Goal: Connect with others: Connect with others

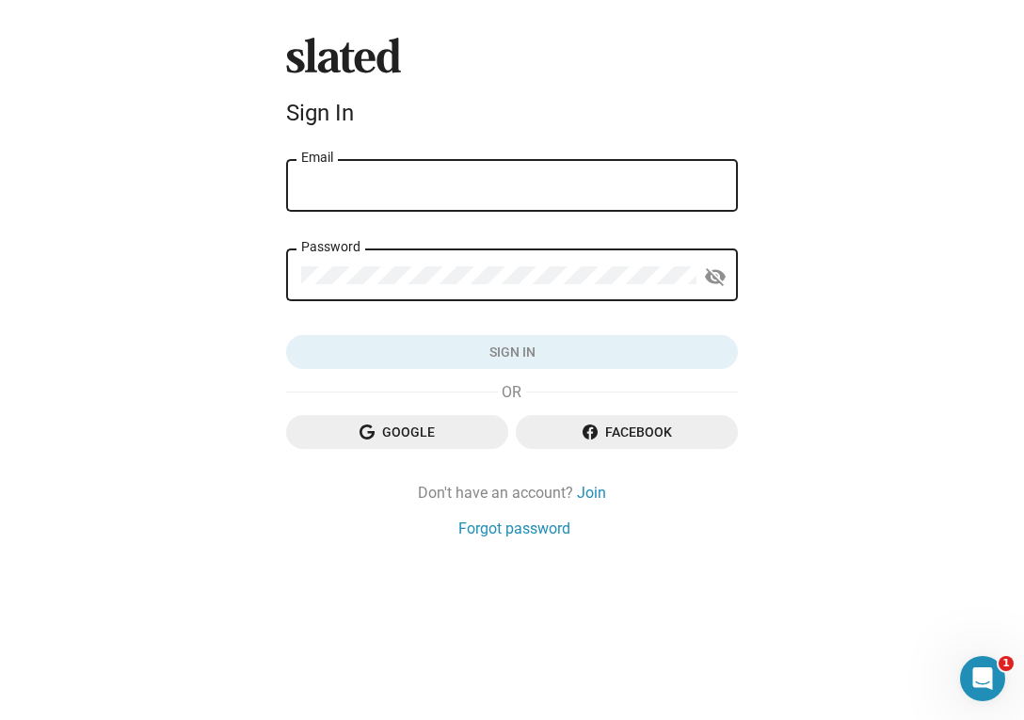
type input "[PERSON_NAME][EMAIL_ADDRESS][DOMAIN_NAME]"
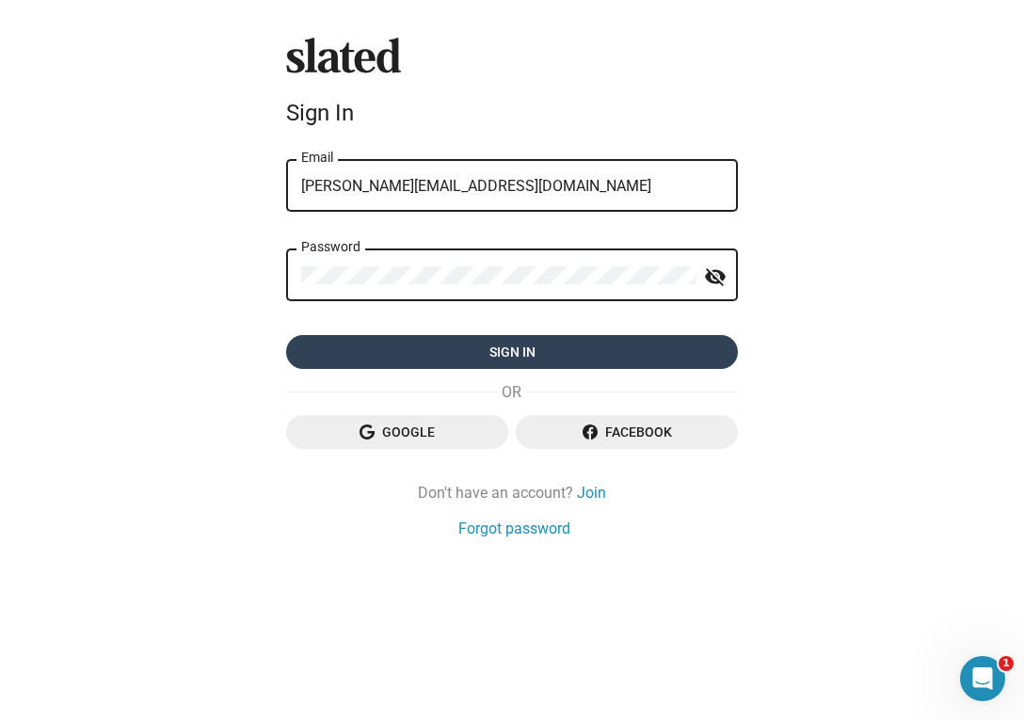
click at [476, 356] on span "Sign in" at bounding box center [512, 352] width 422 height 34
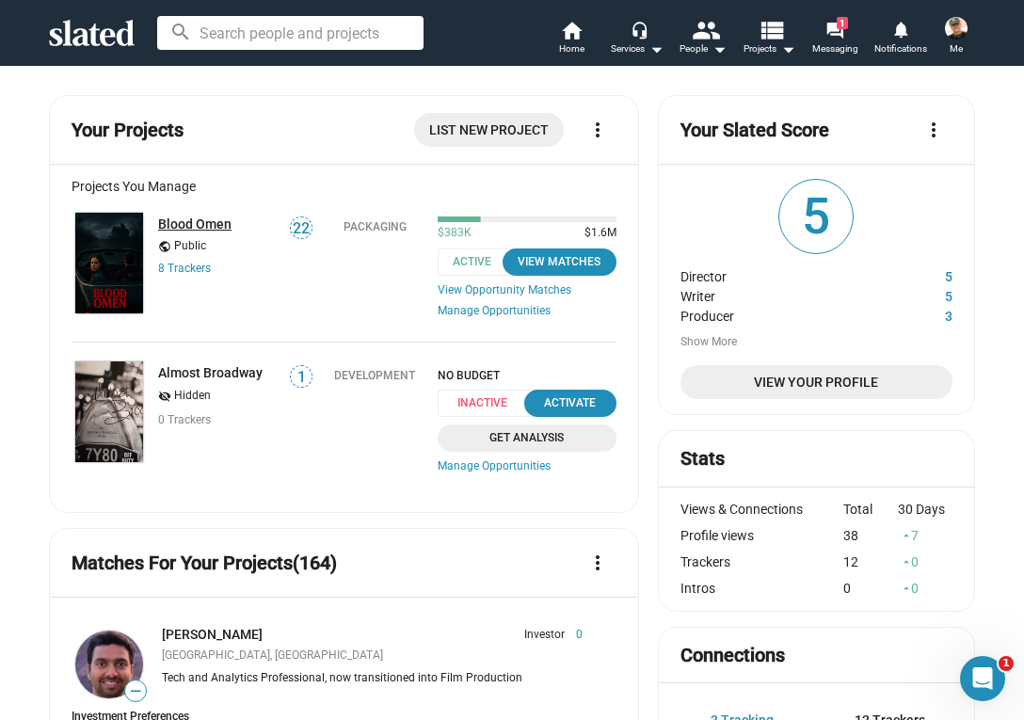
click at [207, 223] on link "Blood Omen" at bounding box center [194, 224] width 73 height 15
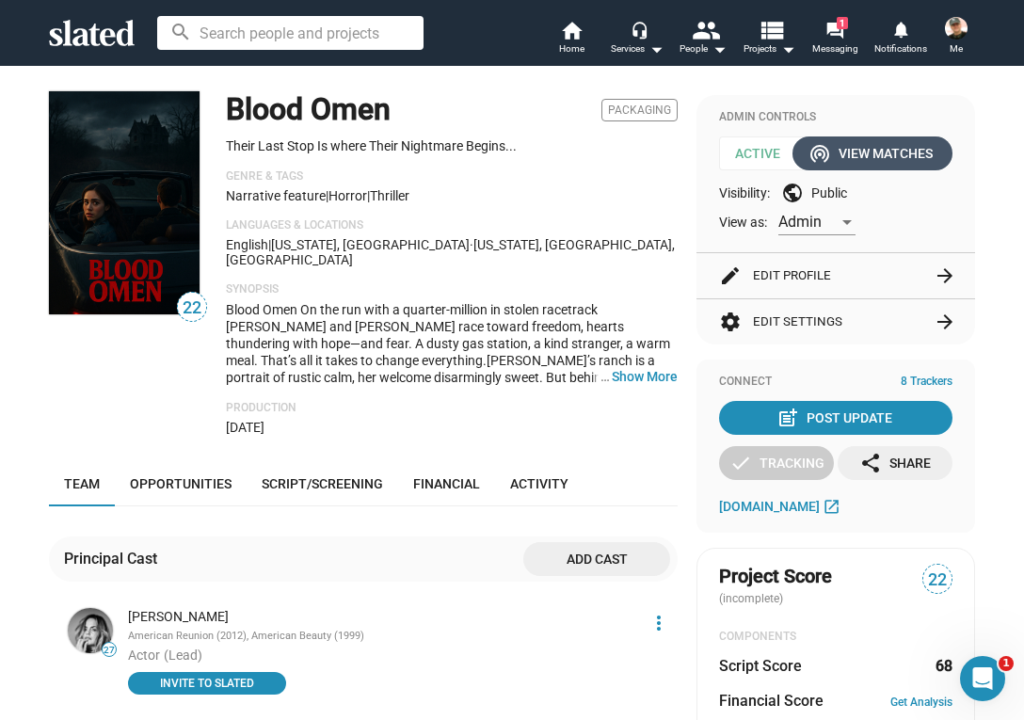
click at [876, 146] on div "wifi_tethering View Matches" at bounding box center [873, 154] width 121 height 34
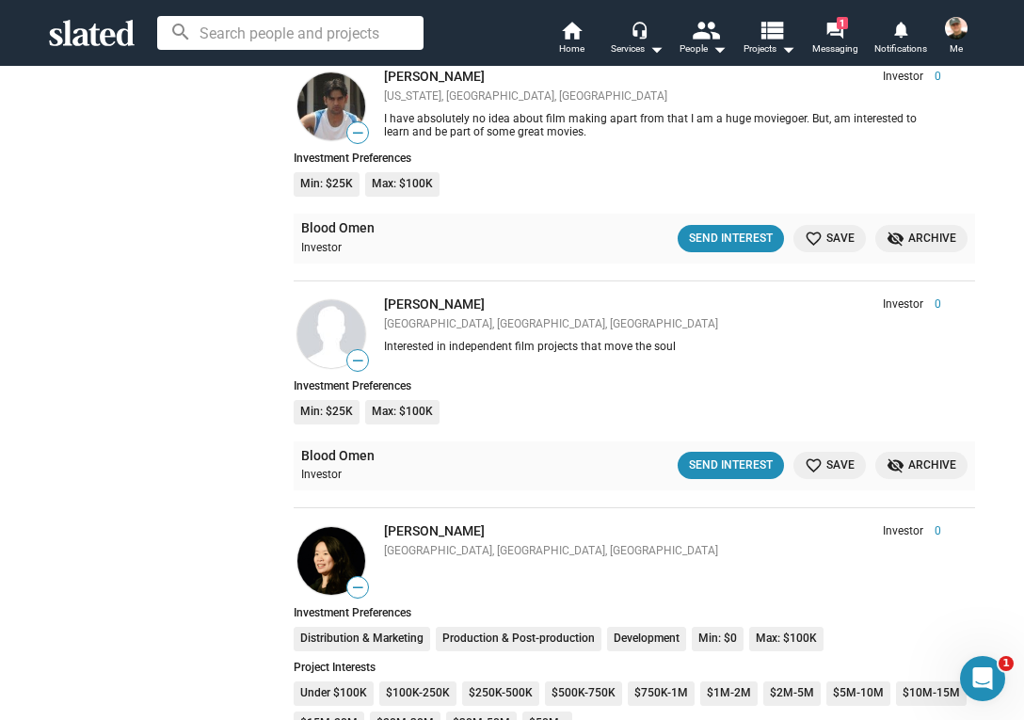
scroll to position [3543, 0]
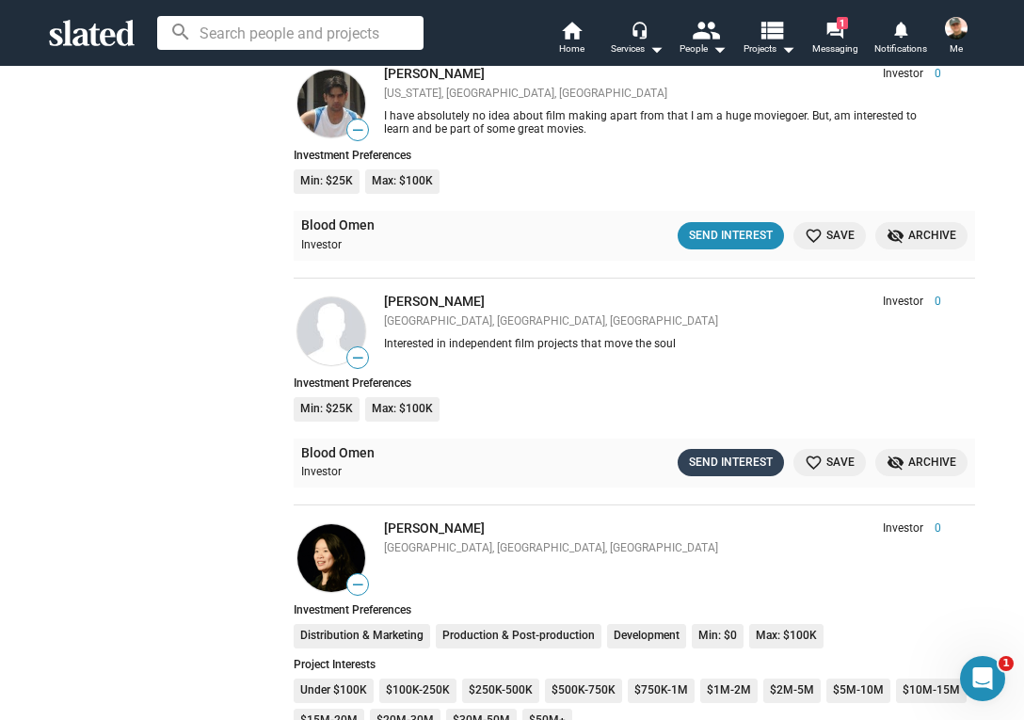
click at [733, 453] on div "Send Interest" at bounding box center [731, 463] width 84 height 20
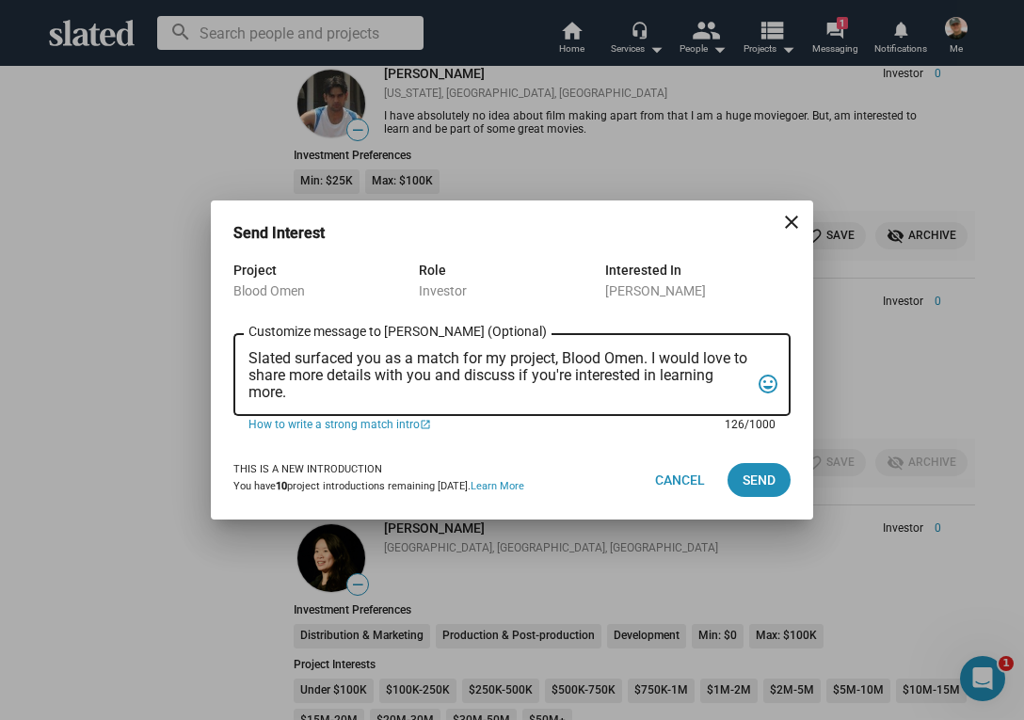
drag, startPoint x: 250, startPoint y: 352, endPoint x: 243, endPoint y: 407, distance: 55.0
click at [243, 407] on div "Slated surfaced you as a match for my project, Blood Omen. I would love to shar…" at bounding box center [512, 373] width 557 height 86
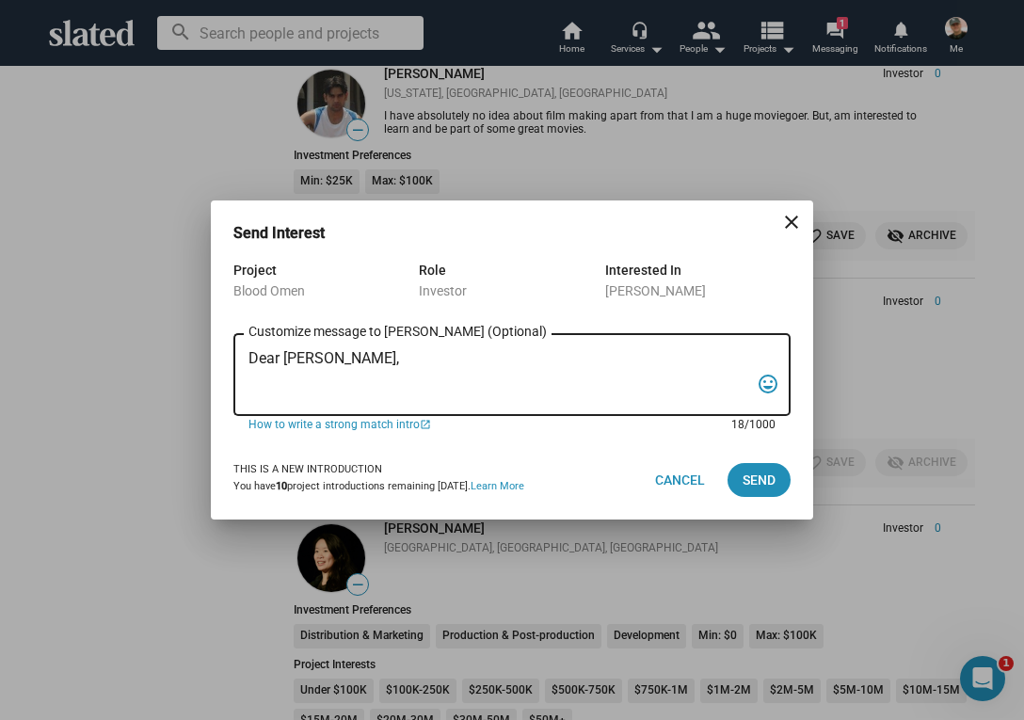
paste textarea "“In the backwoods of [US_STATE], a war veteran and his girlfriend stumble into …"
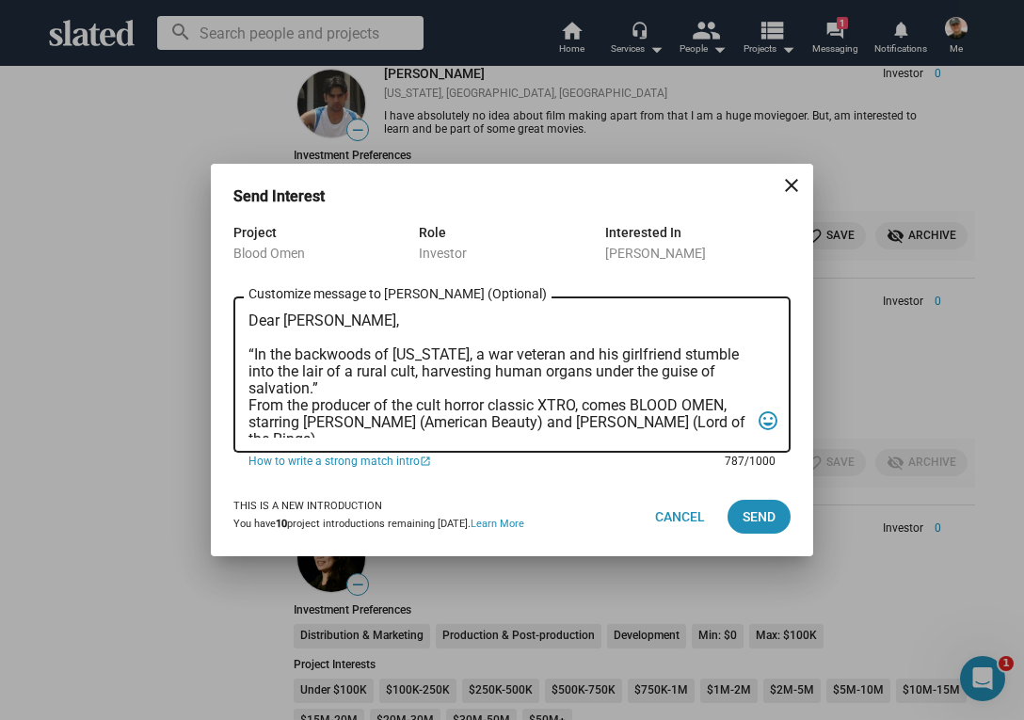
scroll to position [0, 0]
click at [250, 405] on textarea "Dear [PERSON_NAME], “In the backwoods of [US_STATE], a war veteran and his girl…" at bounding box center [499, 375] width 501 height 125
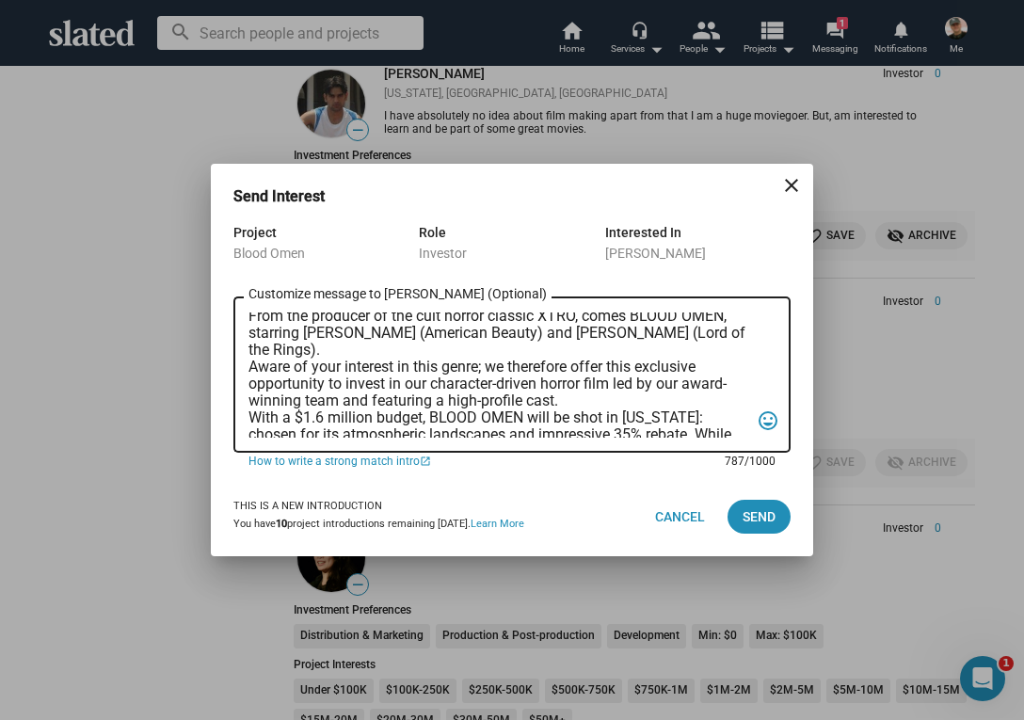
scroll to position [110, 0]
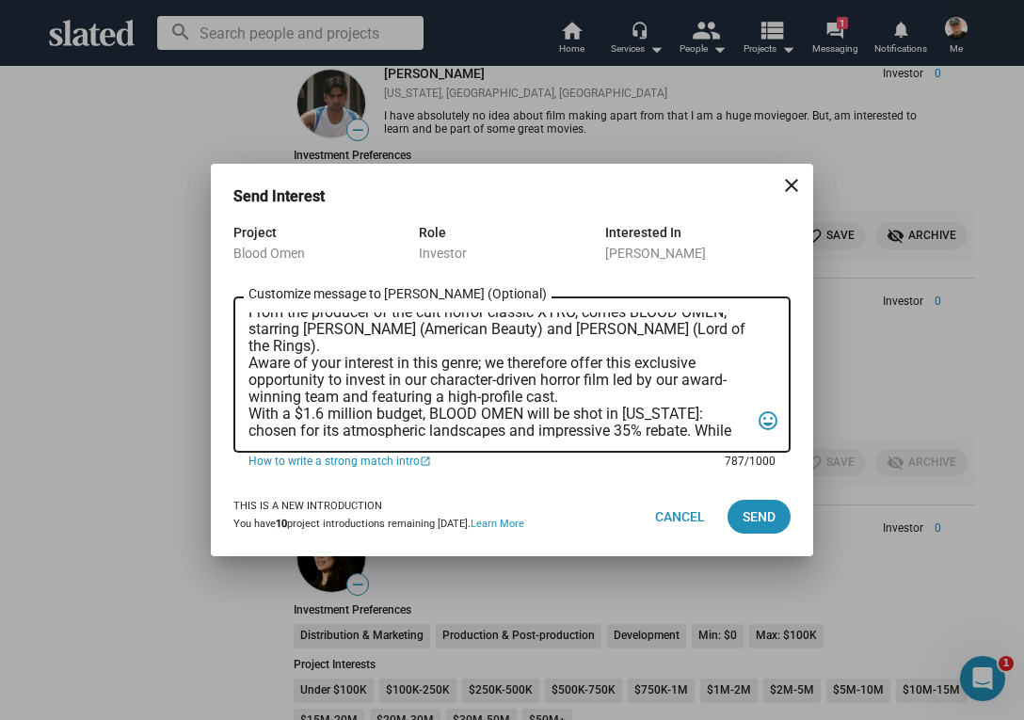
click at [250, 361] on textarea "Dear [PERSON_NAME], “In the backwoods of [US_STATE], a war veteran and his girl…" at bounding box center [499, 375] width 501 height 125
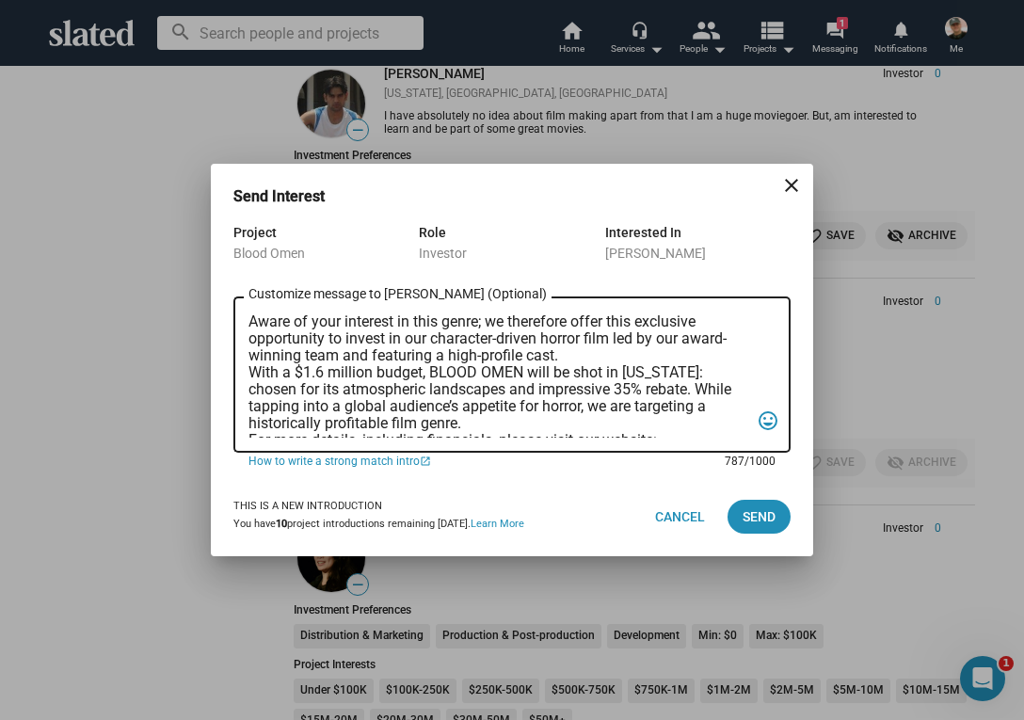
scroll to position [172, 0]
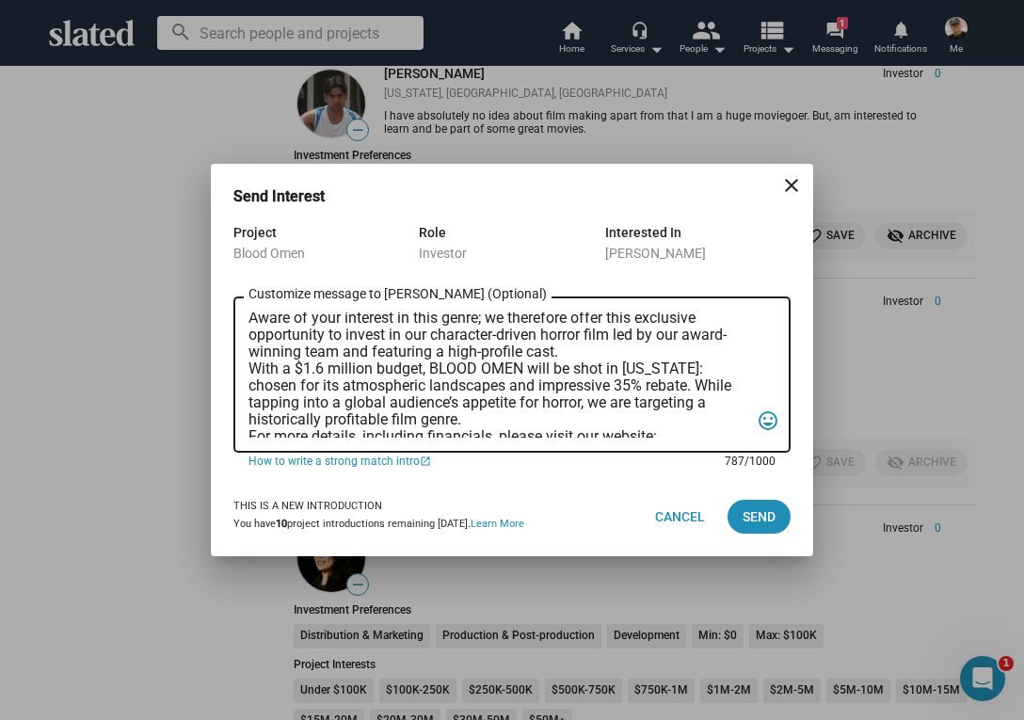
click at [250, 368] on textarea "Dear [PERSON_NAME], “In the backwoods of [US_STATE], a war veteran and his girl…" at bounding box center [499, 375] width 501 height 125
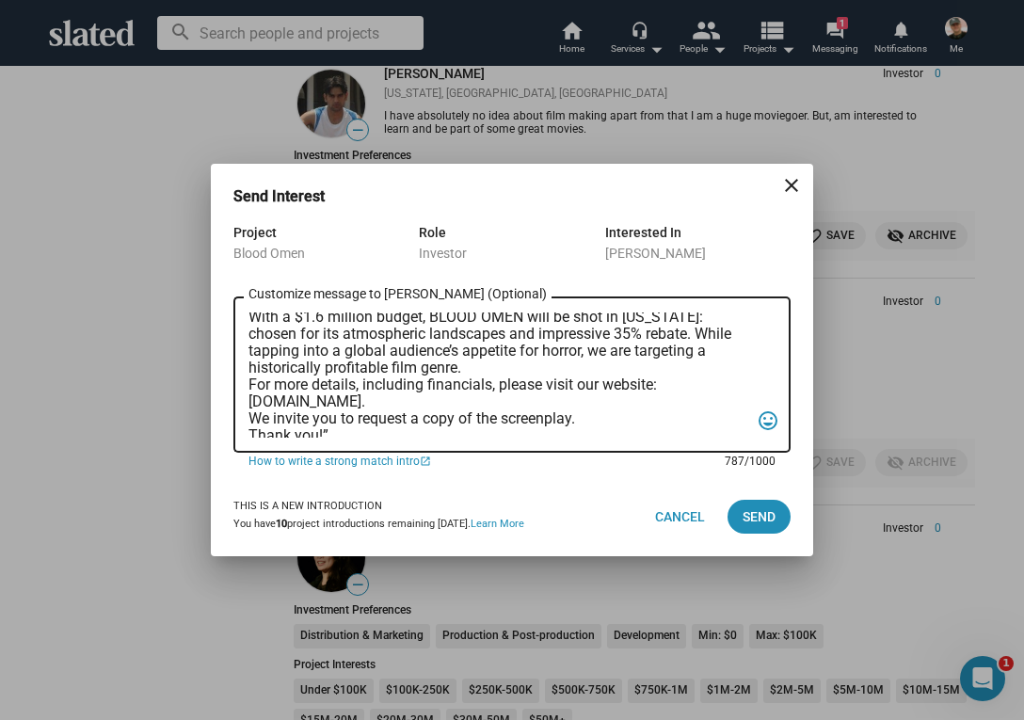
scroll to position [260, 0]
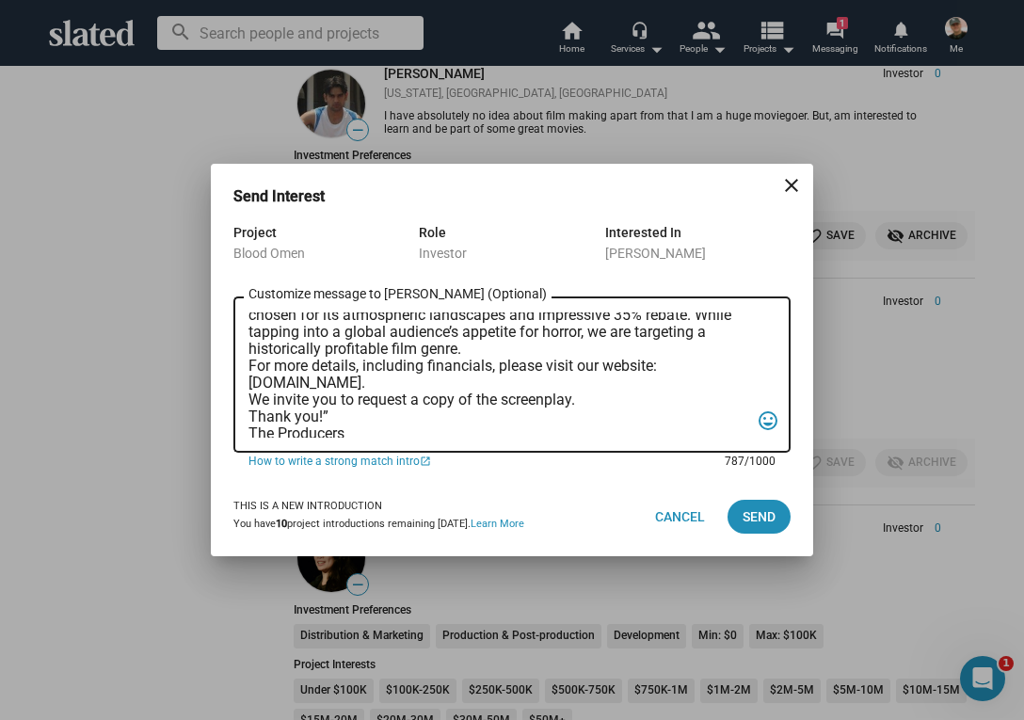
click at [251, 364] on textarea "Dear [PERSON_NAME], “In the backwoods of [US_STATE], a war veteran and his girl…" at bounding box center [499, 375] width 501 height 125
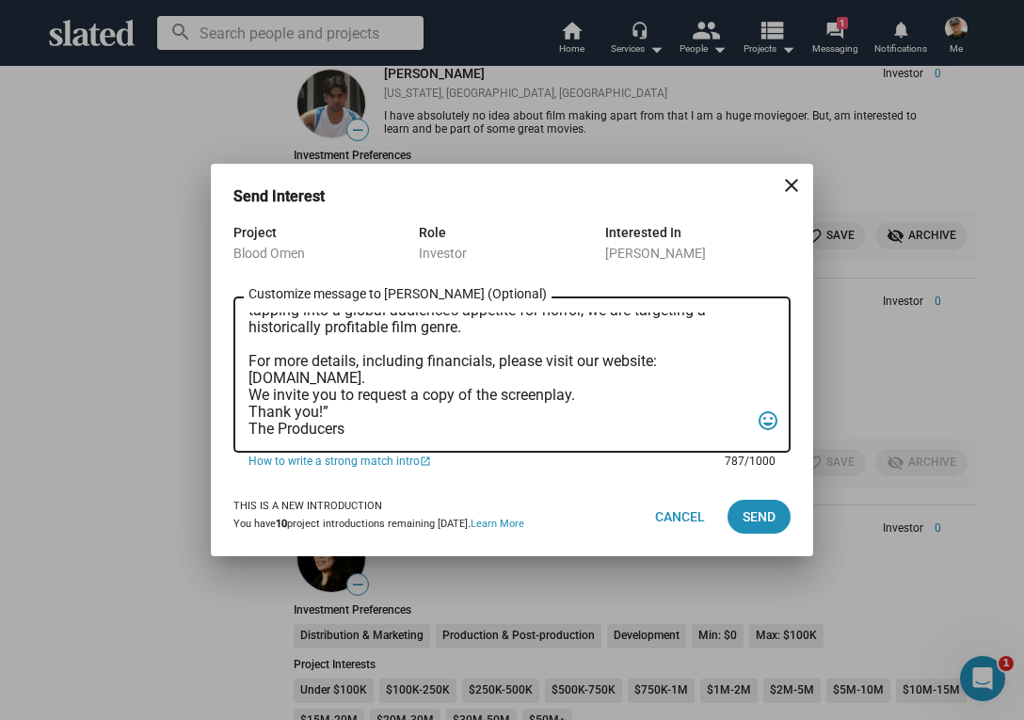
scroll to position [298, 0]
click at [248, 379] on div "Dear [PERSON_NAME], “In the backwoods of [US_STATE], a war veteran and his girl…" at bounding box center [512, 373] width 557 height 160
click at [248, 376] on div "Dear [PERSON_NAME], “In the backwoods of [US_STATE], a war veteran and his girl…" at bounding box center [512, 373] width 557 height 160
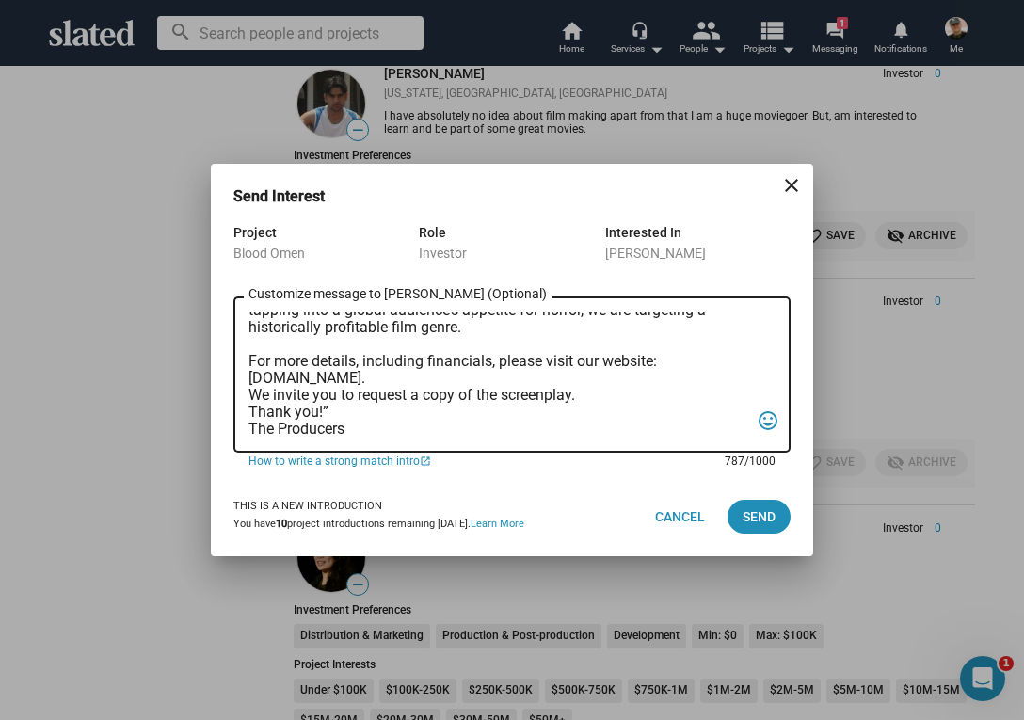
click at [244, 375] on div "Dear [PERSON_NAME], “In the backwoods of [US_STATE], a war veteran and his girl…" at bounding box center [512, 373] width 557 height 160
click at [463, 363] on textarea "Dear [PERSON_NAME], “In the backwoods of [US_STATE], a war veteran and his girl…" at bounding box center [499, 375] width 501 height 125
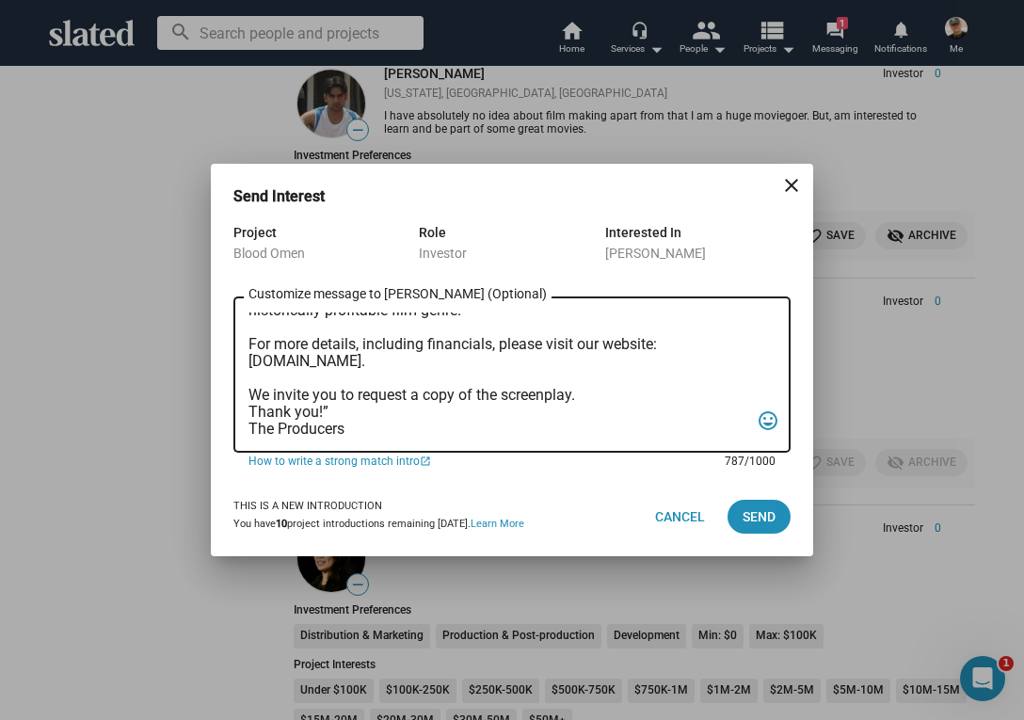
click at [250, 411] on textarea "Dear [PERSON_NAME], “In the backwoods of [US_STATE], a war veteran and his girl…" at bounding box center [499, 375] width 501 height 125
click at [330, 427] on textarea "Dear [PERSON_NAME], “In the backwoods of [US_STATE], a war veteran and his girl…" at bounding box center [499, 375] width 501 height 125
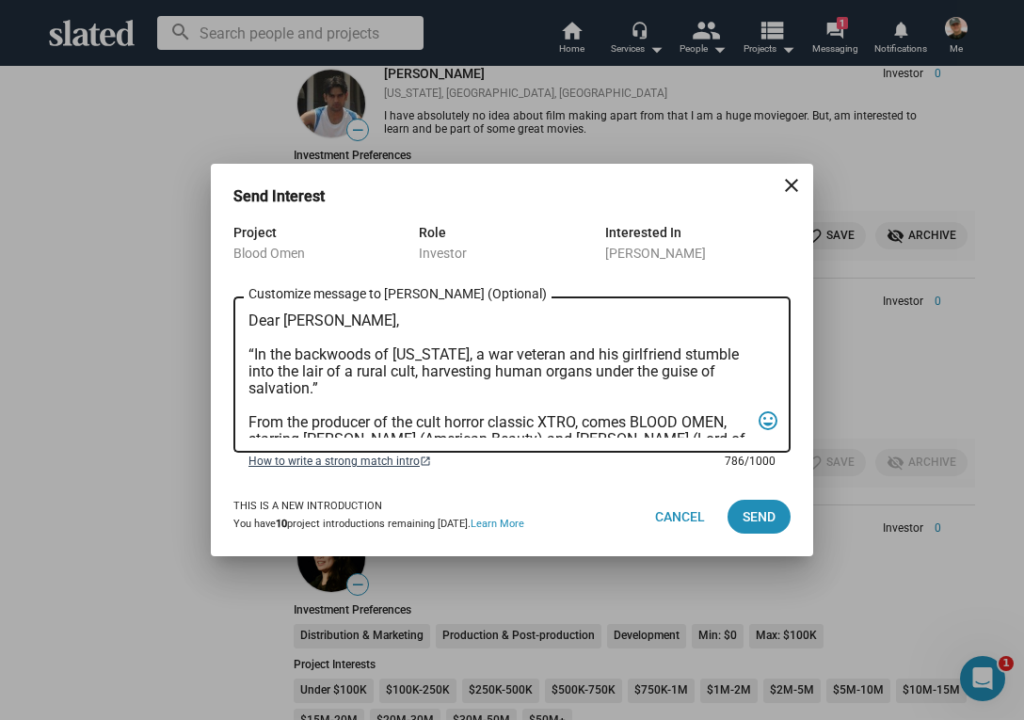
scroll to position [0, 0]
type textarea "Dear [PERSON_NAME], “In the backwoods of [US_STATE], a war veteran and his girl…"
click at [755, 514] on span "Send" at bounding box center [759, 517] width 33 height 34
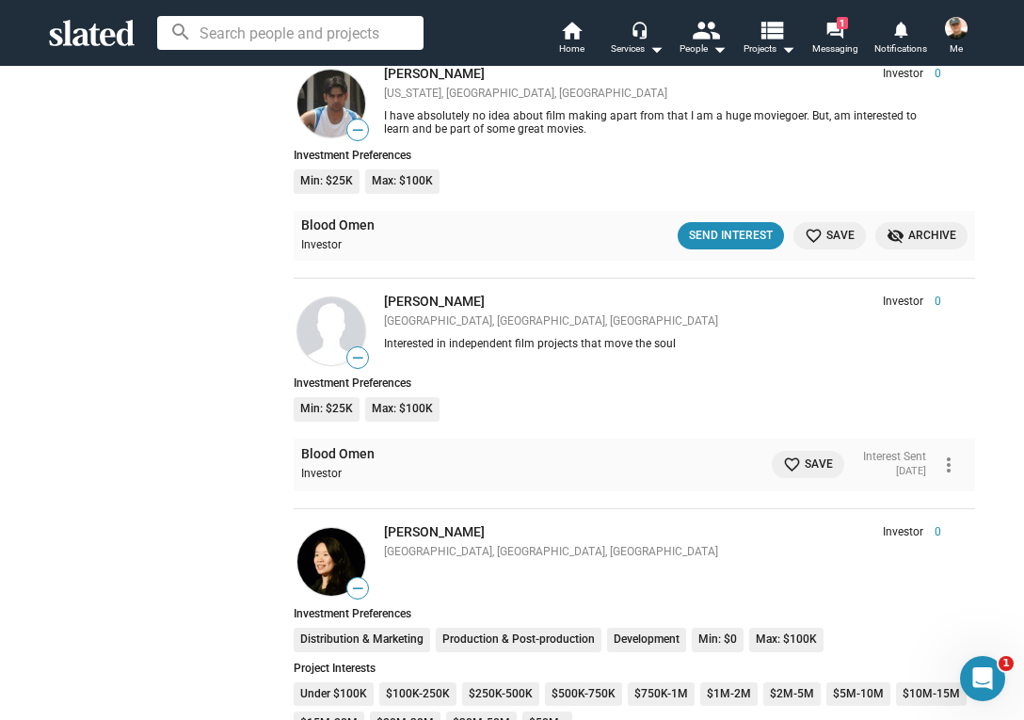
click at [783, 456] on mat-icon "favorite_border" at bounding box center [792, 465] width 18 height 18
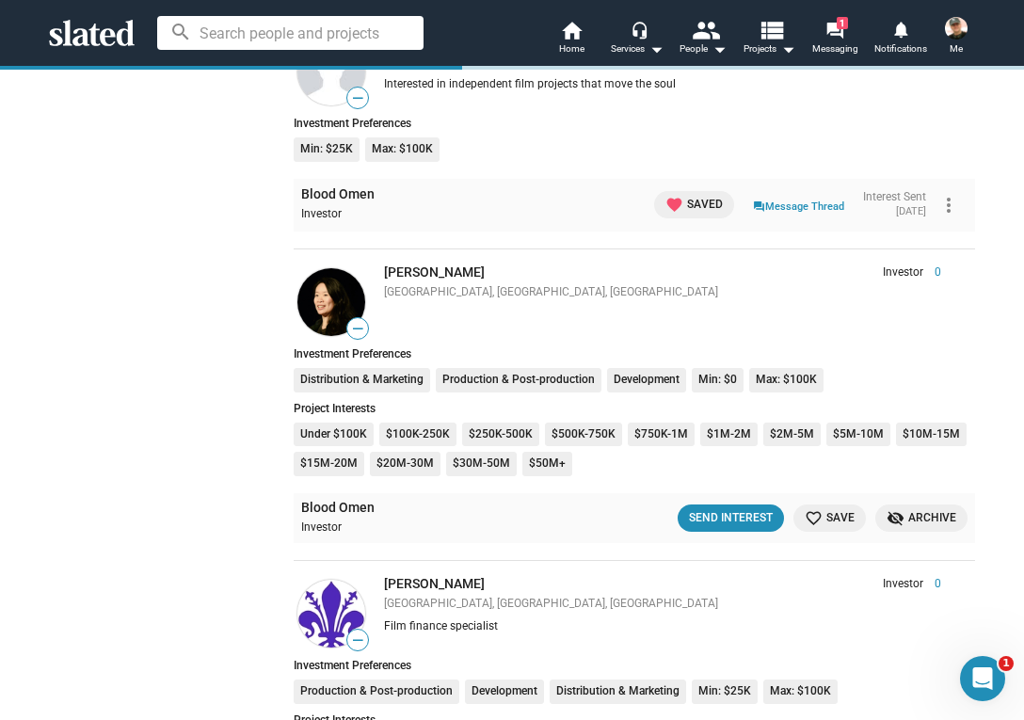
scroll to position [3801, 0]
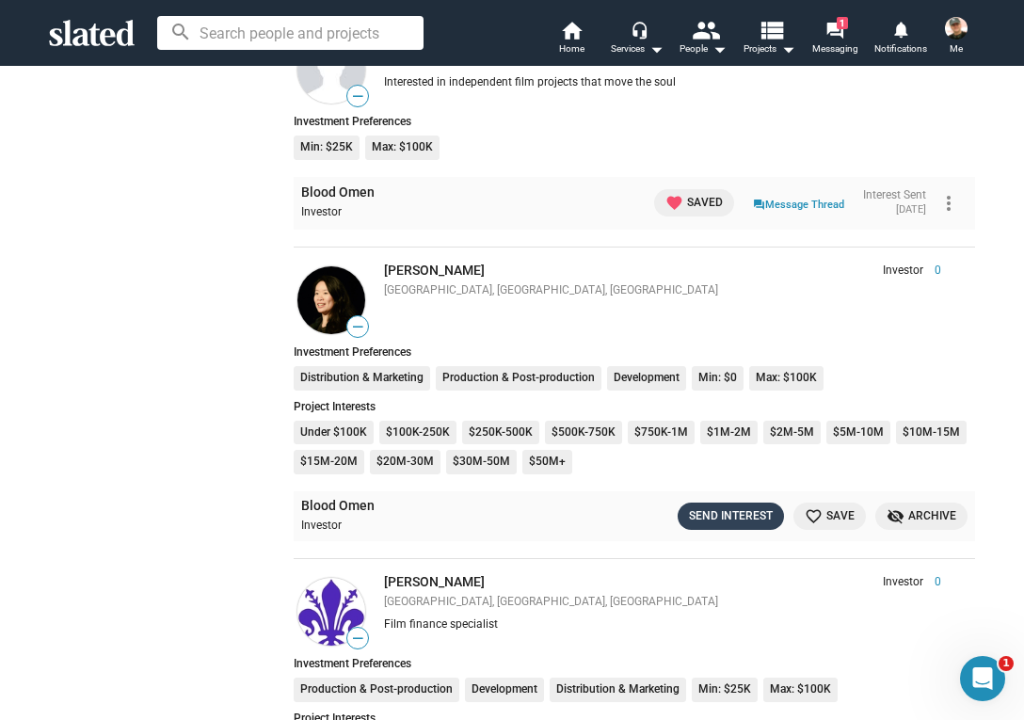
click at [713, 507] on div "Send Interest" at bounding box center [731, 517] width 84 height 20
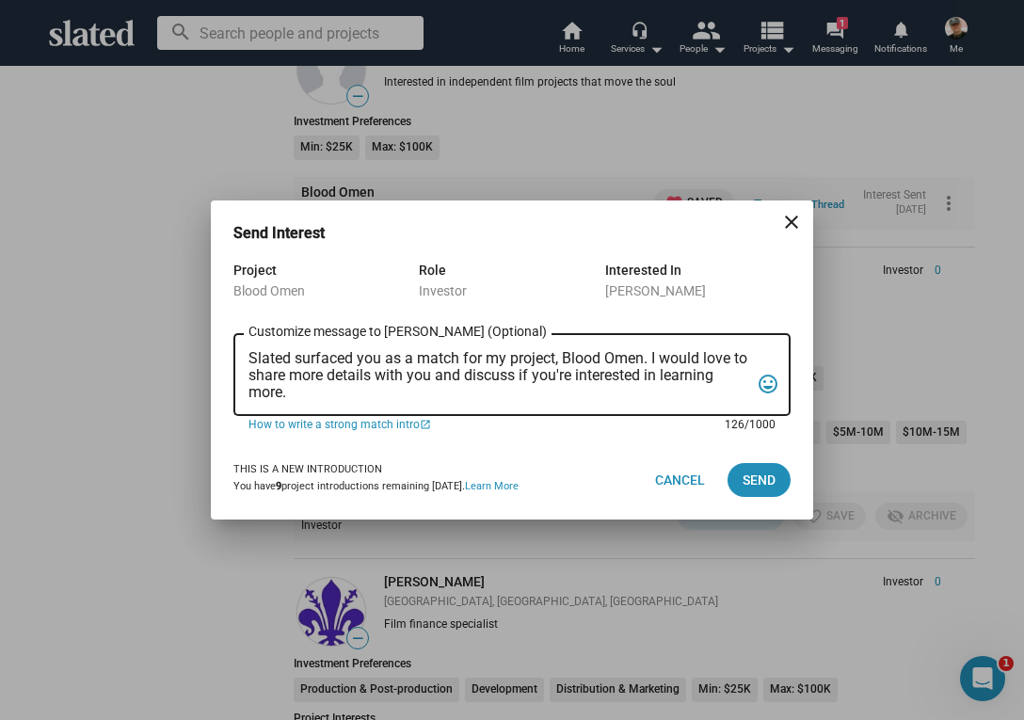
drag, startPoint x: 249, startPoint y: 353, endPoint x: 293, endPoint y: 395, distance: 60.6
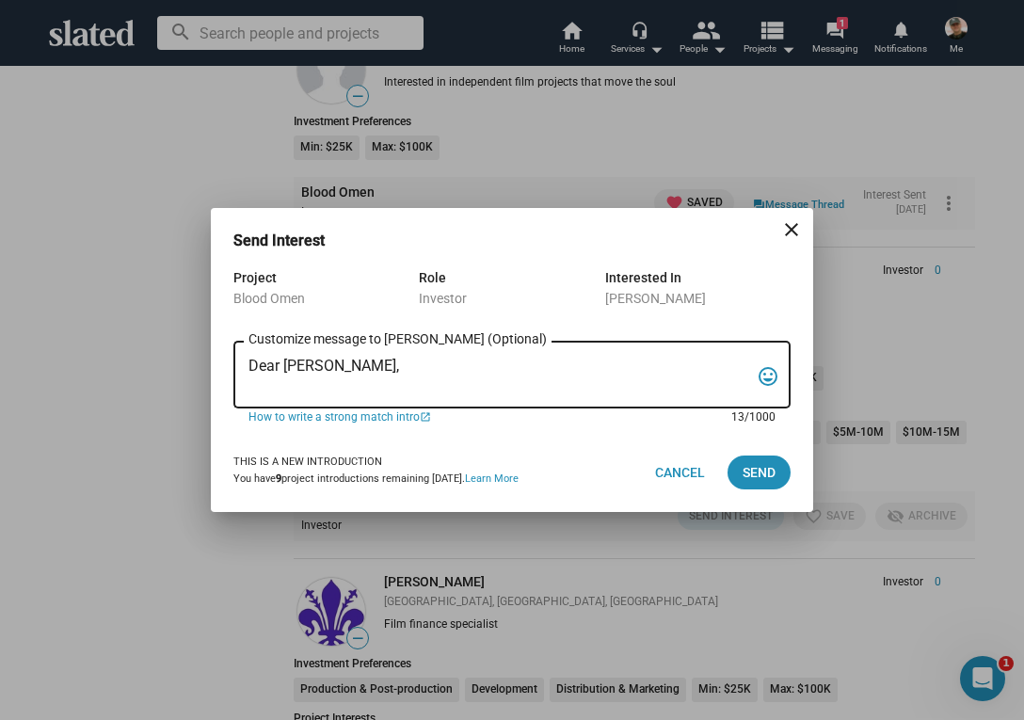
paste textarea "“In the backwoods of [US_STATE], a war veteran and his girlfriend stumble into …"
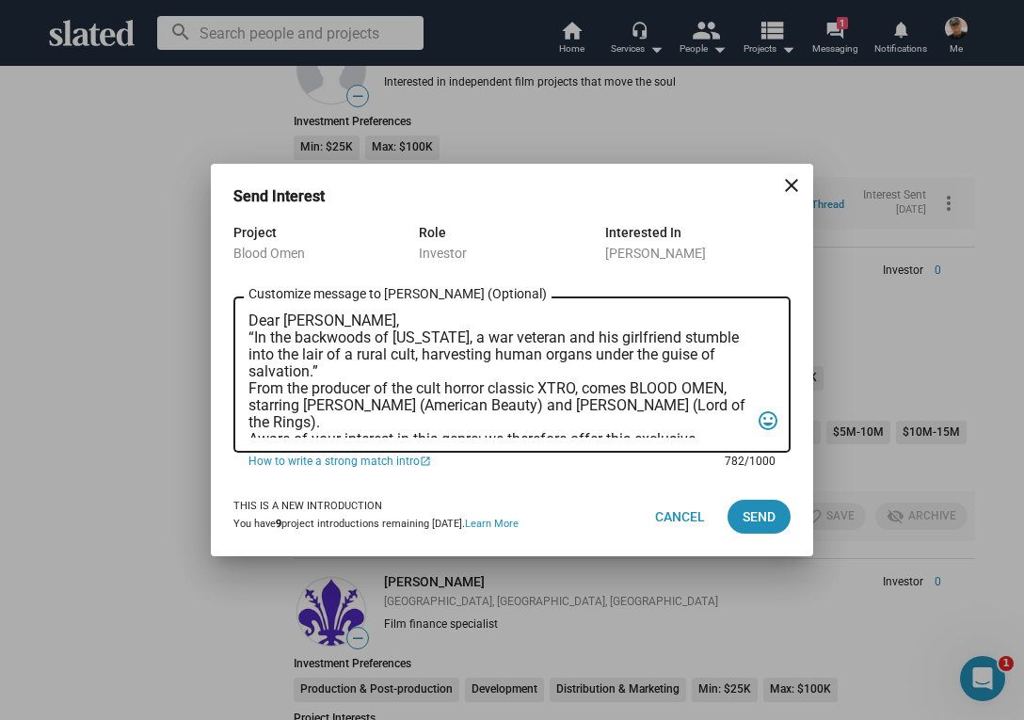
scroll to position [0, 0]
click at [249, 334] on textarea "Dear [PERSON_NAME], “In the backwoods of [US_STATE], a war veteran and his girl…" at bounding box center [499, 375] width 501 height 125
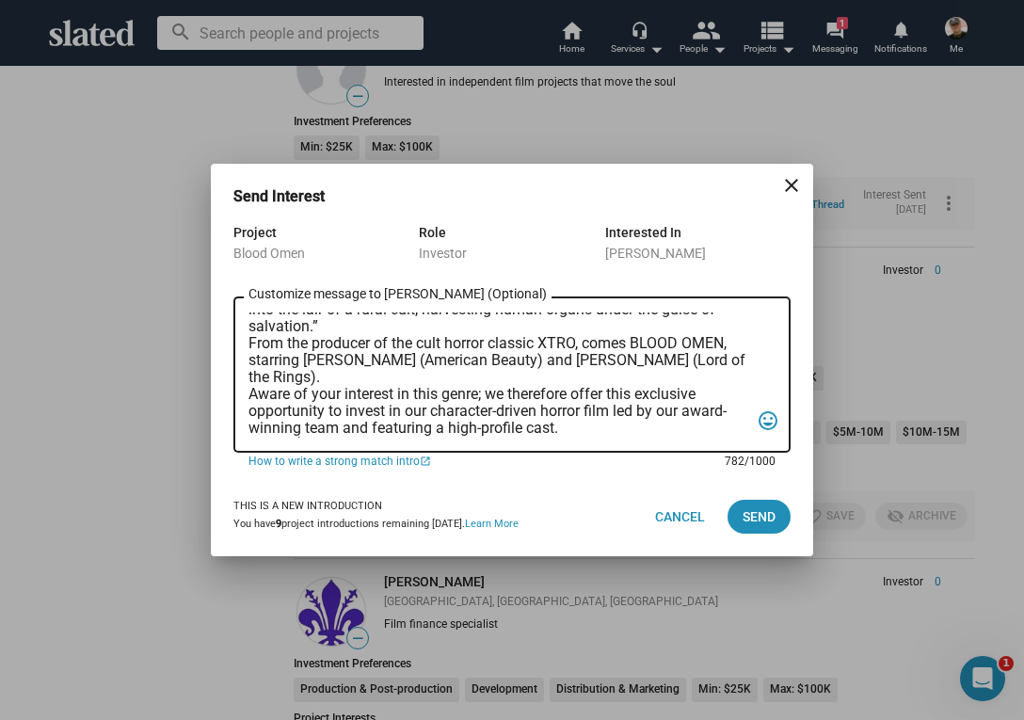
scroll to position [61, 0]
click at [248, 344] on div "Dear [PERSON_NAME], “In the backwoods of [US_STATE], a war veteran and his girl…" at bounding box center [512, 373] width 557 height 160
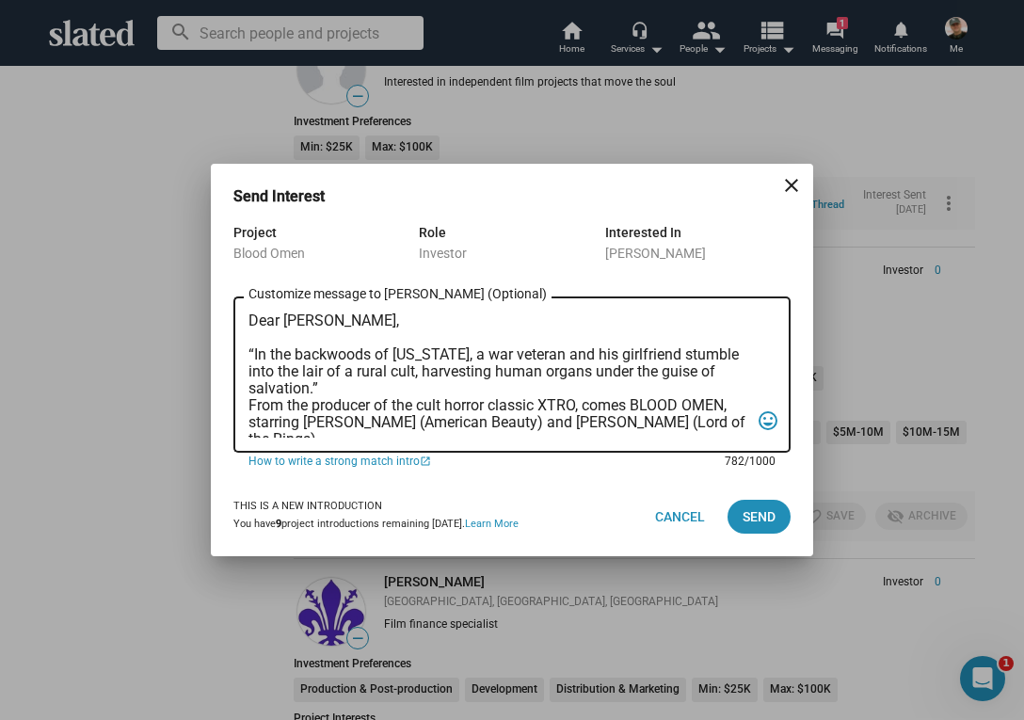
click at [250, 402] on textarea "Dear [PERSON_NAME], “In the backwoods of [US_STATE], a war veteran and his girl…" at bounding box center [499, 375] width 501 height 125
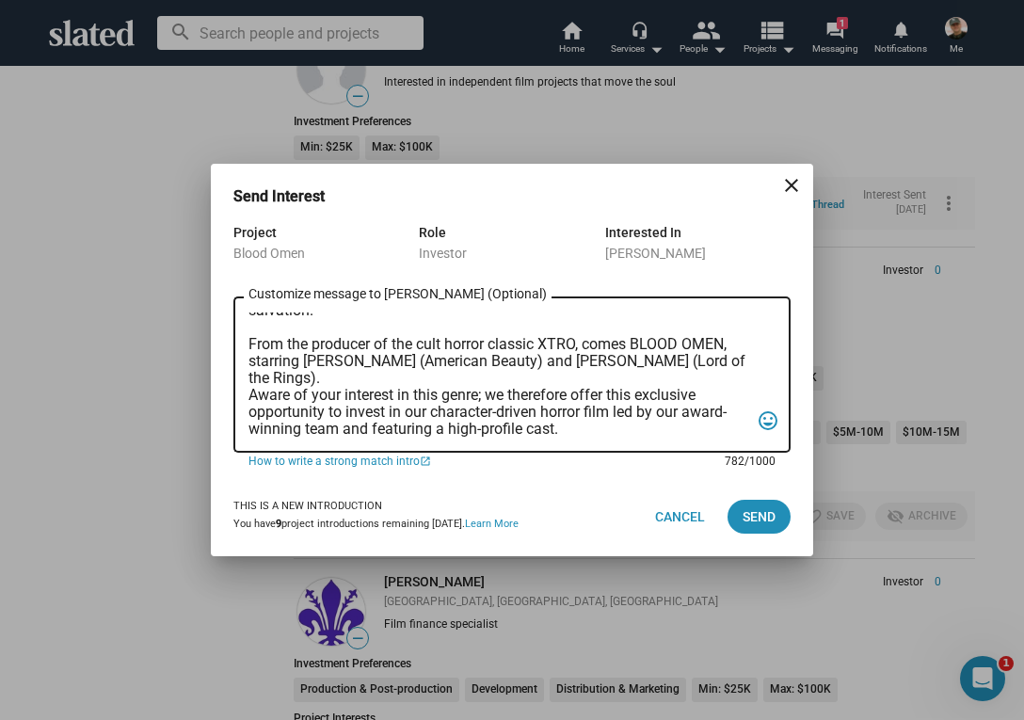
scroll to position [89, 0]
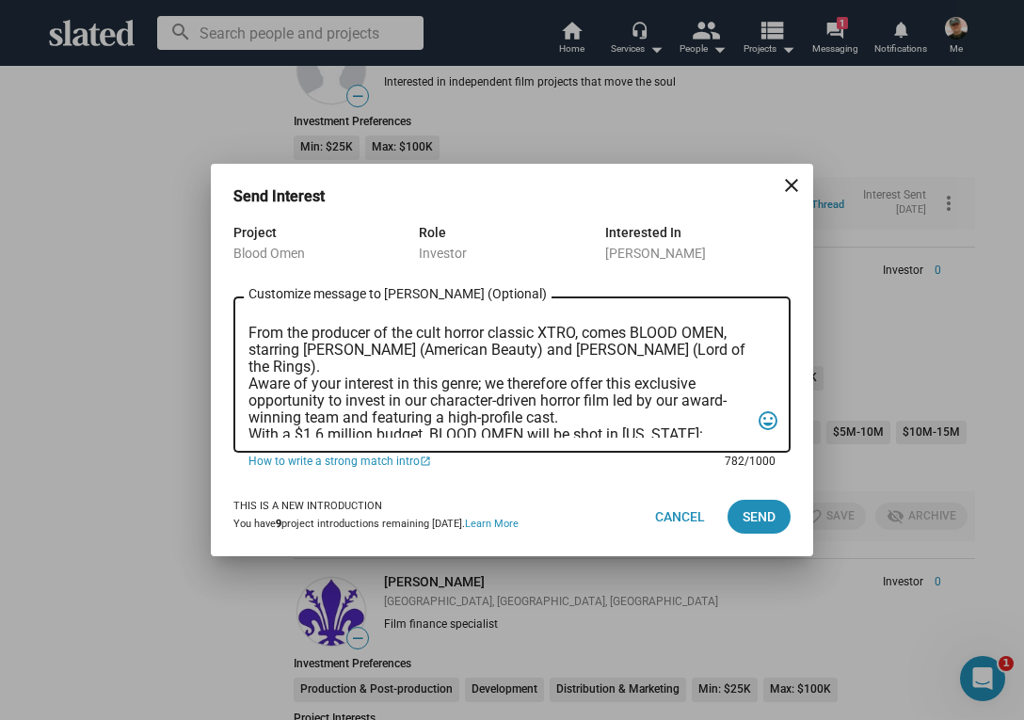
click at [248, 383] on div "Dear [PERSON_NAME], “In the backwoods of [US_STATE], a war veteran and his girl…" at bounding box center [512, 373] width 557 height 160
click at [250, 383] on textarea "Dear [PERSON_NAME], “In the backwoods of [US_STATE], a war veteran and his girl…" at bounding box center [499, 375] width 501 height 125
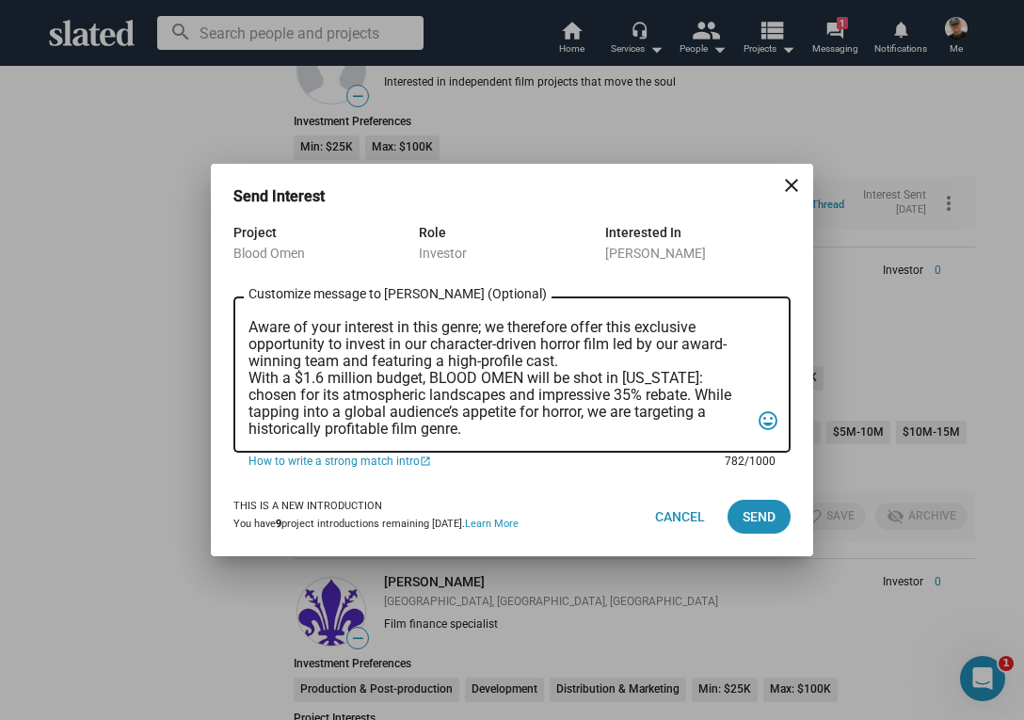
scroll to position [167, 0]
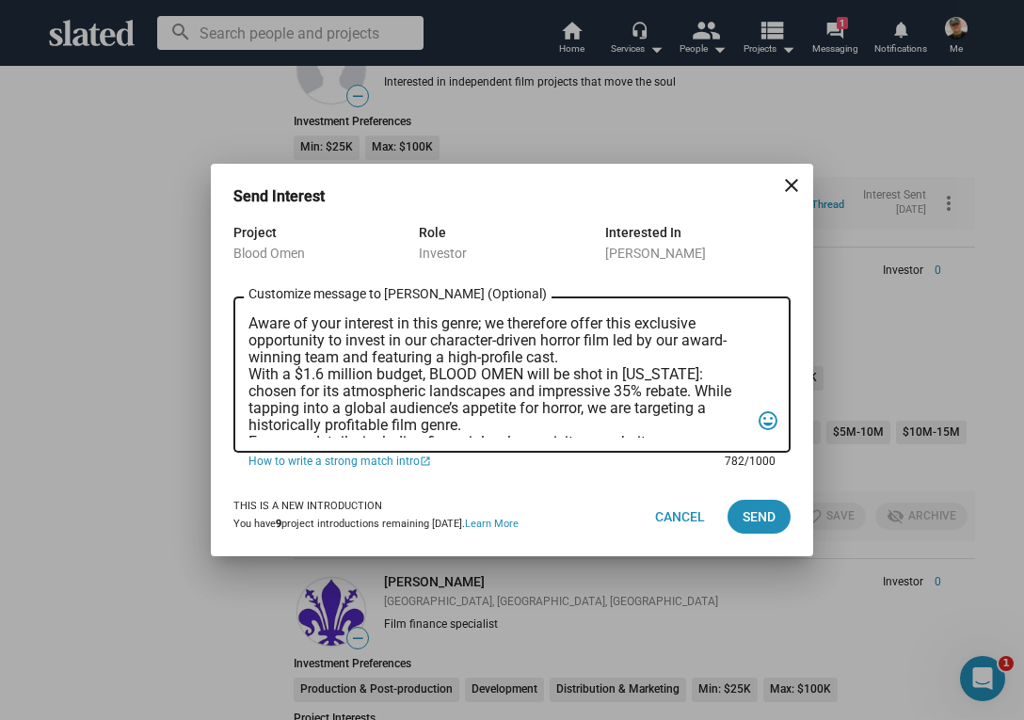
click at [250, 373] on textarea "Dear [PERSON_NAME], “In the backwoods of [US_STATE], a war veteran and his girl…" at bounding box center [499, 375] width 501 height 125
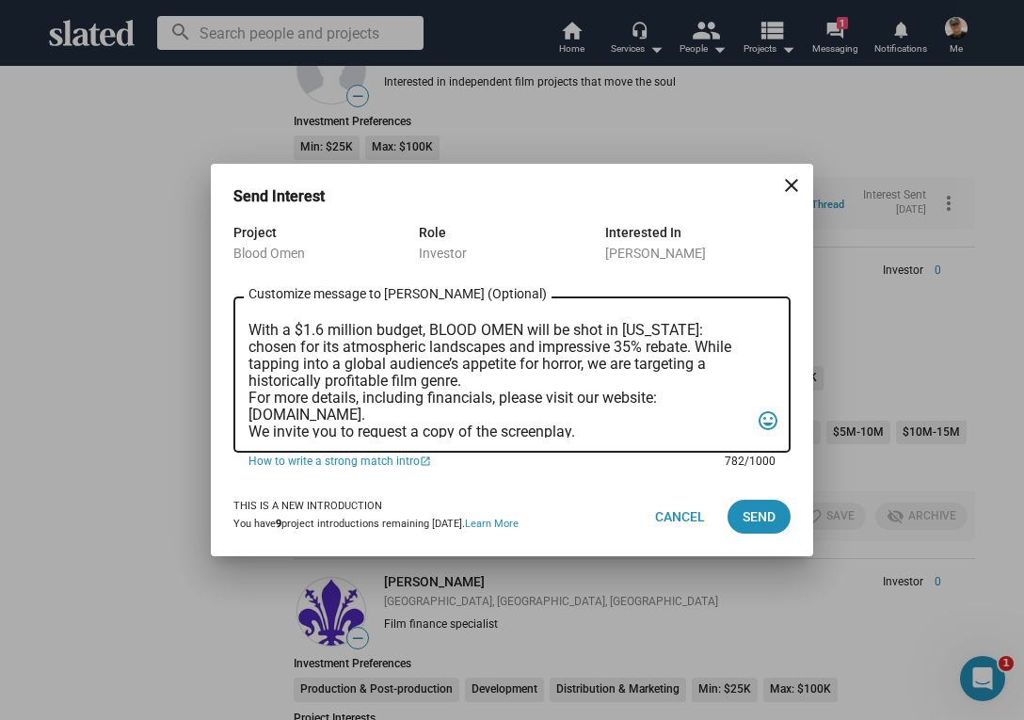
scroll to position [231, 0]
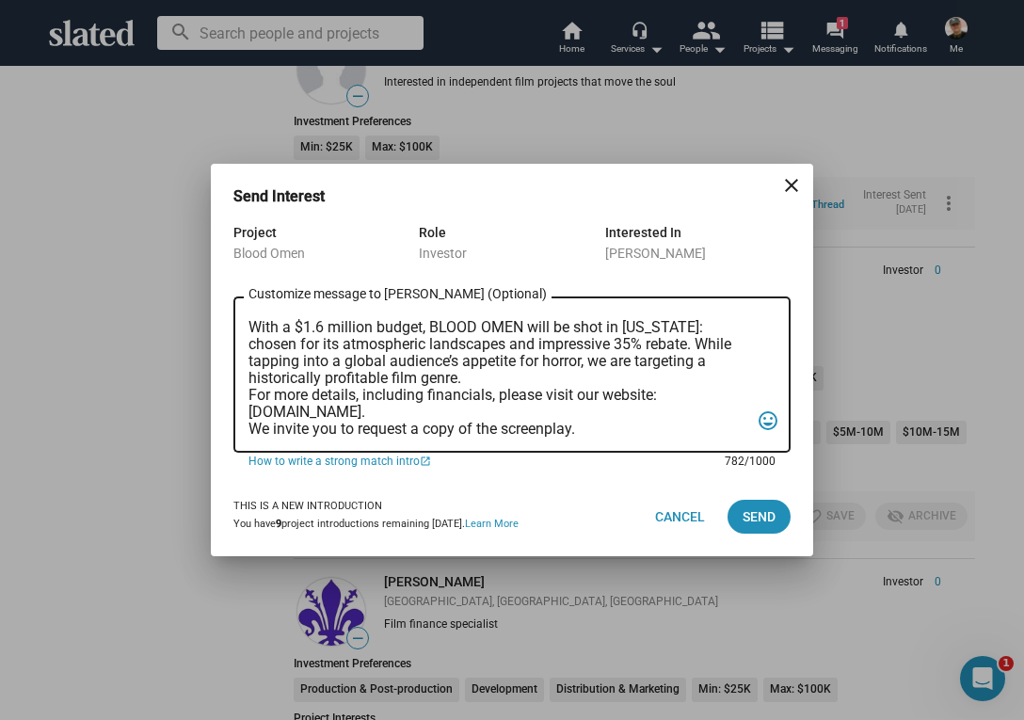
click at [249, 394] on textarea "Dear [PERSON_NAME], “In the backwoods of [US_STATE], a war veteran and his girl…" at bounding box center [499, 375] width 501 height 125
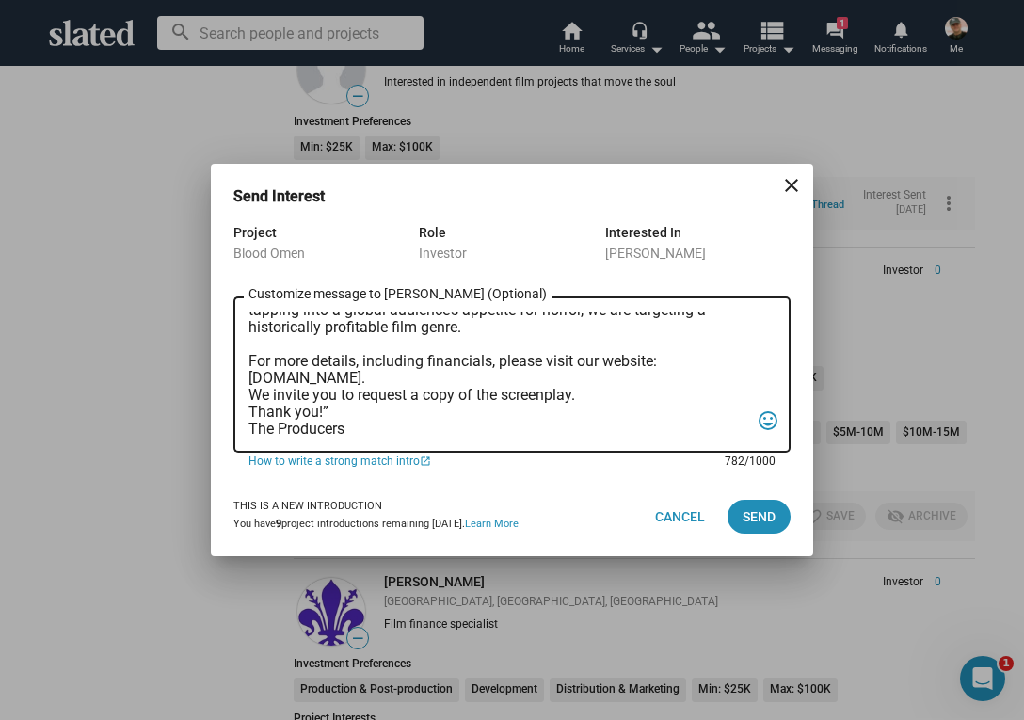
scroll to position [297, 0]
click at [250, 379] on textarea "Dear [PERSON_NAME], “In the backwoods of [US_STATE], a war veteran and his girl…" at bounding box center [499, 375] width 501 height 125
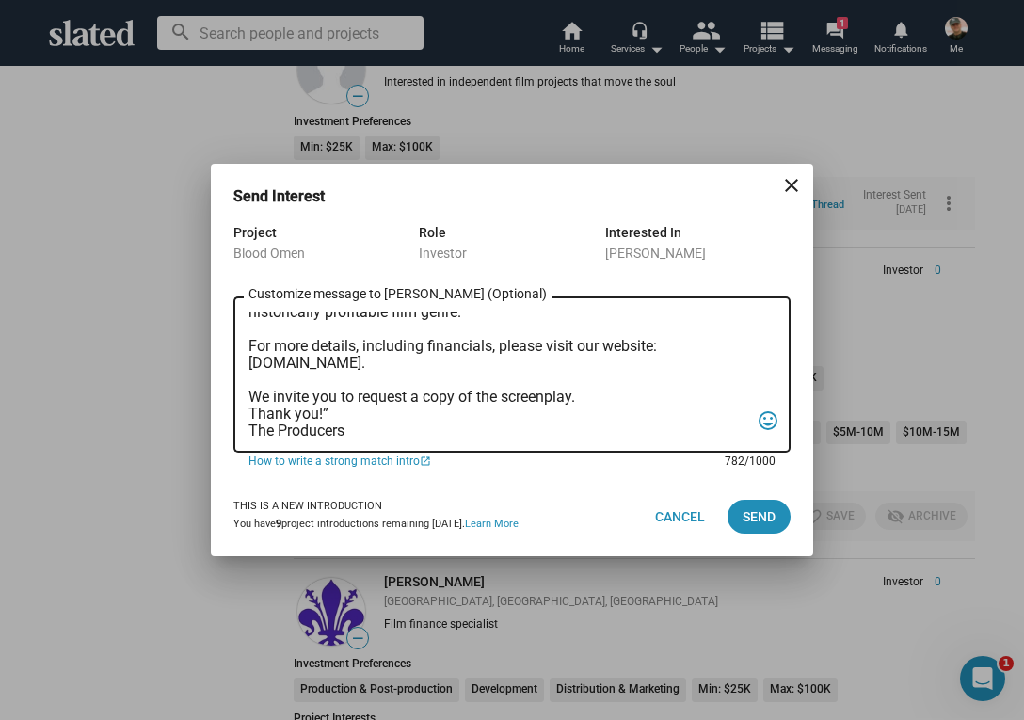
click at [250, 417] on textarea "Dear [PERSON_NAME], “In the backwoods of [US_STATE], a war veteran and his girl…" at bounding box center [499, 375] width 501 height 125
click at [330, 430] on textarea "Dear [PERSON_NAME], “In the backwoods of [US_STATE], a war veteran and his girl…" at bounding box center [499, 375] width 501 height 125
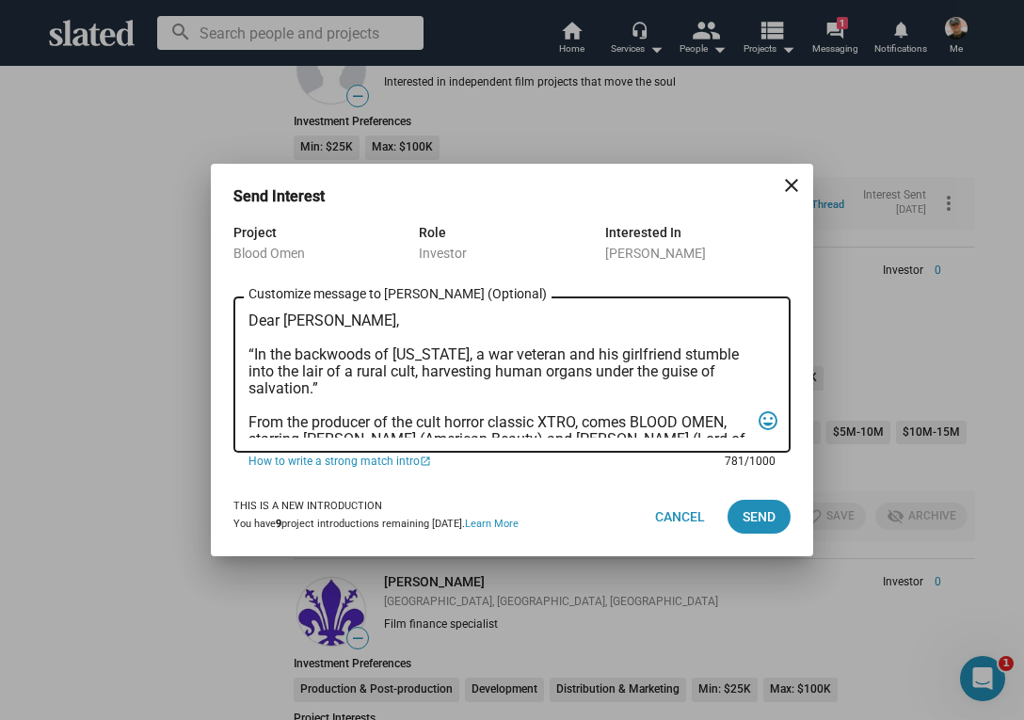
scroll to position [0, 0]
type textarea "Dear [PERSON_NAME], “In the backwoods of [US_STATE], a war veteran and his girl…"
click at [760, 510] on span "Send" at bounding box center [759, 517] width 33 height 34
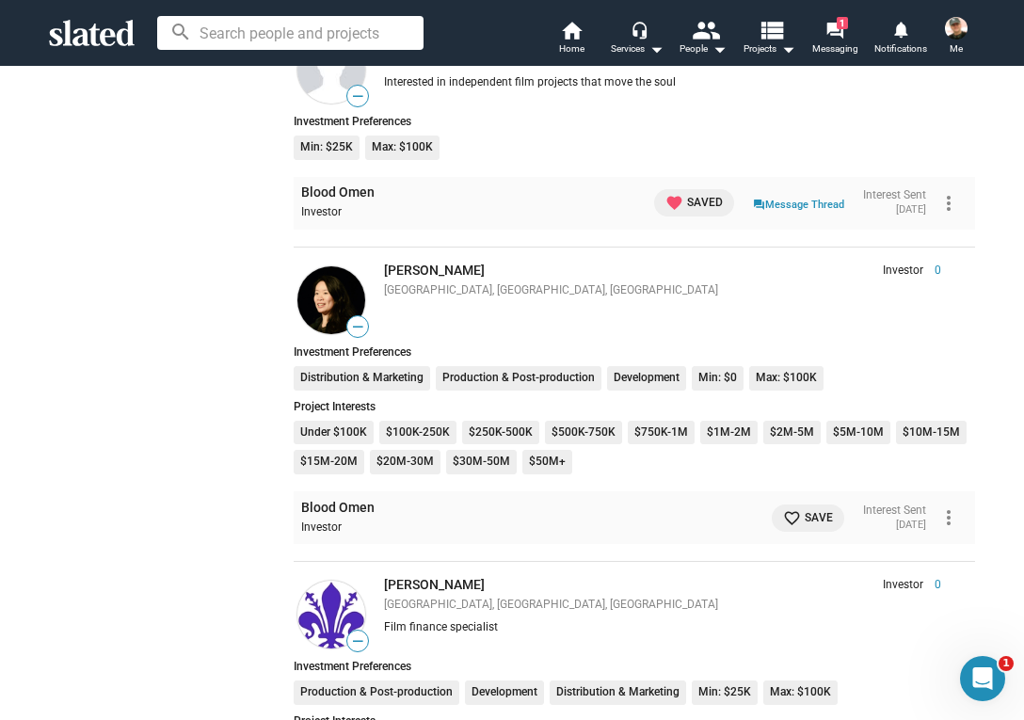
click at [793, 508] on span "favorite_border Save" at bounding box center [808, 518] width 50 height 20
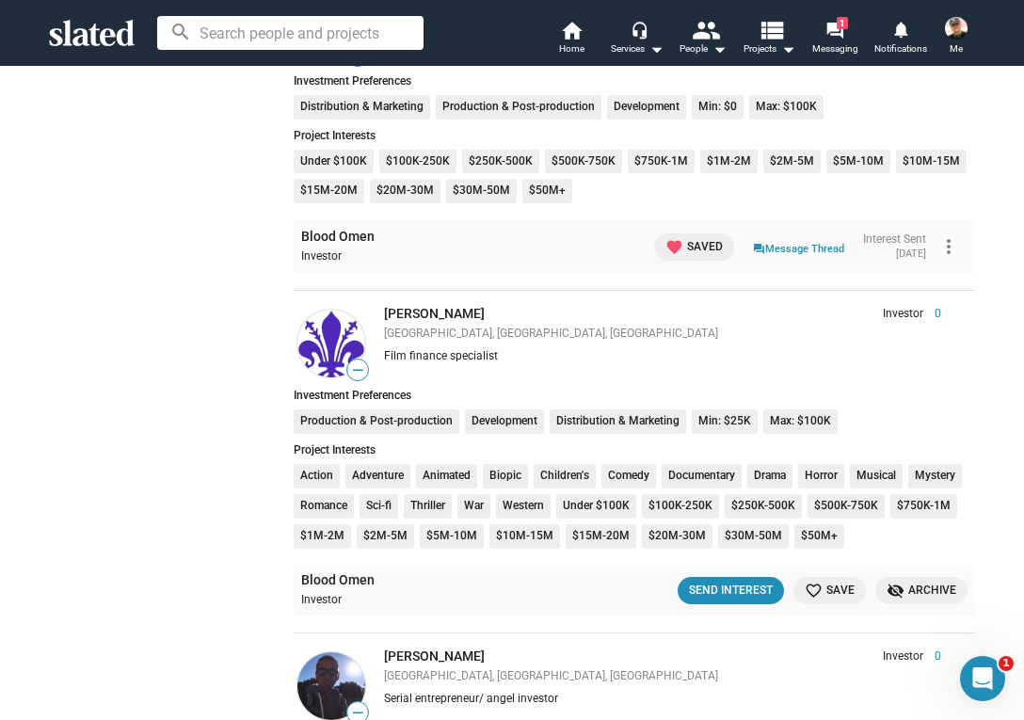
scroll to position [4077, 0]
click at [739, 580] on div "Send Interest" at bounding box center [731, 590] width 84 height 20
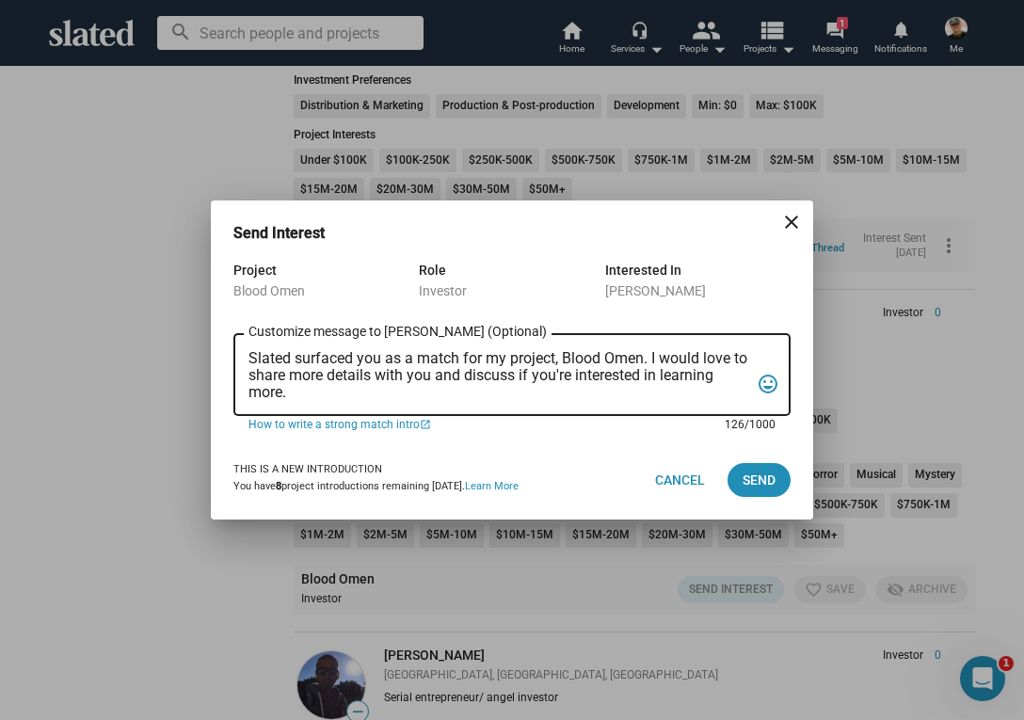
drag, startPoint x: 250, startPoint y: 355, endPoint x: 299, endPoint y: 389, distance: 60.3
click at [299, 390] on textarea "Slated surfaced you as a match for my project, Blood Omen. I would love to shar…" at bounding box center [499, 375] width 501 height 51
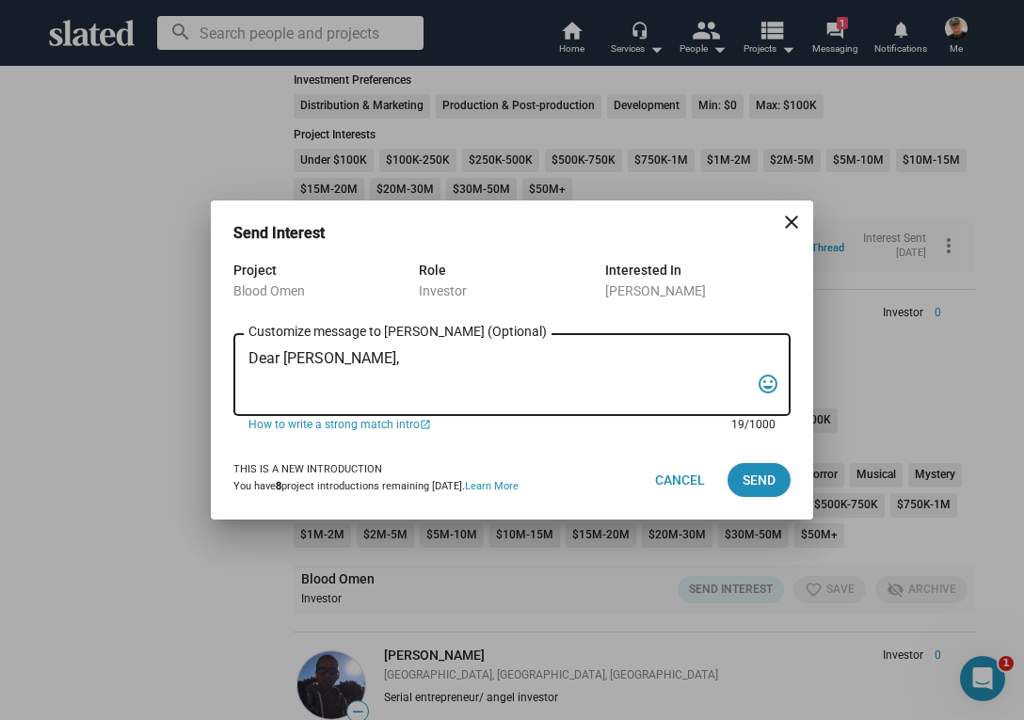
paste textarea "“In the backwoods of [US_STATE], a war veteran and his girlfriend stumble into …"
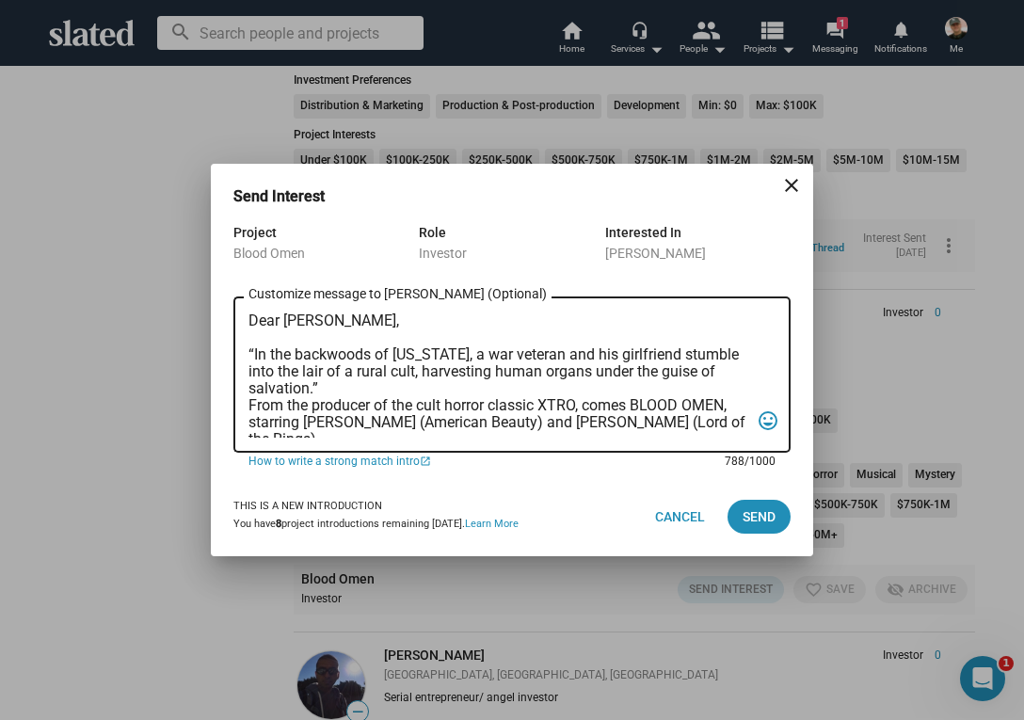
scroll to position [0, 0]
click at [248, 404] on div "Dear [PERSON_NAME], “In the backwoods of [US_STATE], a war veteran and his girl…" at bounding box center [512, 373] width 557 height 160
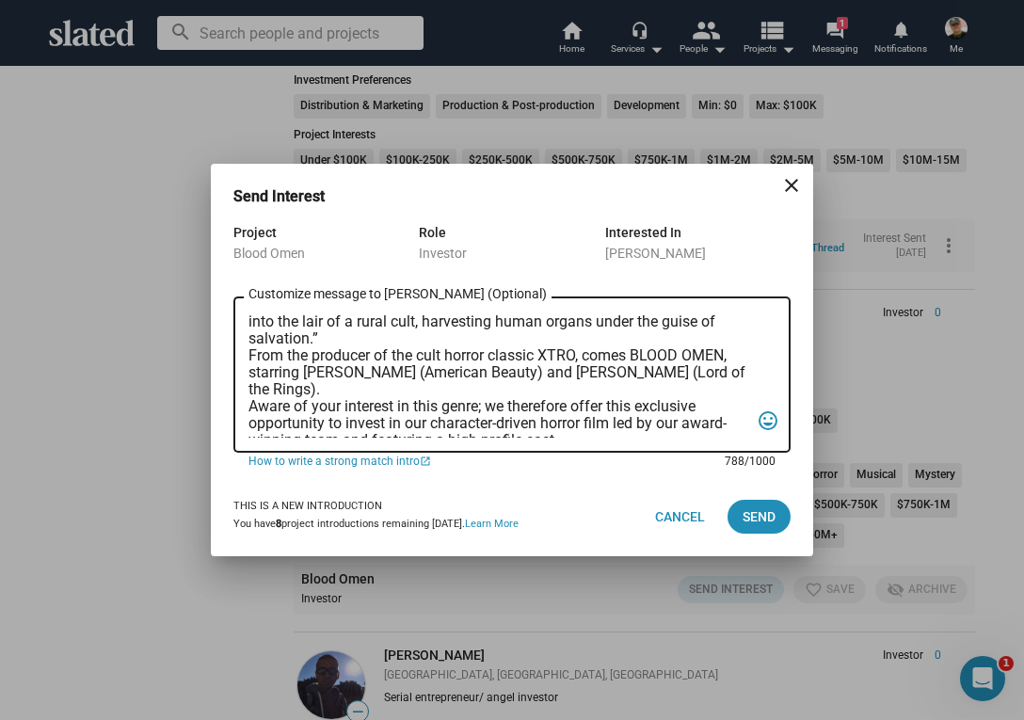
scroll to position [61, 0]
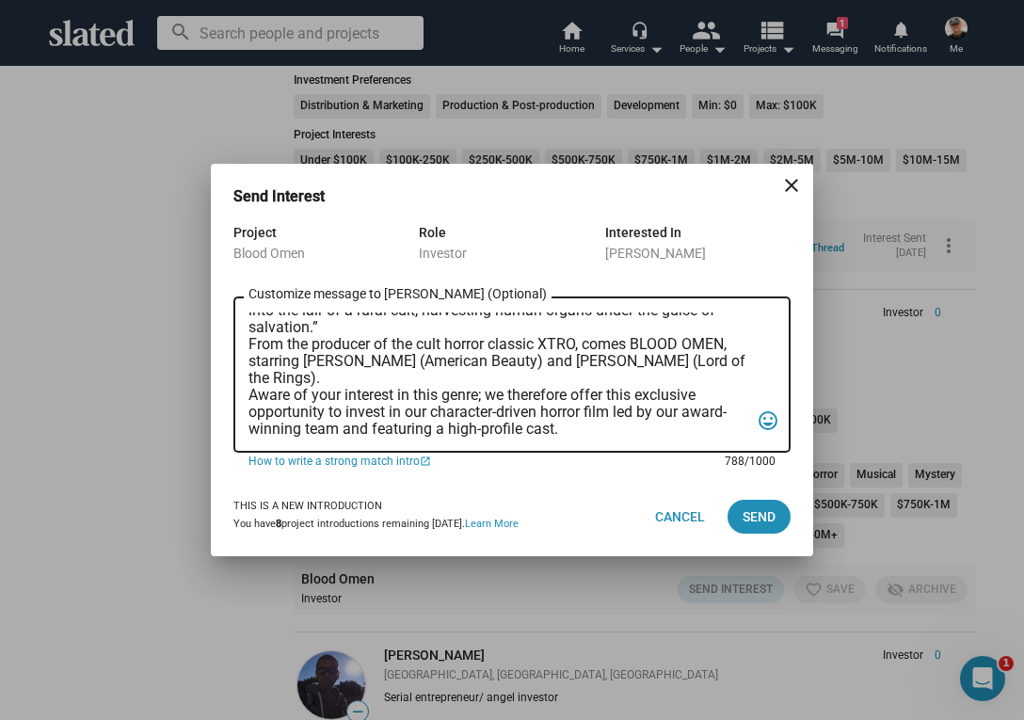
click at [250, 340] on textarea "Dear [PERSON_NAME], “In the backwoods of [US_STATE], a war veteran and his girl…" at bounding box center [499, 375] width 501 height 125
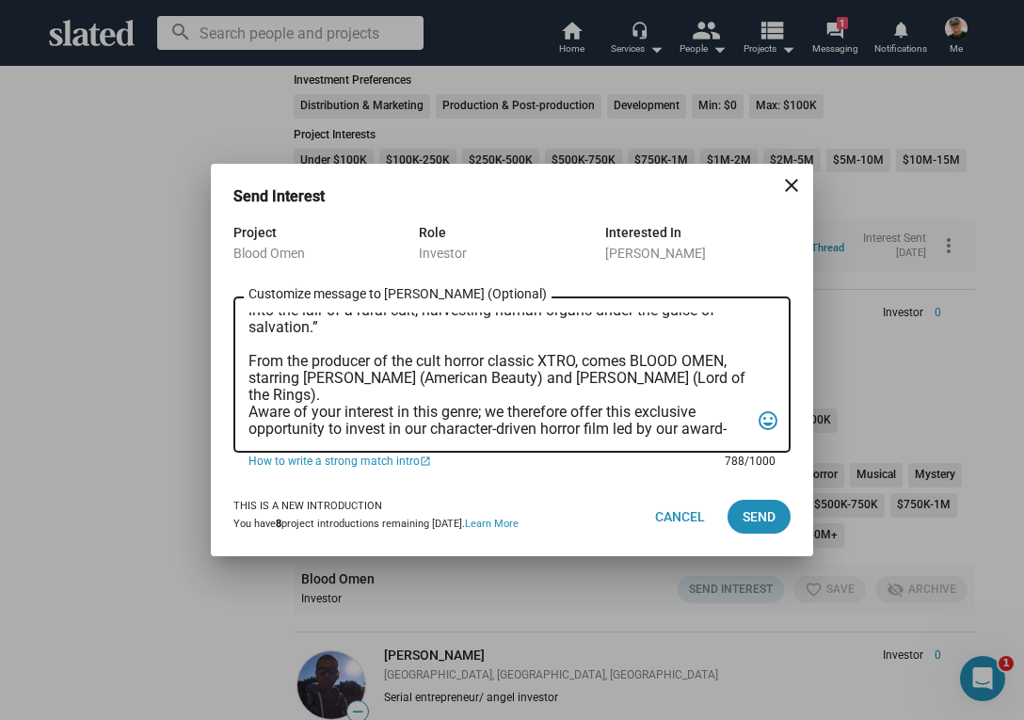
click at [249, 411] on textarea "Dear [PERSON_NAME], “In the backwoods of [US_STATE], a war veteran and his girl…" at bounding box center [499, 375] width 501 height 125
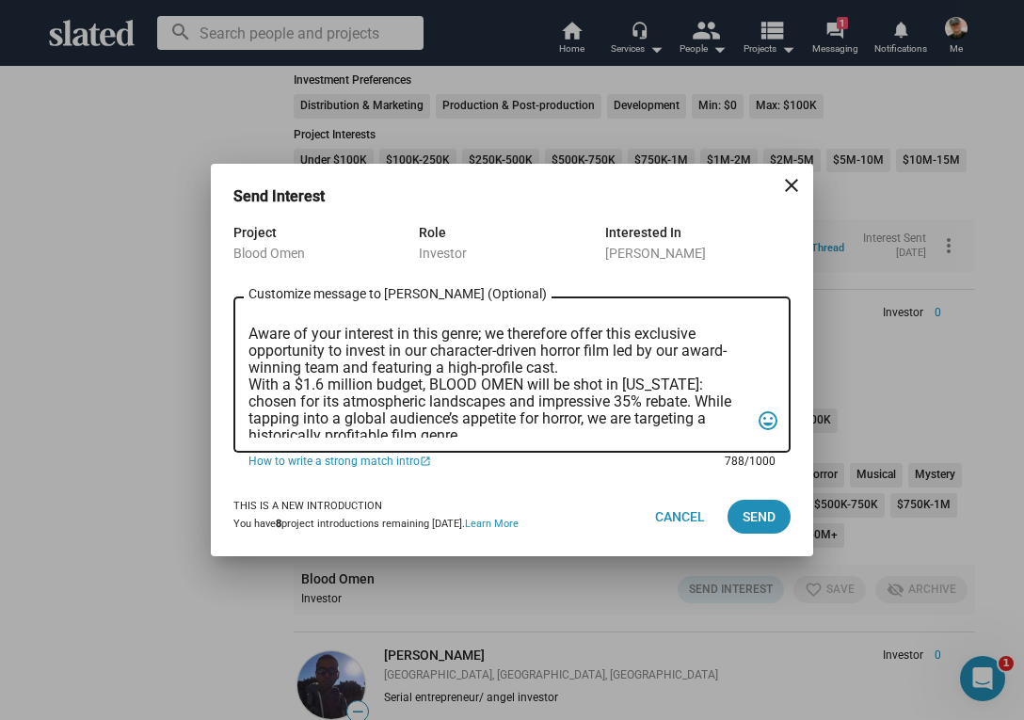
scroll to position [161, 0]
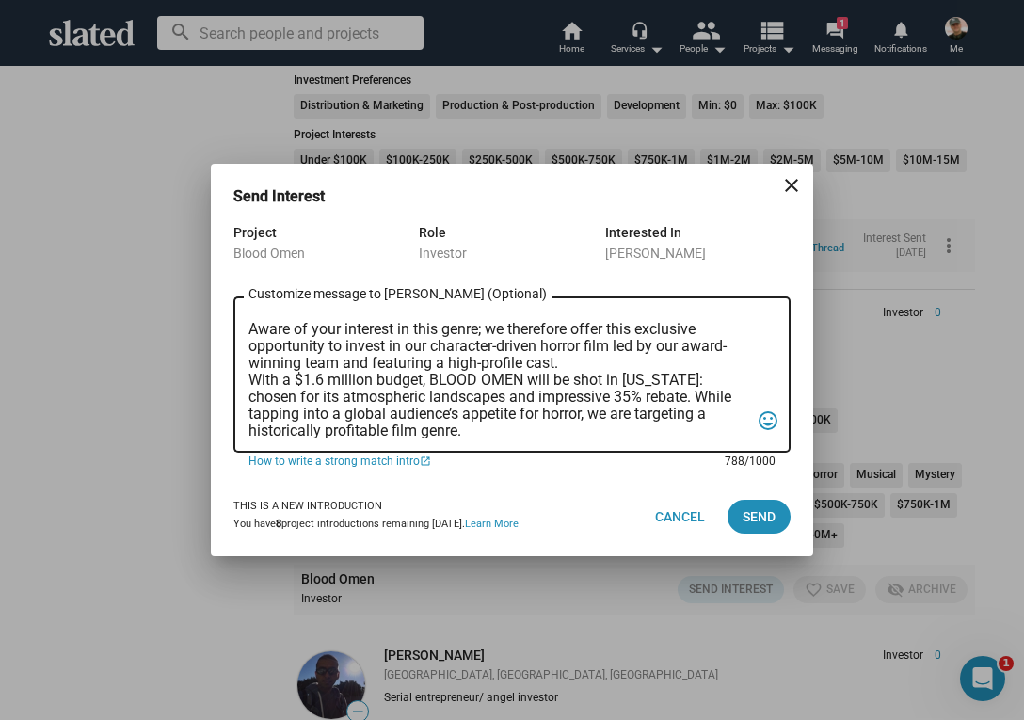
click at [250, 379] on textarea "Dear [PERSON_NAME], “In the backwoods of [US_STATE], a war veteran and his girl…" at bounding box center [499, 375] width 501 height 125
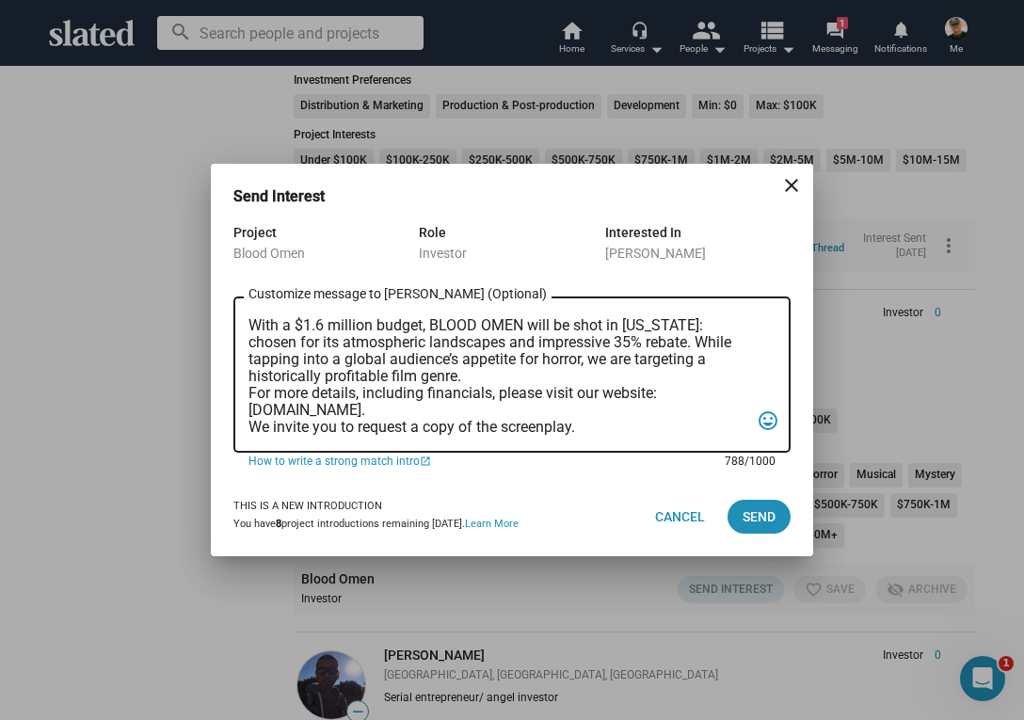
scroll to position [234, 0]
click at [250, 392] on textarea "Dear [PERSON_NAME], “In the backwoods of [US_STATE], a war veteran and his girl…" at bounding box center [499, 375] width 501 height 125
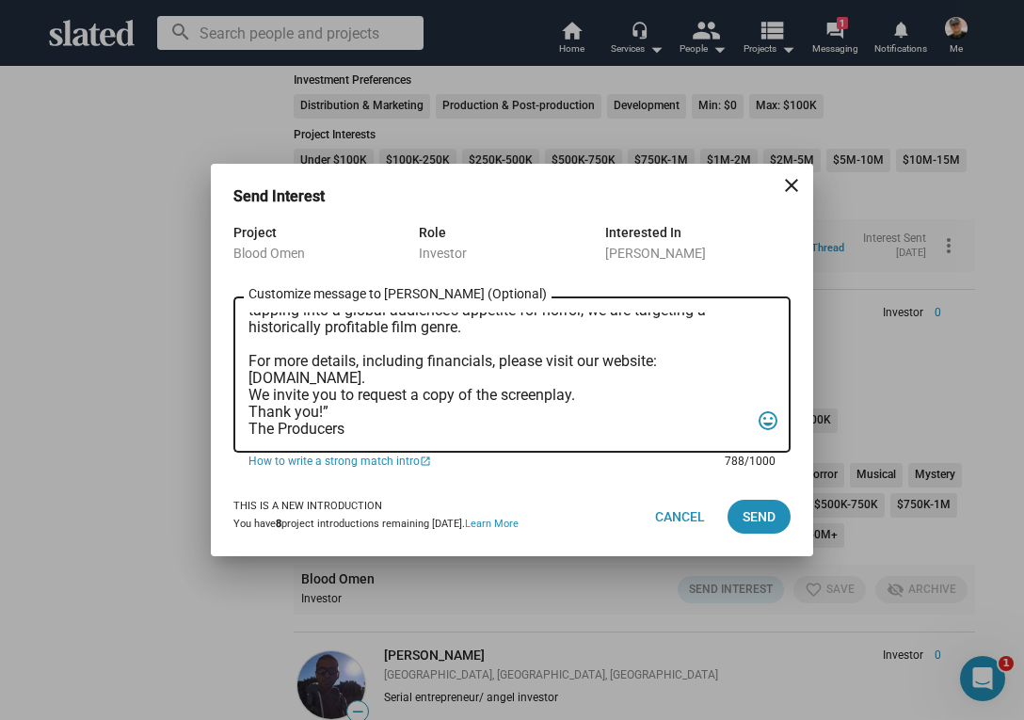
scroll to position [294, 0]
click at [250, 379] on textarea "Dear [PERSON_NAME], “In the backwoods of [US_STATE], a war veteran and his girl…" at bounding box center [499, 375] width 501 height 125
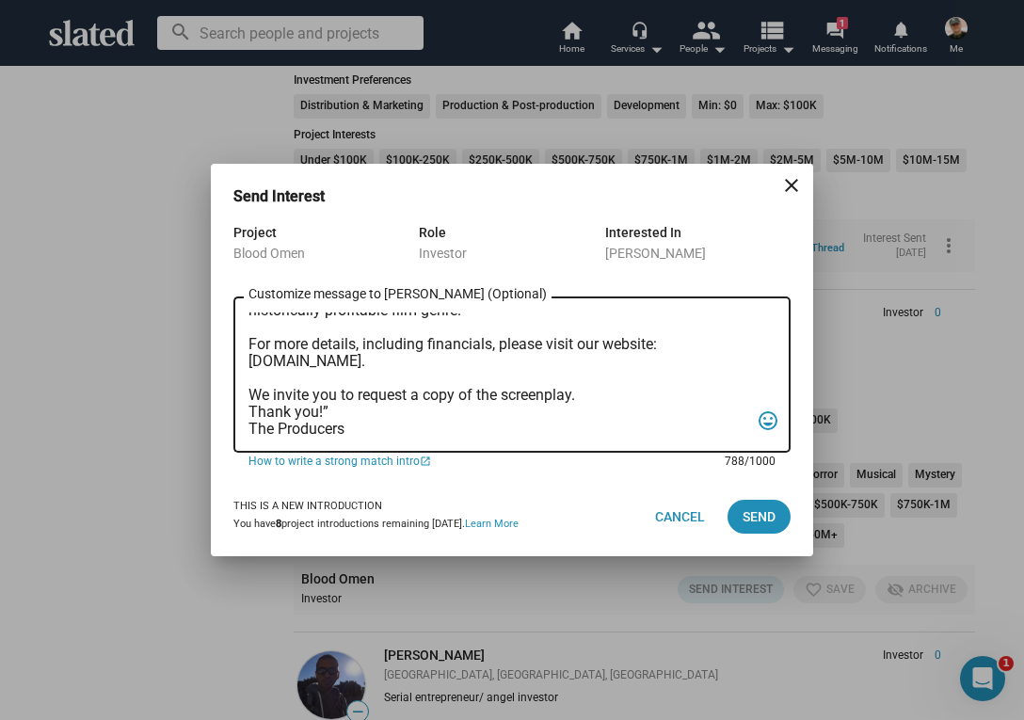
scroll to position [315, 0]
click at [249, 394] on textarea "Dear [PERSON_NAME], “In the backwoods of [US_STATE], a war veteran and his girl…" at bounding box center [499, 375] width 501 height 125
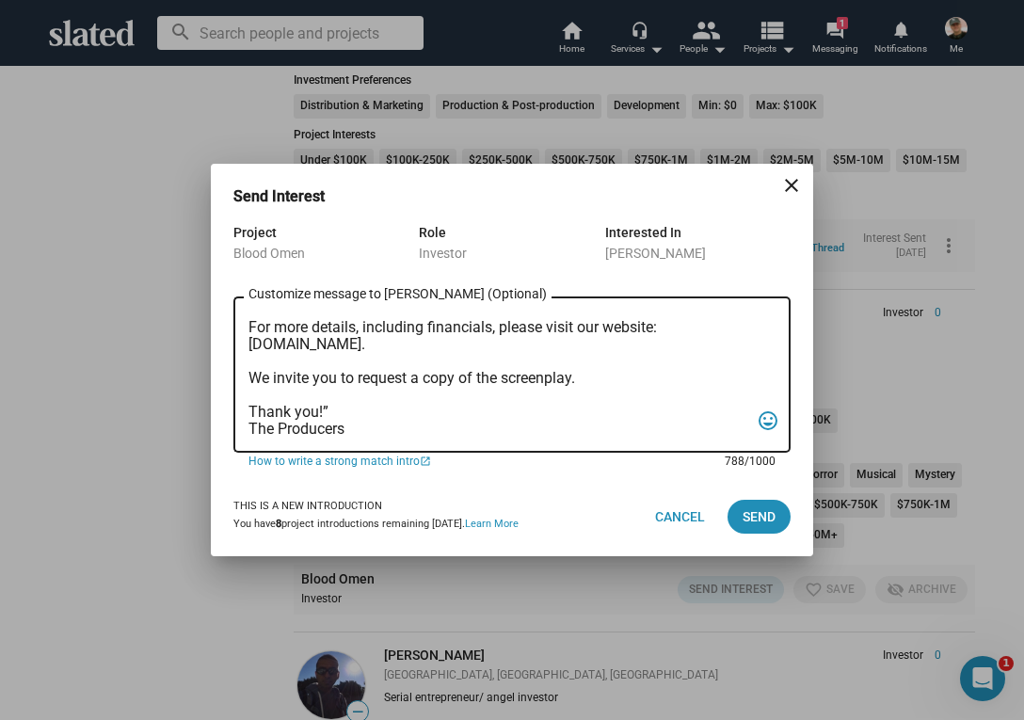
click at [329, 407] on textarea "Dear [PERSON_NAME], “In the backwoods of [US_STATE], a war veteran and his girl…" at bounding box center [499, 375] width 501 height 125
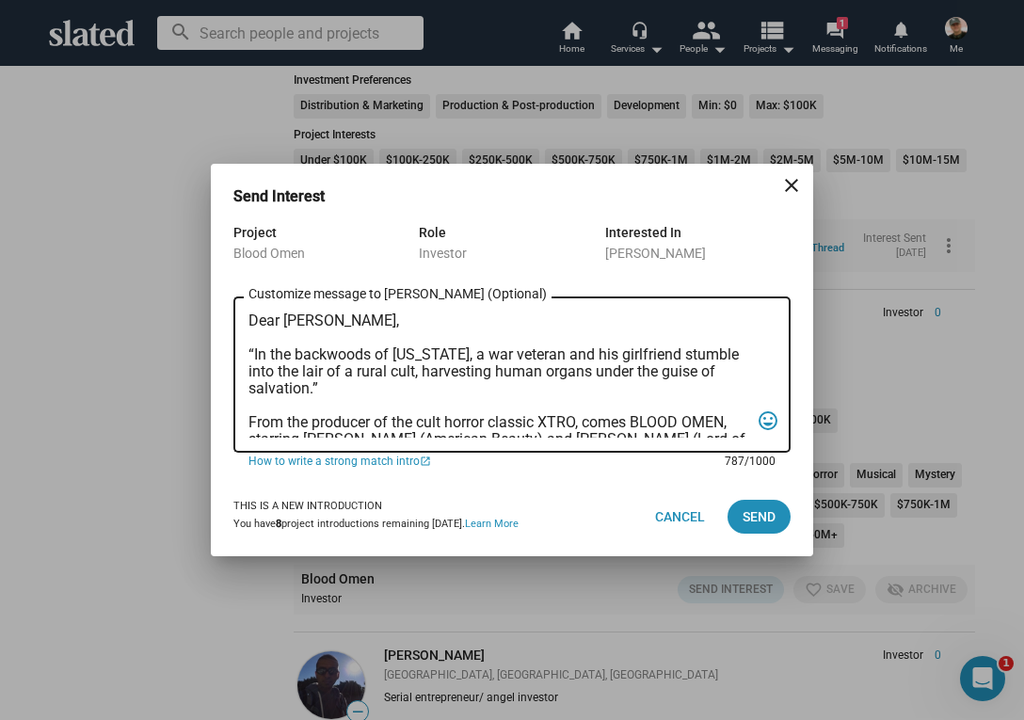
scroll to position [0, 0]
type textarea "Dear [PERSON_NAME], “In the backwoods of [US_STATE], a war veteran and his girl…"
click at [748, 519] on span "Send" at bounding box center [759, 517] width 33 height 34
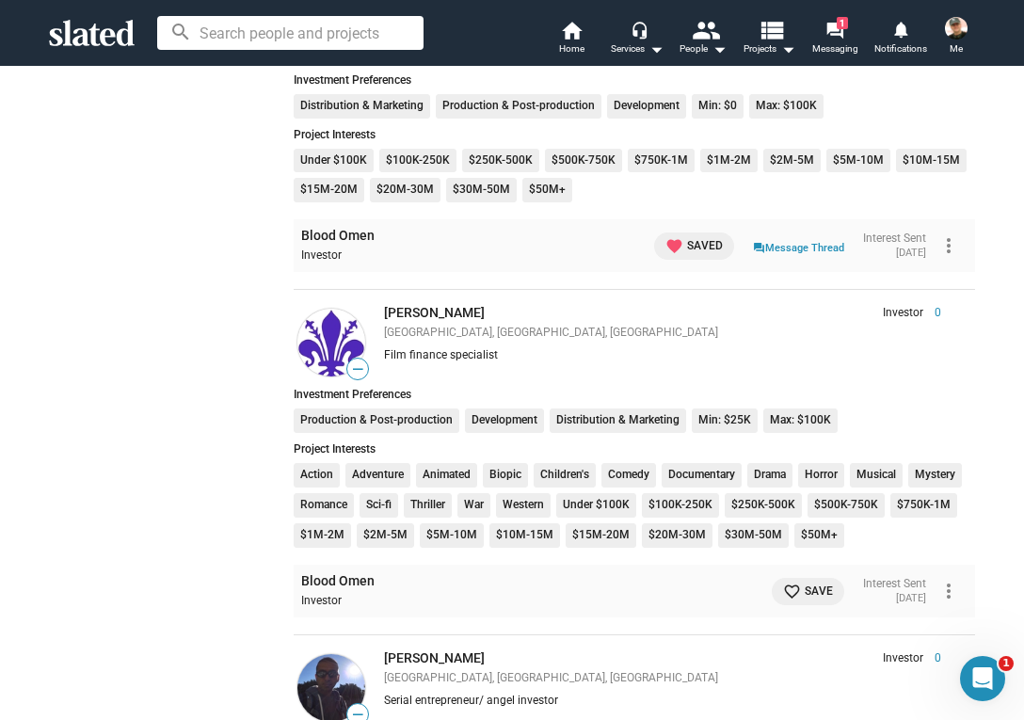
click at [783, 583] on mat-icon "favorite_border" at bounding box center [792, 592] width 18 height 18
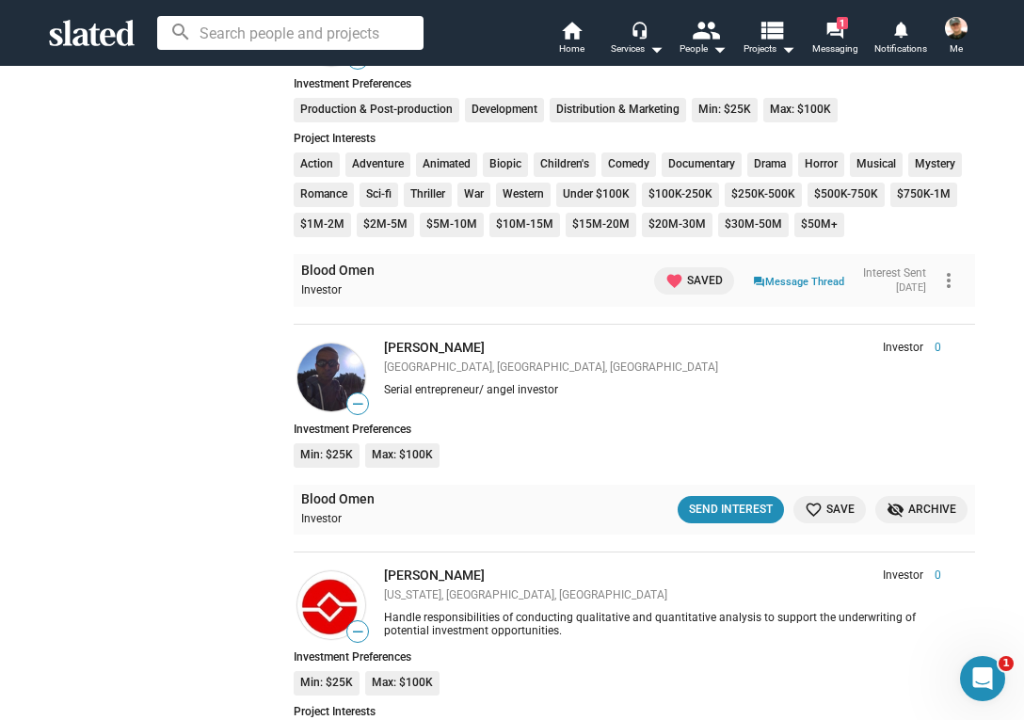
scroll to position [4391, 0]
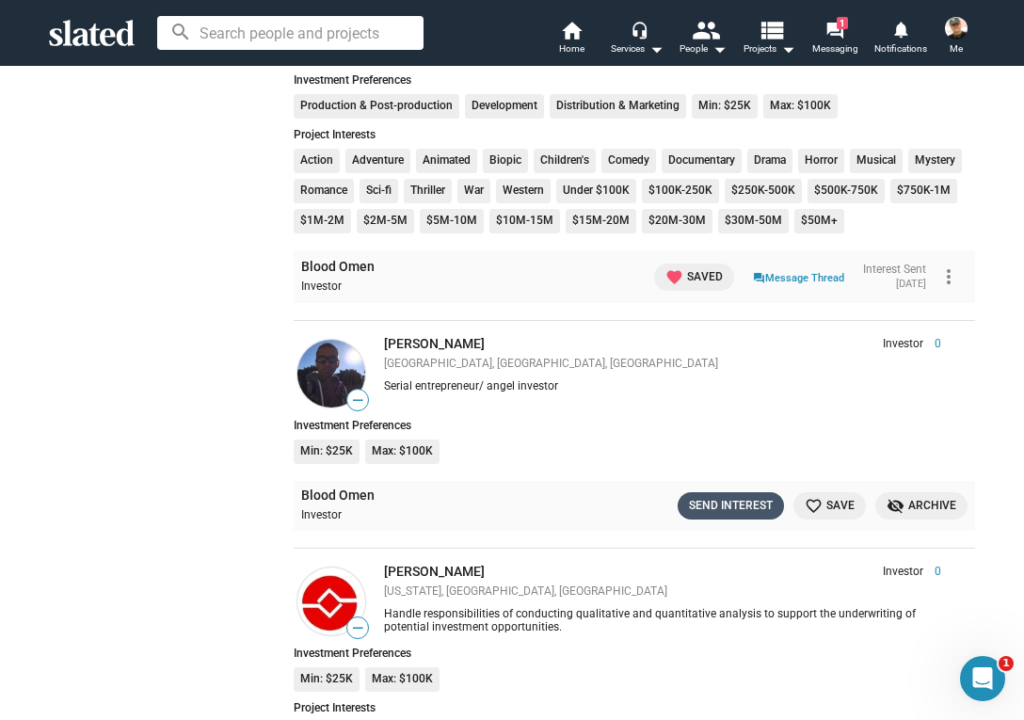
click at [731, 496] on div "Send Interest" at bounding box center [731, 506] width 84 height 20
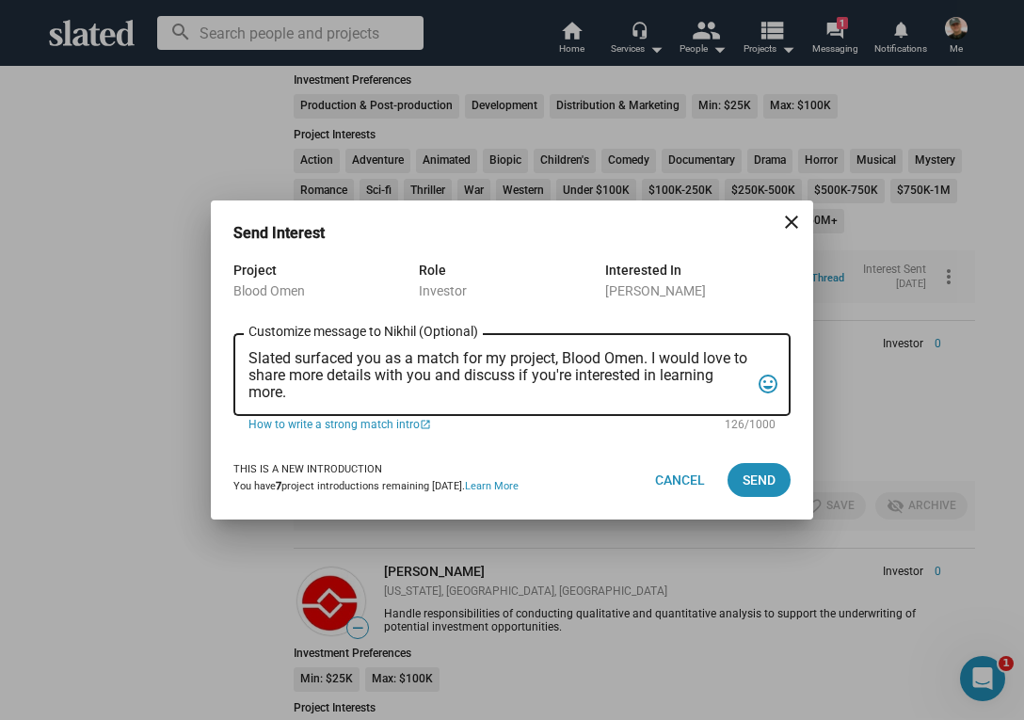
drag, startPoint x: 248, startPoint y: 351, endPoint x: 247, endPoint y: 385, distance: 33.9
click at [247, 385] on div "Slated surfaced you as a match for my project, Blood Omen. I would love to shar…" at bounding box center [512, 373] width 557 height 86
drag, startPoint x: 249, startPoint y: 353, endPoint x: 302, endPoint y: 385, distance: 62.5
click at [302, 385] on textarea "Slated surfaced you as a match for my project, Blood Omen. I would love to shar…" at bounding box center [499, 375] width 501 height 51
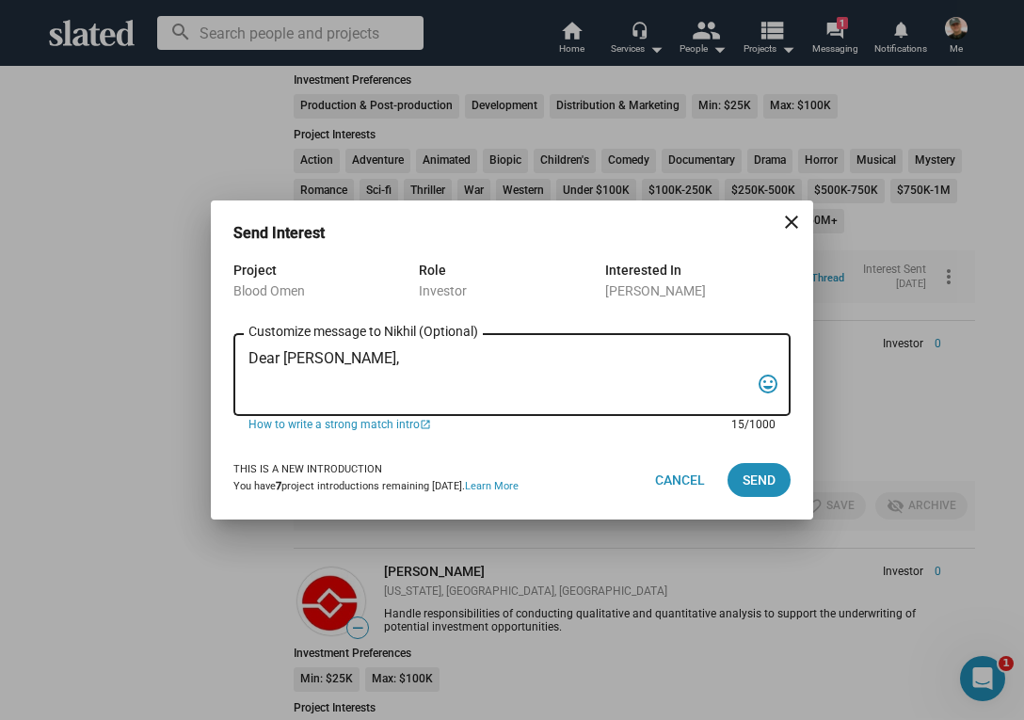
paste textarea "“In the backwoods of [US_STATE], a war veteran and his girlfriend stumble into …"
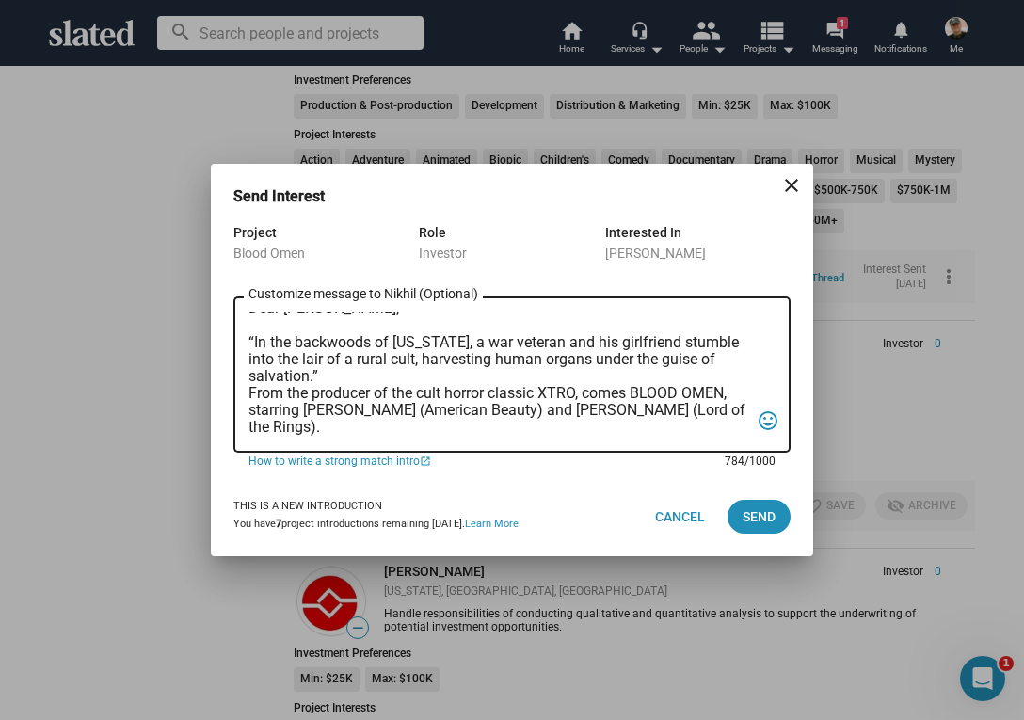
scroll to position [0, 0]
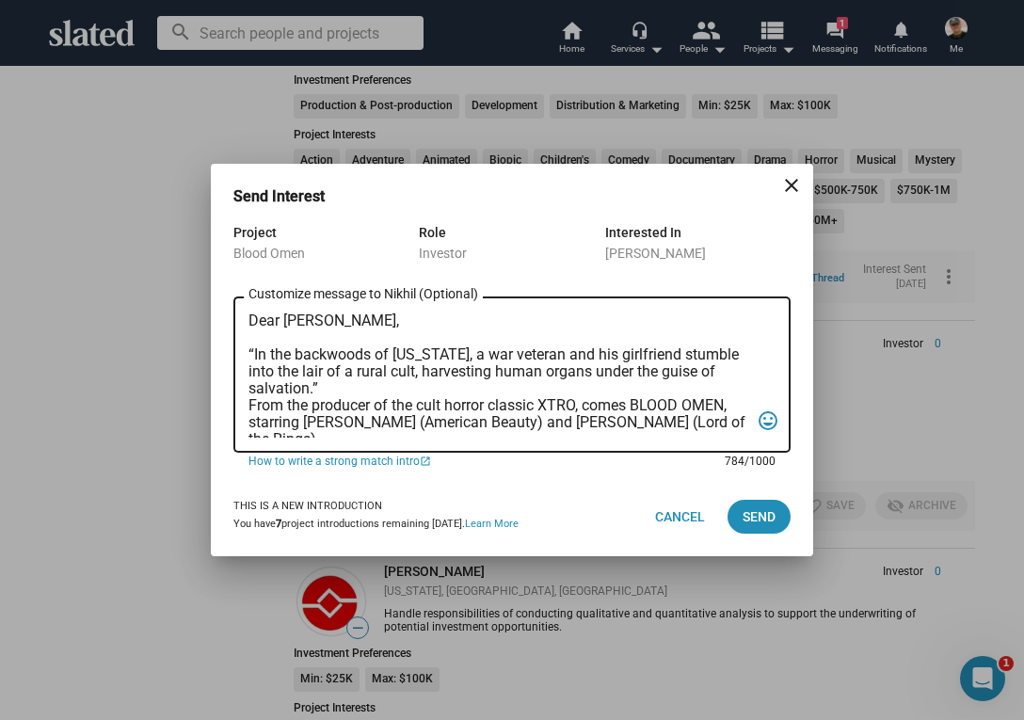
click at [250, 405] on textarea "Dear [PERSON_NAME], “In the backwoods of [US_STATE], a war veteran and his girl…" at bounding box center [499, 375] width 501 height 125
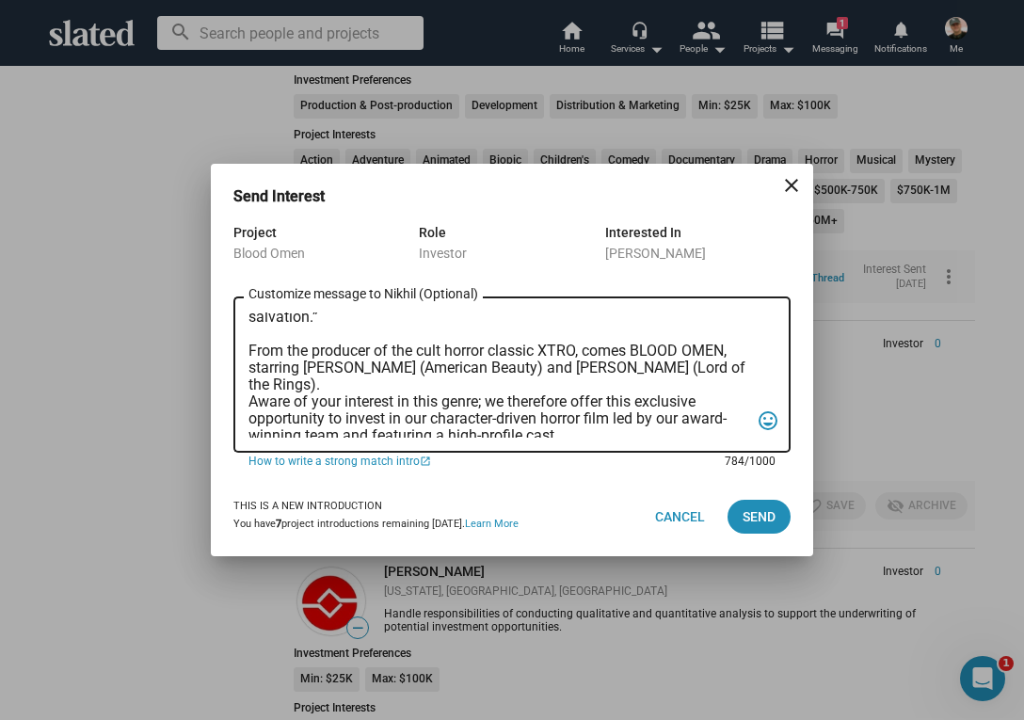
scroll to position [72, 0]
click at [250, 400] on textarea "Dear [PERSON_NAME], “In the backwoods of [US_STATE], a war veteran and his girl…" at bounding box center [499, 375] width 501 height 125
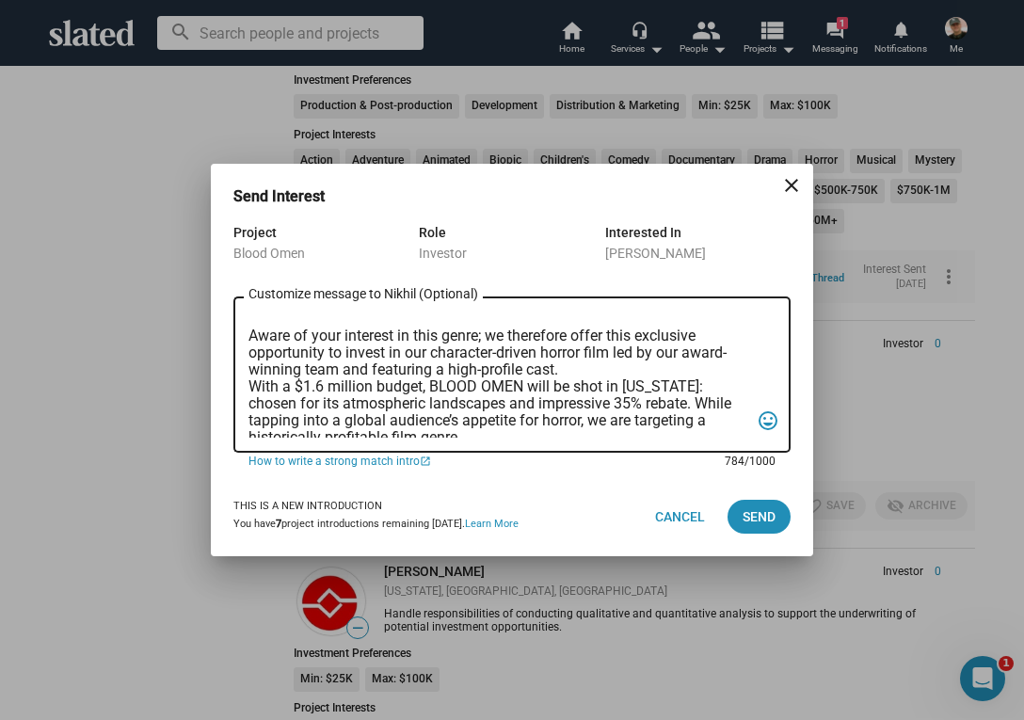
scroll to position [166, 0]
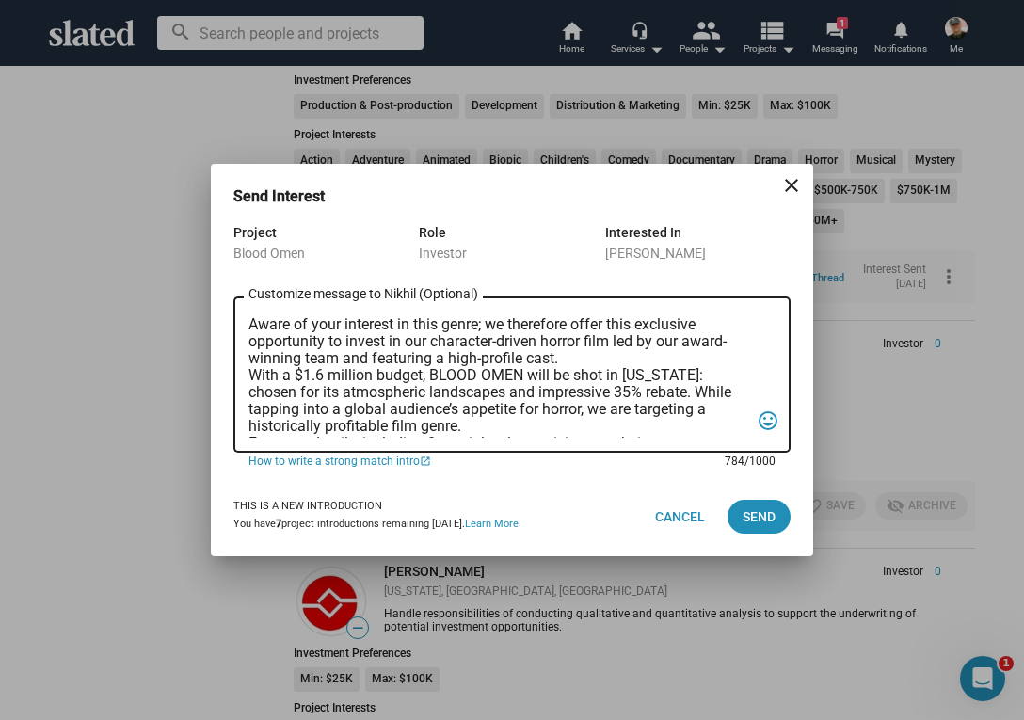
click at [249, 374] on textarea "Dear [PERSON_NAME], “In the backwoods of [US_STATE], a war veteran and his girl…" at bounding box center [499, 375] width 501 height 125
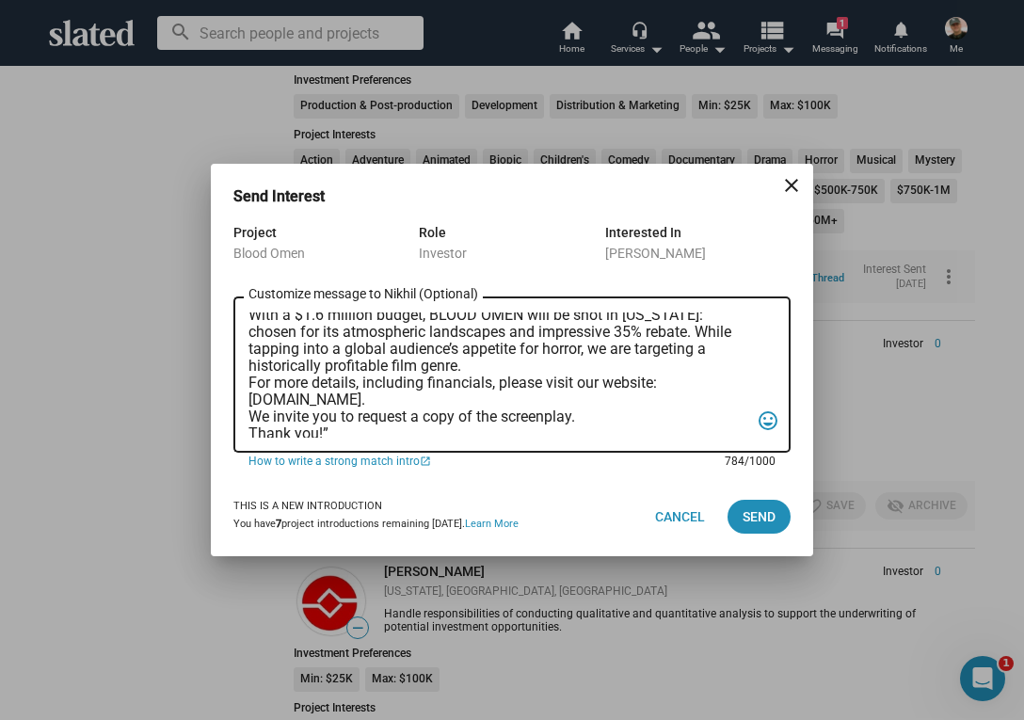
scroll to position [245, 0]
click at [249, 380] on textarea "Dear [PERSON_NAME], “In the backwoods of [US_STATE], a war veteran and his girl…" at bounding box center [499, 375] width 501 height 125
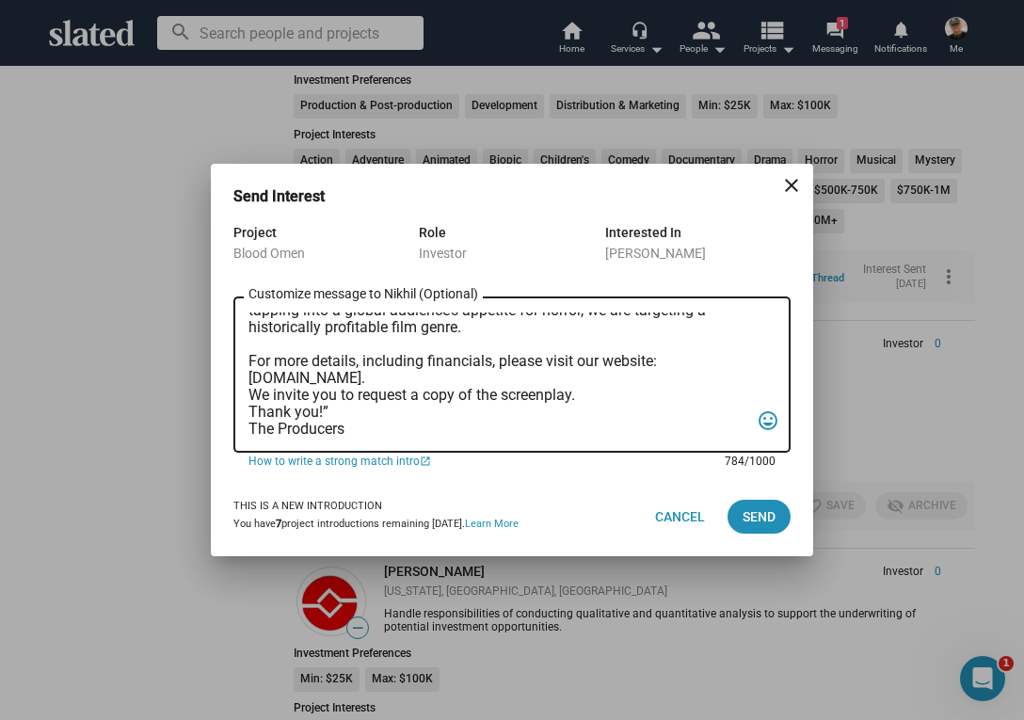
scroll to position [298, 0]
click at [250, 375] on textarea "Dear [PERSON_NAME], “In the backwoods of [US_STATE], a war veteran and his girl…" at bounding box center [499, 375] width 501 height 125
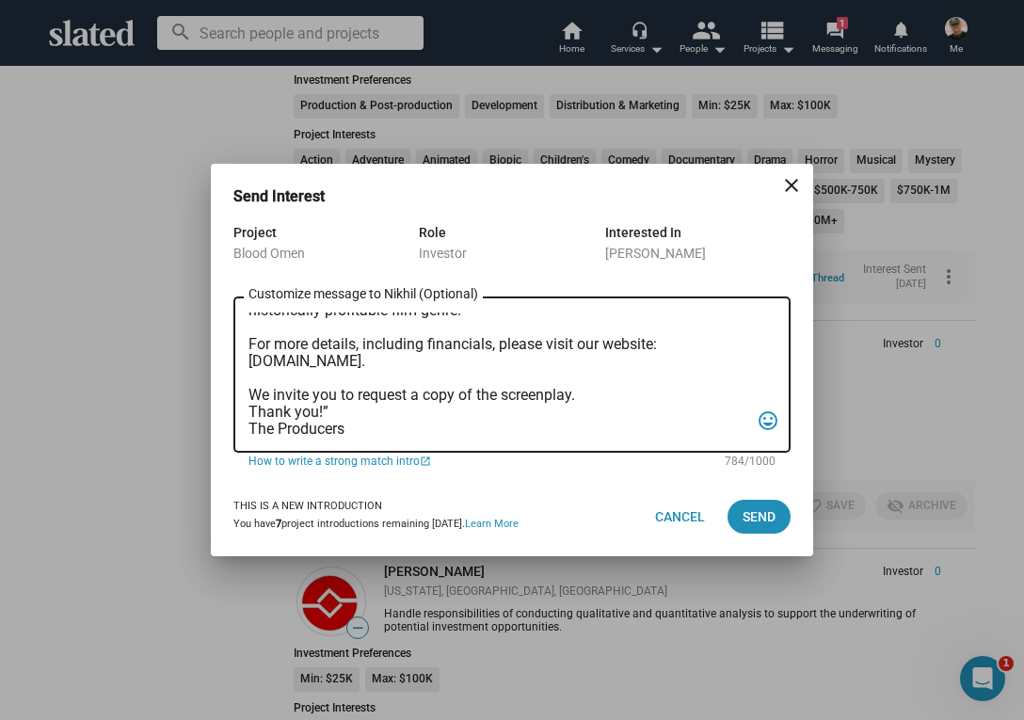
click at [248, 409] on div "Dear [PERSON_NAME], “In the backwoods of [US_STATE], a war veteran and his girl…" at bounding box center [512, 373] width 557 height 160
click at [250, 411] on textarea "Dear [PERSON_NAME], “In the backwoods of [US_STATE], a war veteran and his girl…" at bounding box center [499, 375] width 501 height 125
click at [330, 426] on textarea "Dear [PERSON_NAME], “In the backwoods of [US_STATE], a war veteran and his girl…" at bounding box center [499, 375] width 501 height 125
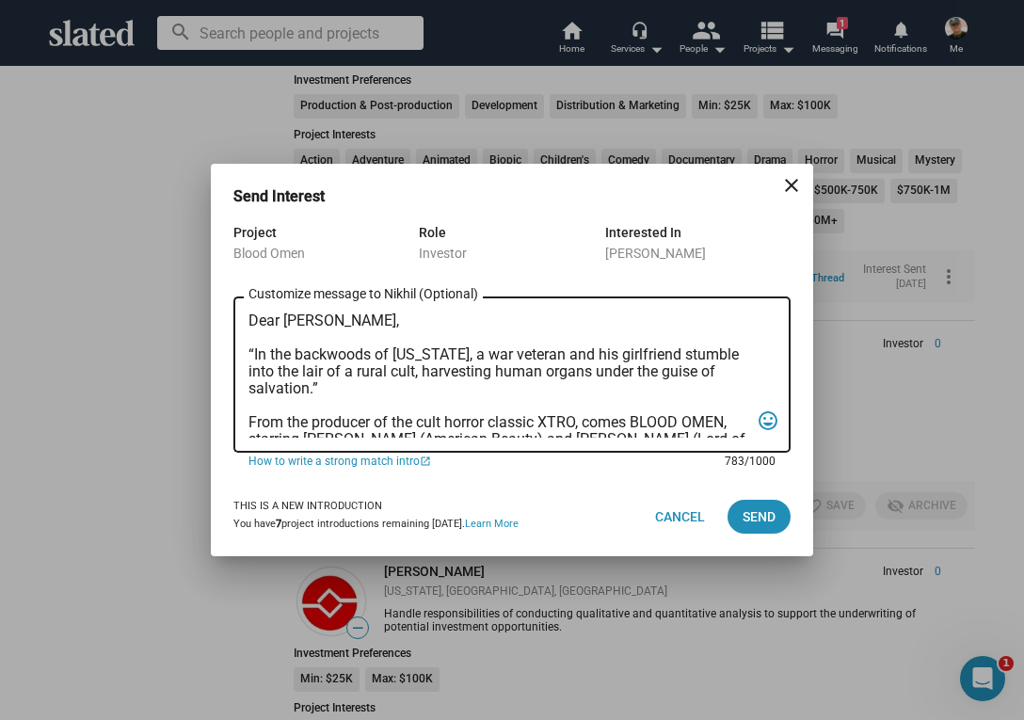
scroll to position [0, 0]
type textarea "Dear [PERSON_NAME], “In the backwoods of [US_STATE], a war veteran and his girl…"
click at [750, 517] on span "Send" at bounding box center [759, 517] width 33 height 34
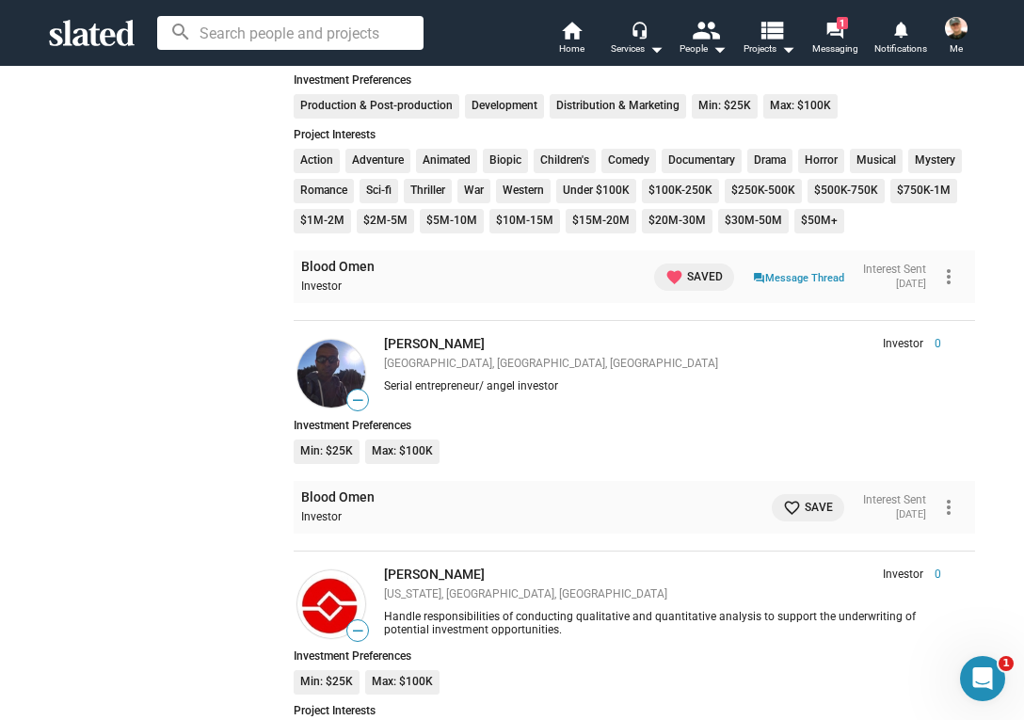
click at [783, 499] on mat-icon "favorite_border" at bounding box center [792, 508] width 18 height 18
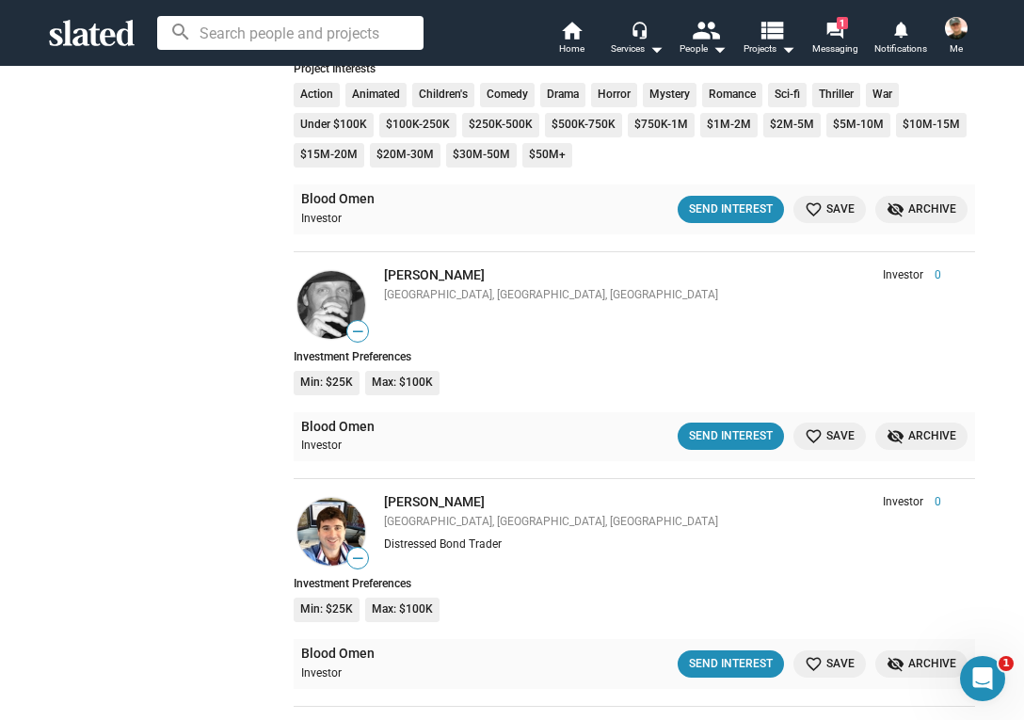
scroll to position [5037, 0]
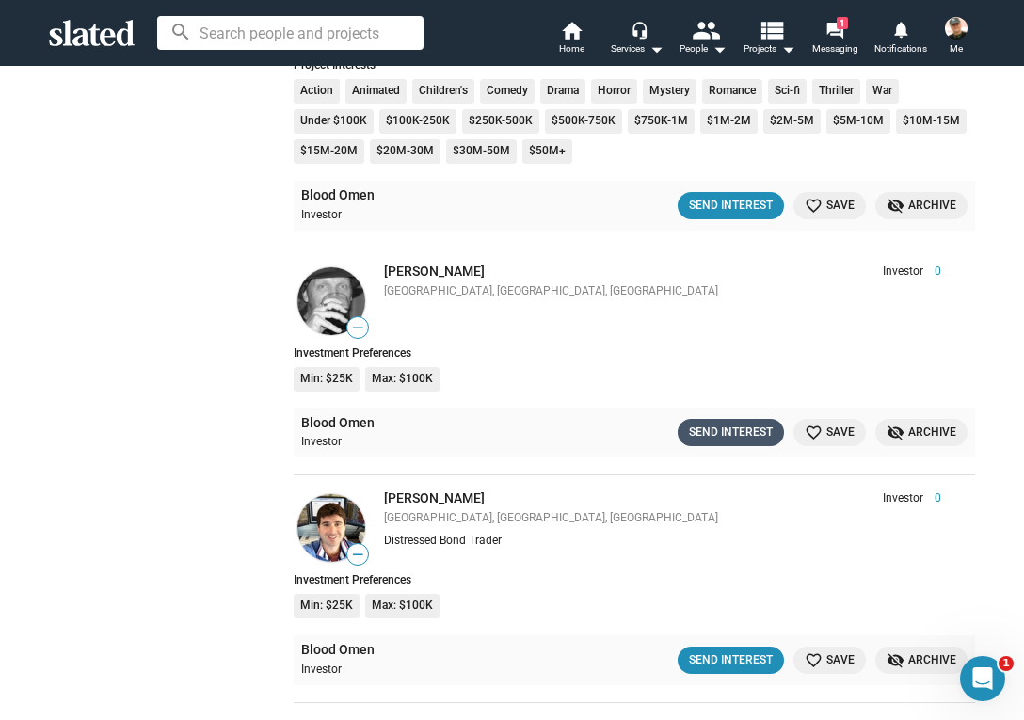
click at [725, 423] on div "Send Interest" at bounding box center [731, 433] width 84 height 20
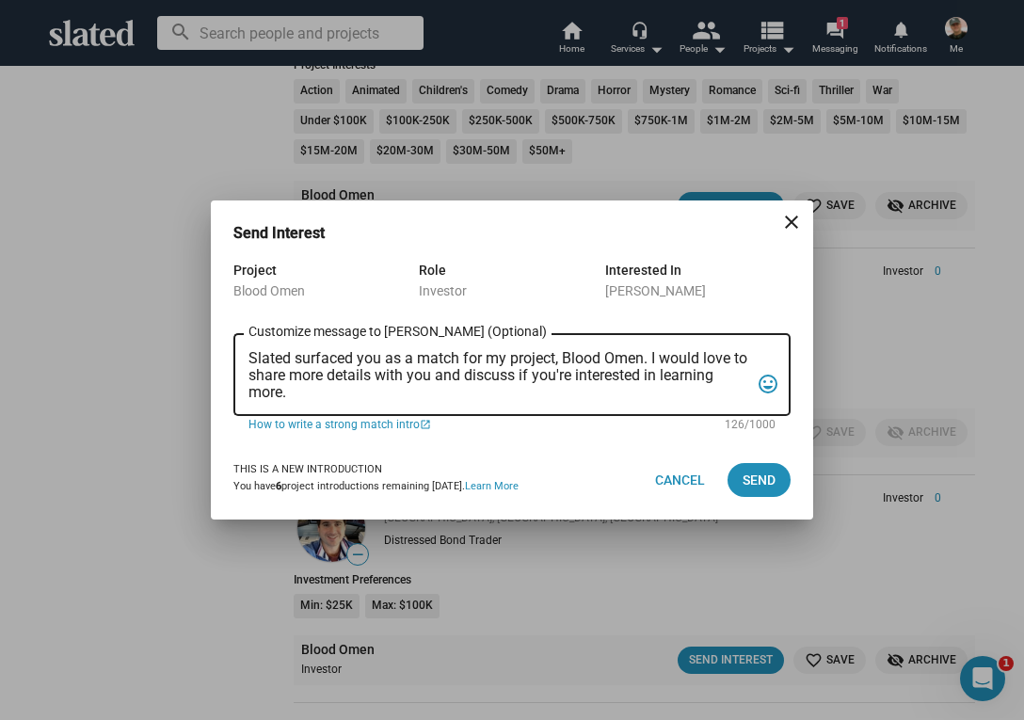
drag, startPoint x: 246, startPoint y: 354, endPoint x: 248, endPoint y: 392, distance: 37.7
click at [248, 392] on div "Slated surfaced you as a match for my project, Blood Omen. I would love to shar…" at bounding box center [512, 373] width 557 height 86
drag, startPoint x: 249, startPoint y: 350, endPoint x: 249, endPoint y: 361, distance: 10.4
click at [249, 361] on textarea "Slated surfaced you as a match for my project, Blood Omen. I would love to shar…" at bounding box center [499, 375] width 501 height 51
drag, startPoint x: 250, startPoint y: 356, endPoint x: 305, endPoint y: 390, distance: 65.1
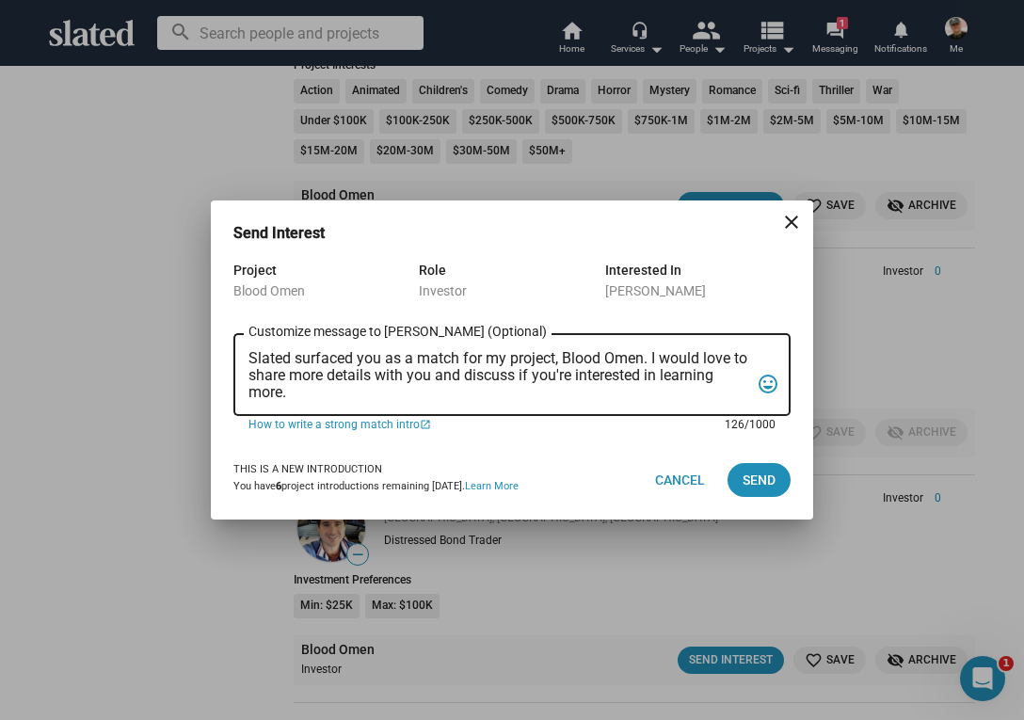
click at [305, 391] on textarea "Slated surfaced you as a match for my project, Blood Omen. I would love to shar…" at bounding box center [499, 375] width 501 height 51
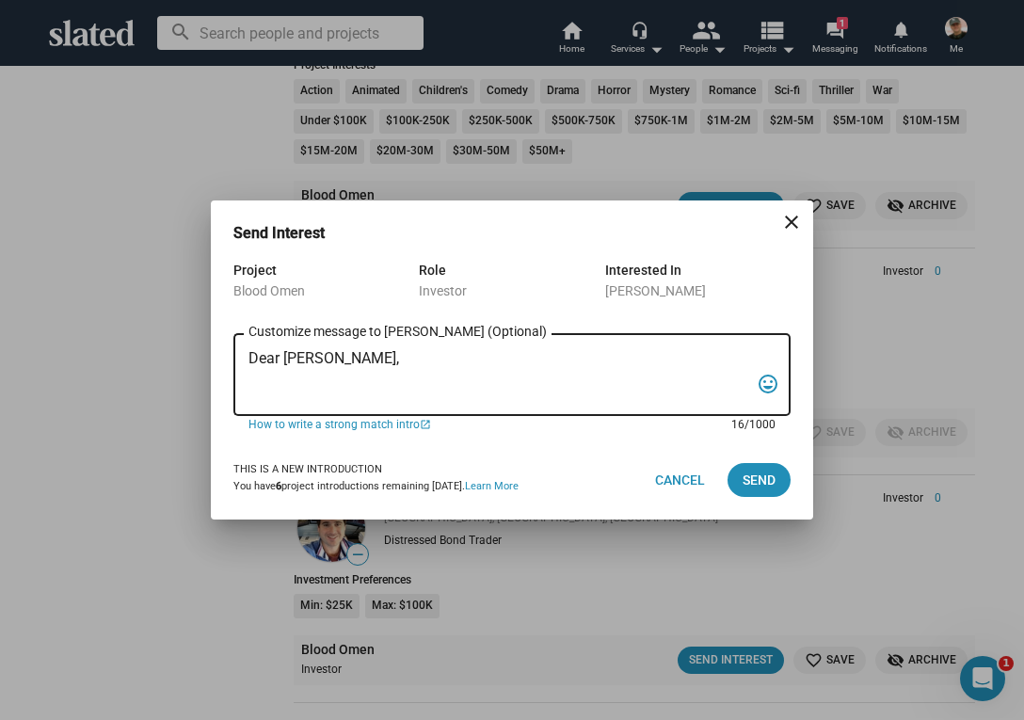
paste textarea "“In the backwoods of [US_STATE], a war veteran and his girlfriend stumble into …"
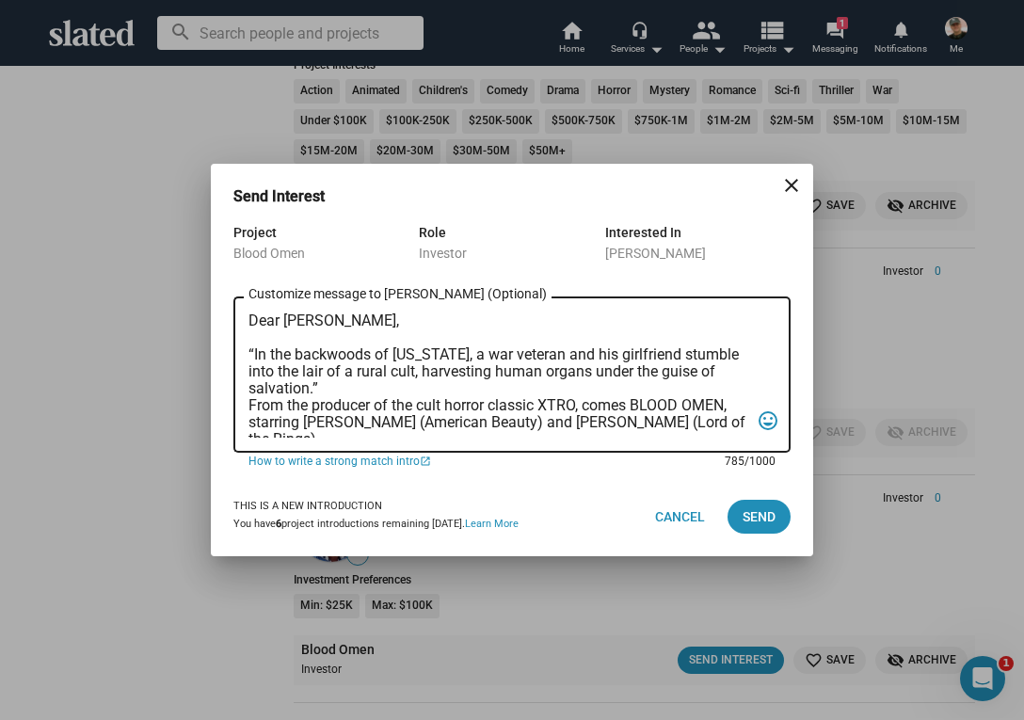
scroll to position [0, 0]
click at [250, 405] on textarea "Dear [PERSON_NAME], “In the backwoods of [US_STATE], a war veteran and his girl…" at bounding box center [499, 375] width 501 height 125
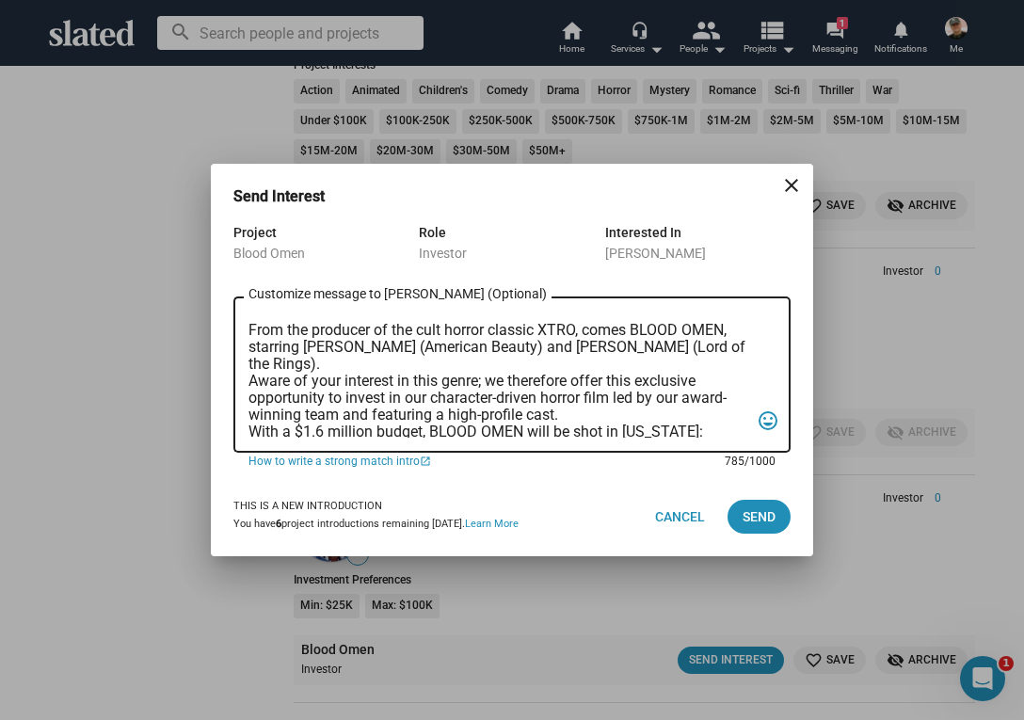
scroll to position [95, 0]
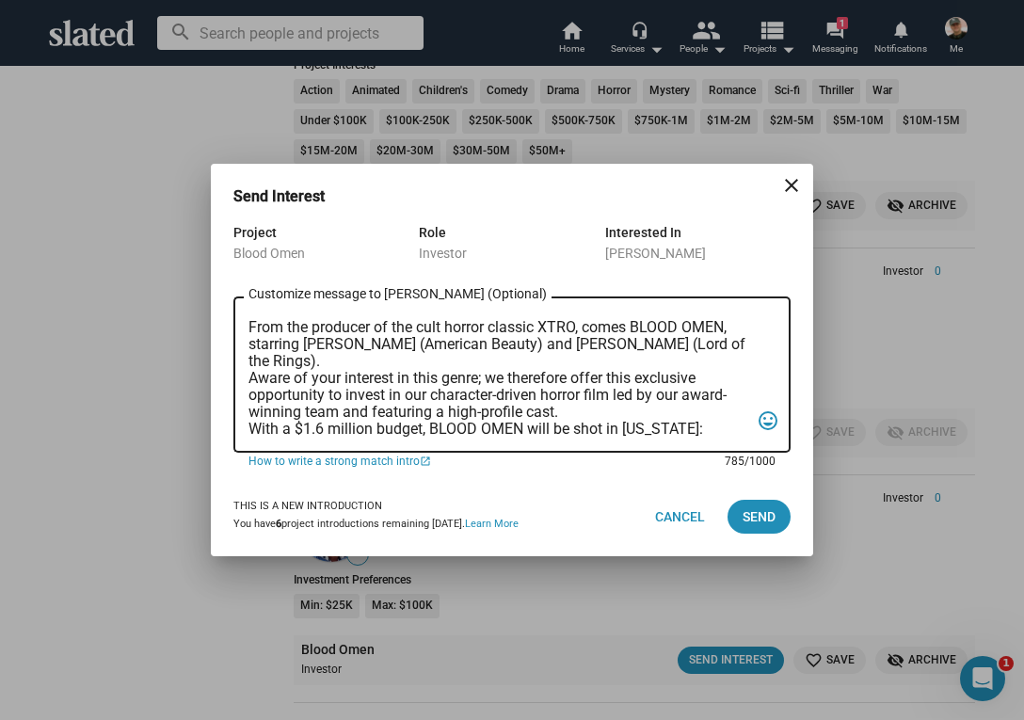
click at [250, 379] on textarea "Dear [PERSON_NAME], “In the backwoods of [US_STATE], a war veteran and his girl…" at bounding box center [499, 375] width 501 height 125
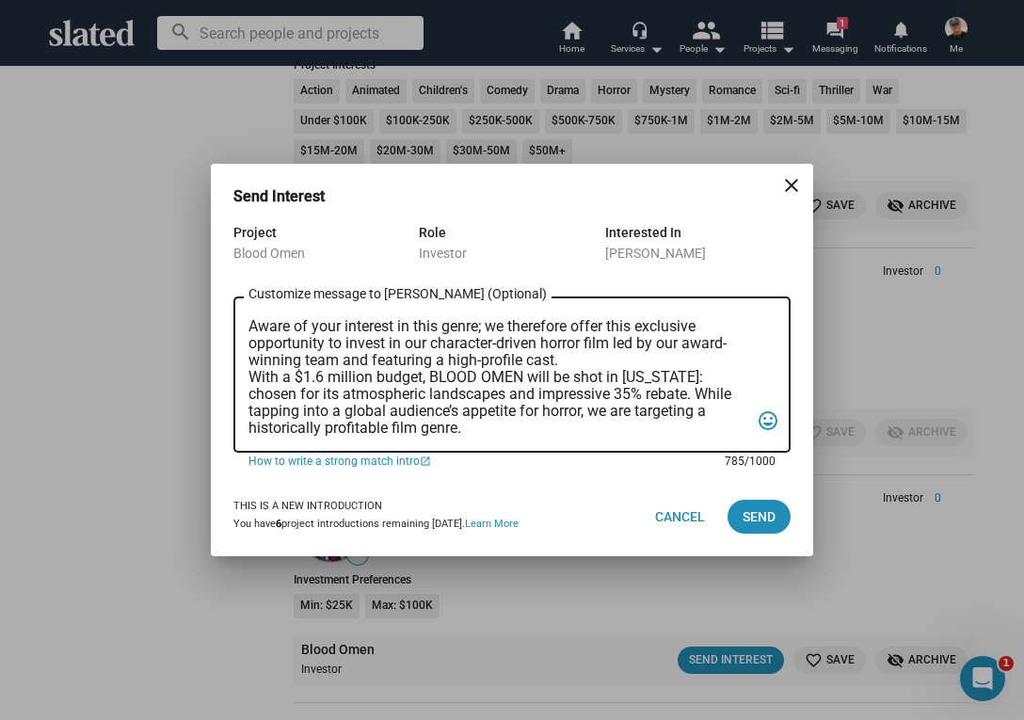
scroll to position [175, 0]
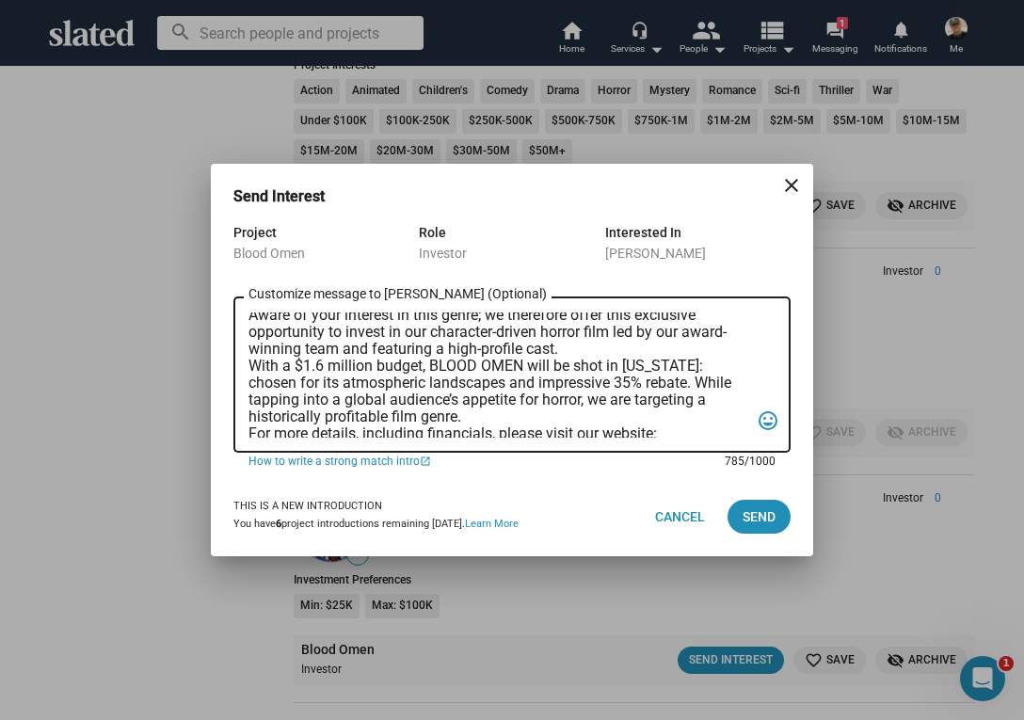
click at [250, 365] on textarea "Dear [PERSON_NAME], “In the backwoods of [US_STATE], a war veteran and his girl…" at bounding box center [499, 375] width 501 height 125
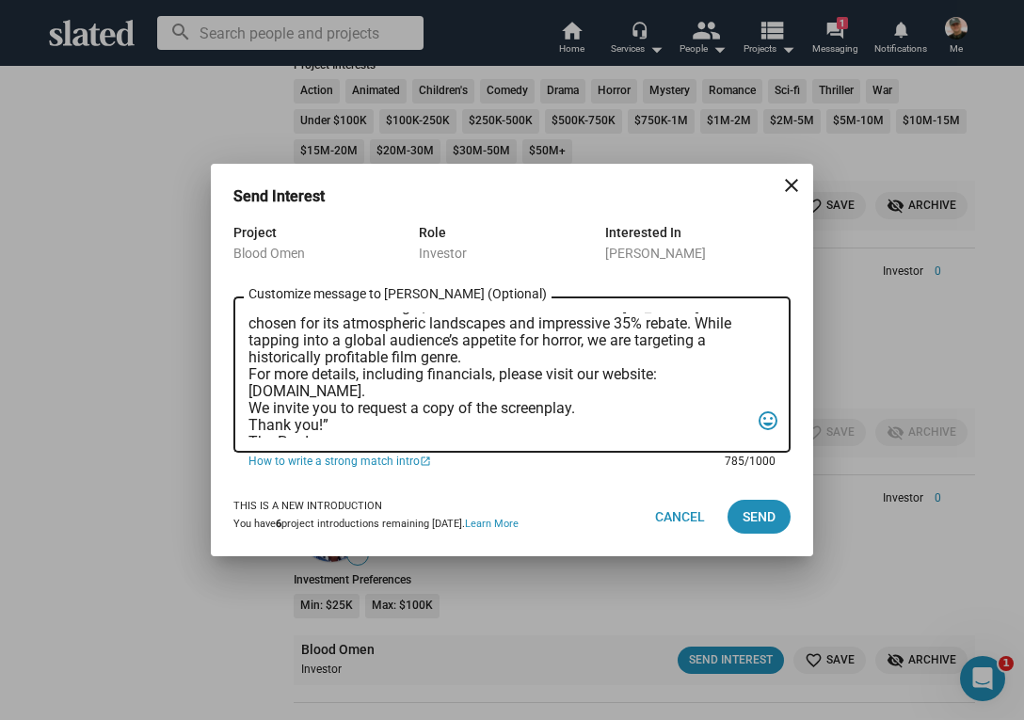
scroll to position [257, 0]
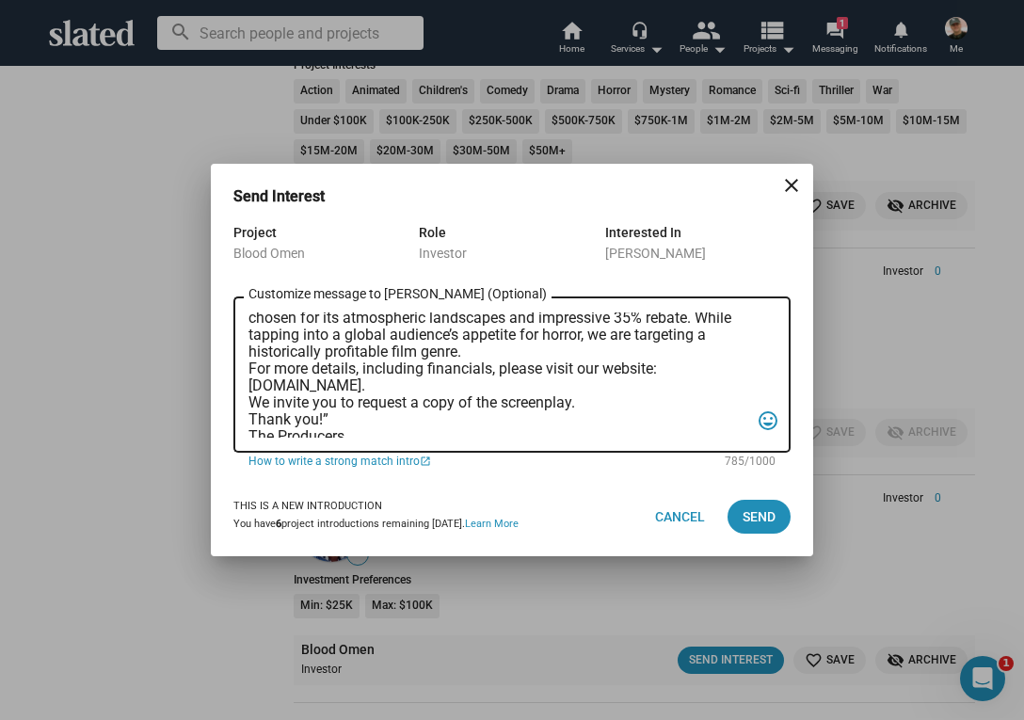
click at [248, 366] on div "Dear [PERSON_NAME], “In the backwoods of [US_STATE], a war veteran and his girl…" at bounding box center [512, 373] width 557 height 160
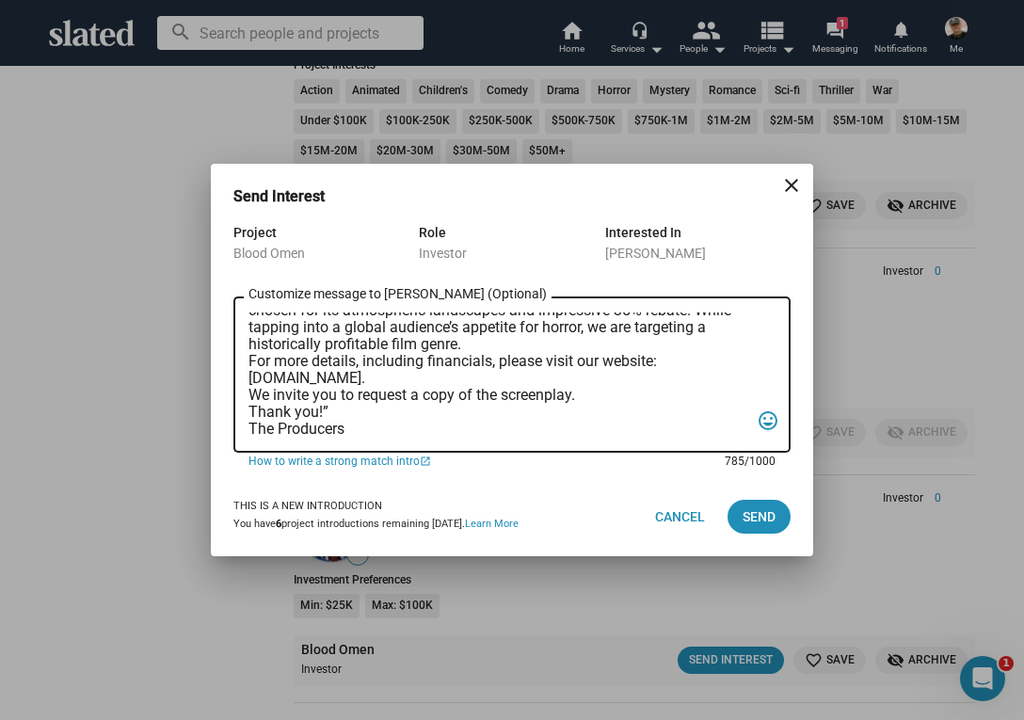
scroll to position [275, 0]
click at [250, 399] on textarea "Dear [PERSON_NAME], “In the backwoods of [US_STATE], a war veteran and his girl…" at bounding box center [499, 375] width 501 height 125
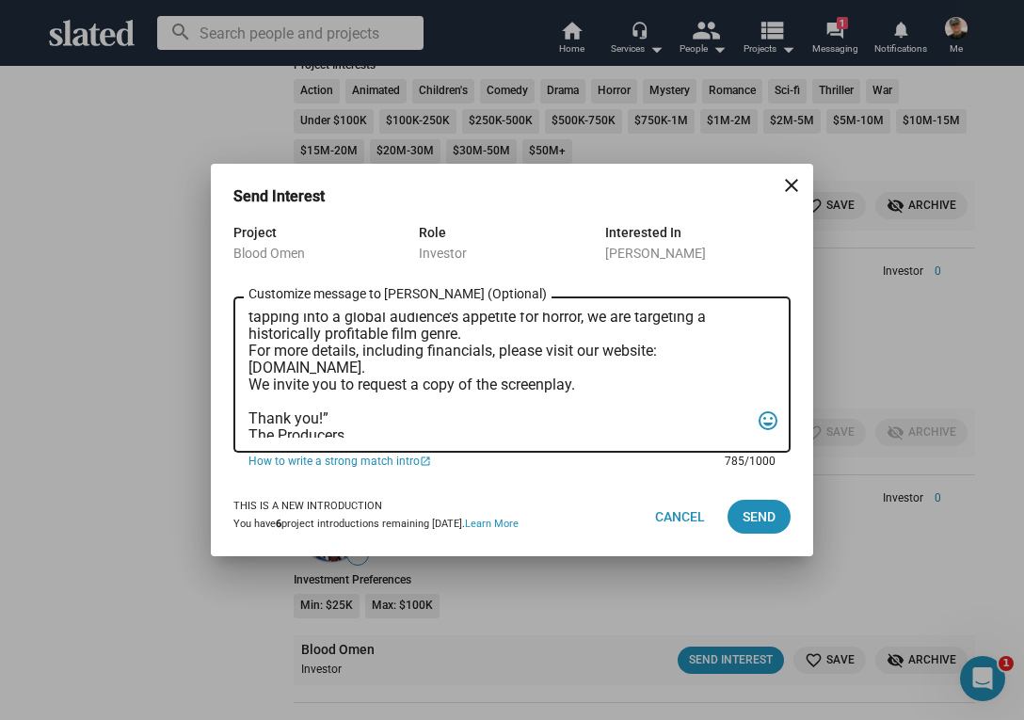
click at [329, 417] on textarea "Dear [PERSON_NAME], “In the backwoods of [US_STATE], a war veteran and his girl…" at bounding box center [499, 375] width 501 height 125
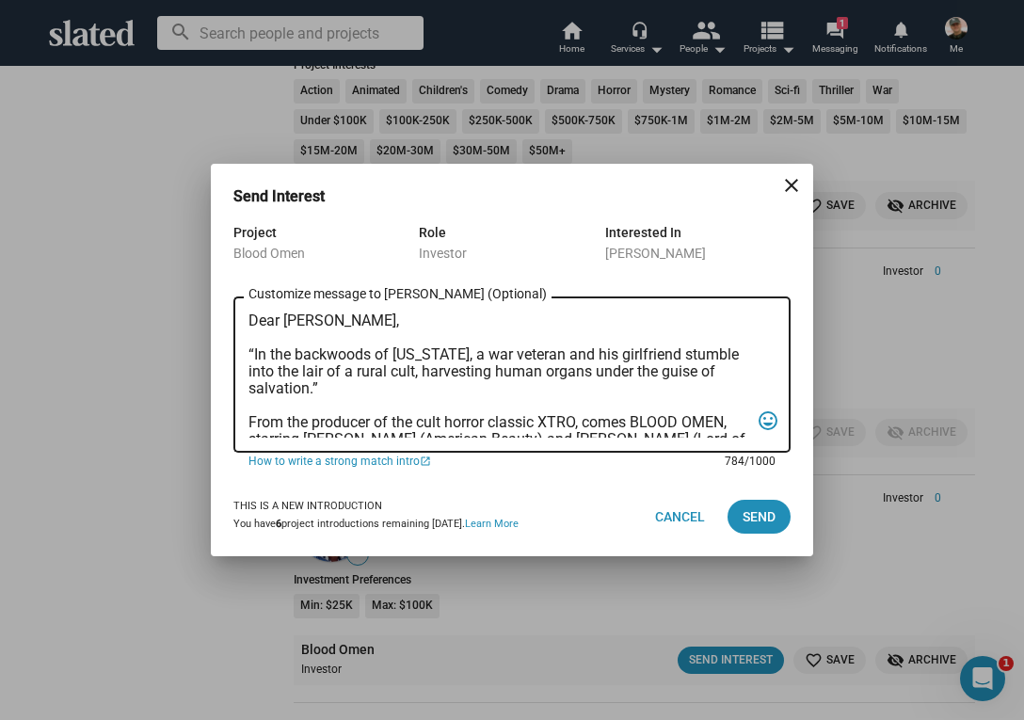
scroll to position [0, 0]
type textarea "Dear [PERSON_NAME], “In the backwoods of [US_STATE], a war veteran and his girl…"
click at [759, 515] on span "Send" at bounding box center [759, 517] width 33 height 34
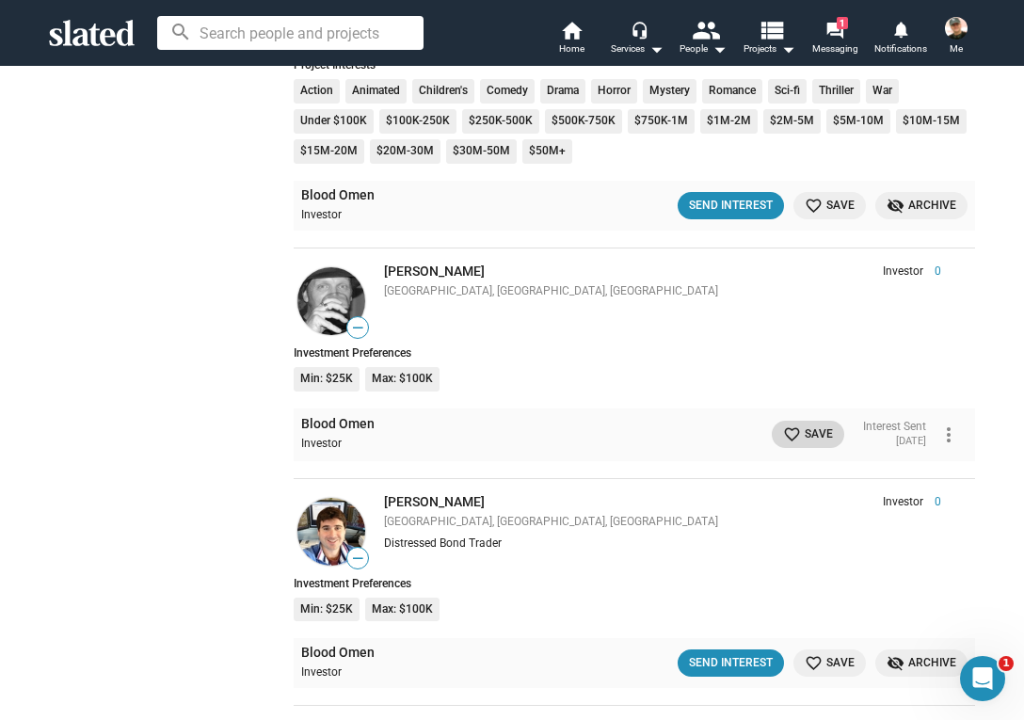
click at [799, 425] on span "favorite_border Save" at bounding box center [808, 435] width 50 height 20
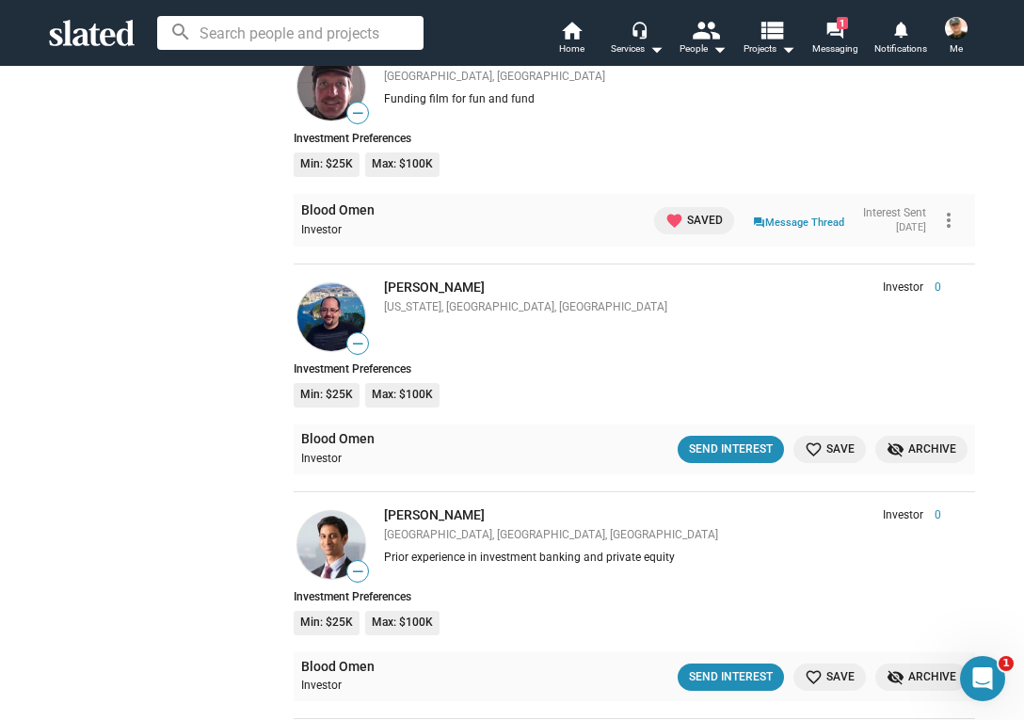
scroll to position [6689, 0]
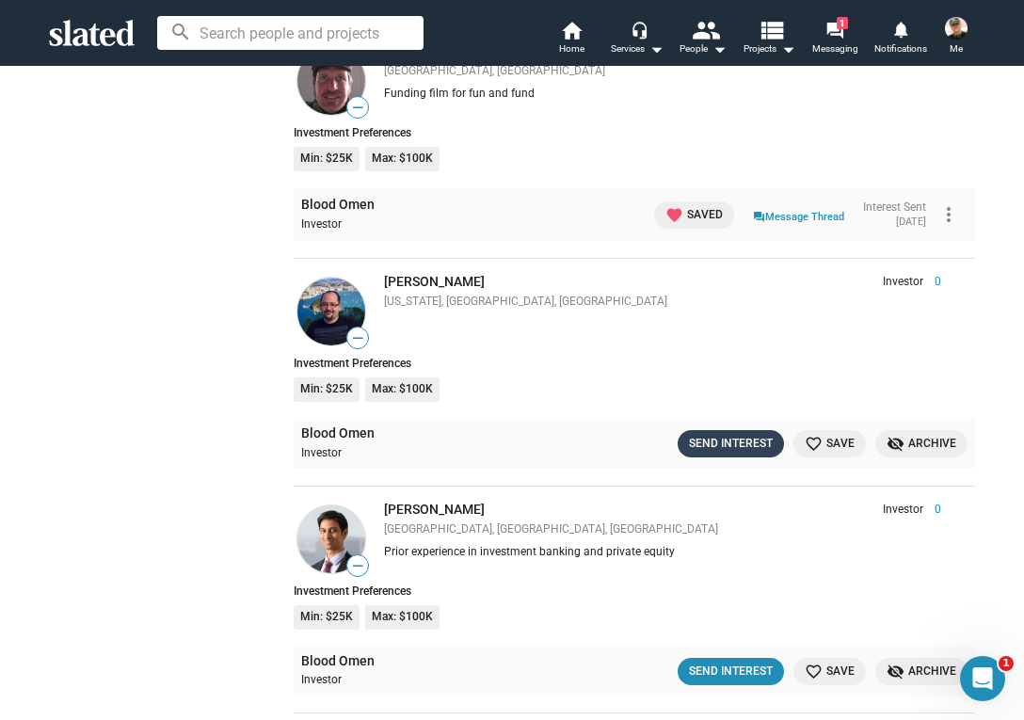
click at [743, 434] on div "Send Interest" at bounding box center [731, 444] width 84 height 20
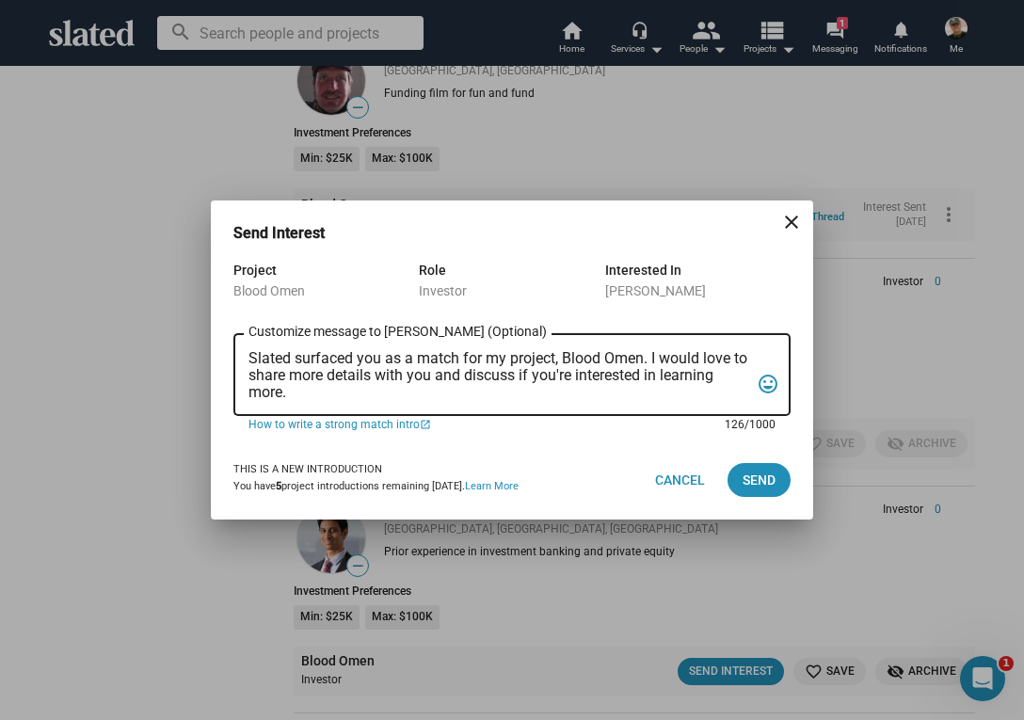
drag, startPoint x: 249, startPoint y: 357, endPoint x: 306, endPoint y: 385, distance: 64.0
click at [306, 385] on textarea "Slated surfaced you as a match for my project, Blood Omen. I would love to shar…" at bounding box center [499, 375] width 501 height 51
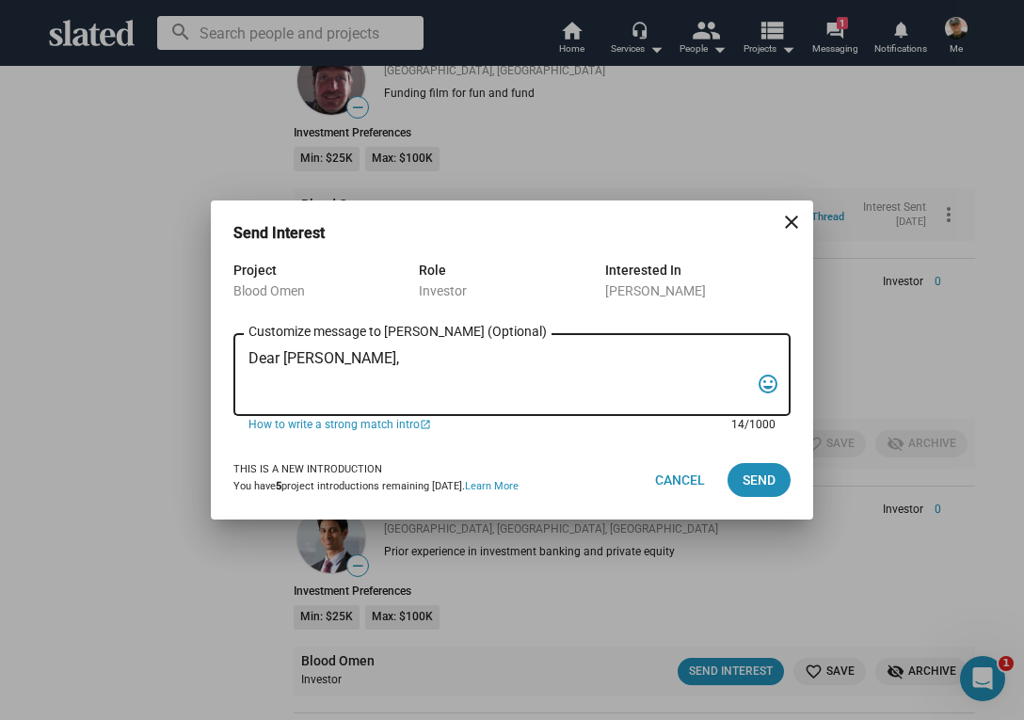
paste textarea "“In the backwoods of [US_STATE], a war veteran and his girlfriend stumble into …"
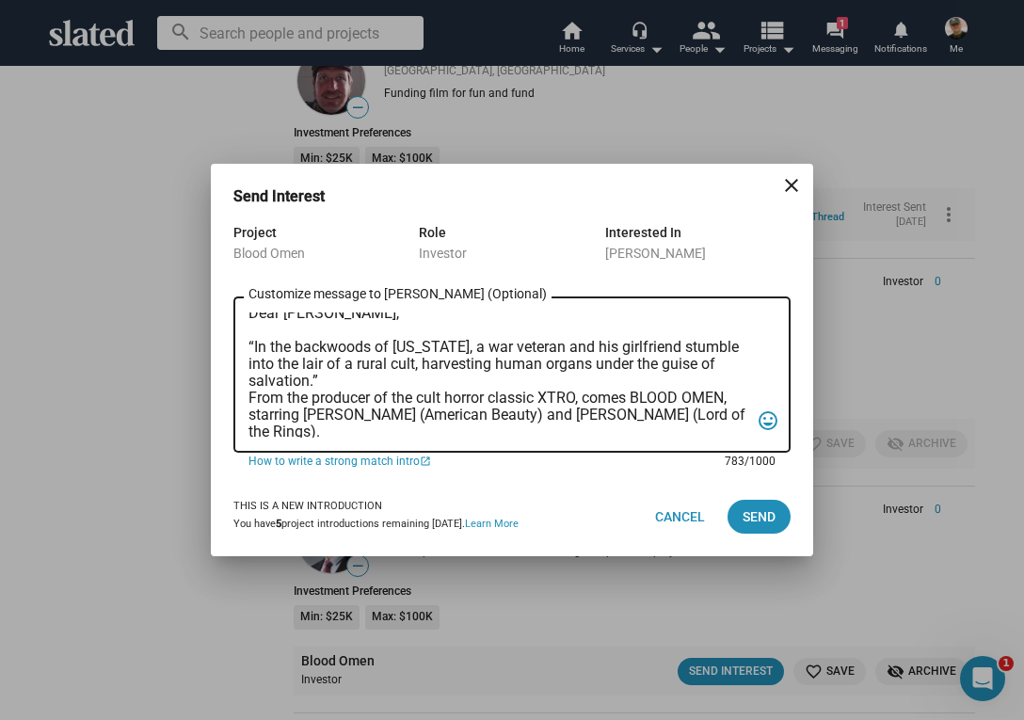
scroll to position [6, 0]
click at [249, 398] on textarea "Dear [PERSON_NAME], “In the backwoods of [US_STATE], a war veteran and his girl…" at bounding box center [499, 375] width 501 height 125
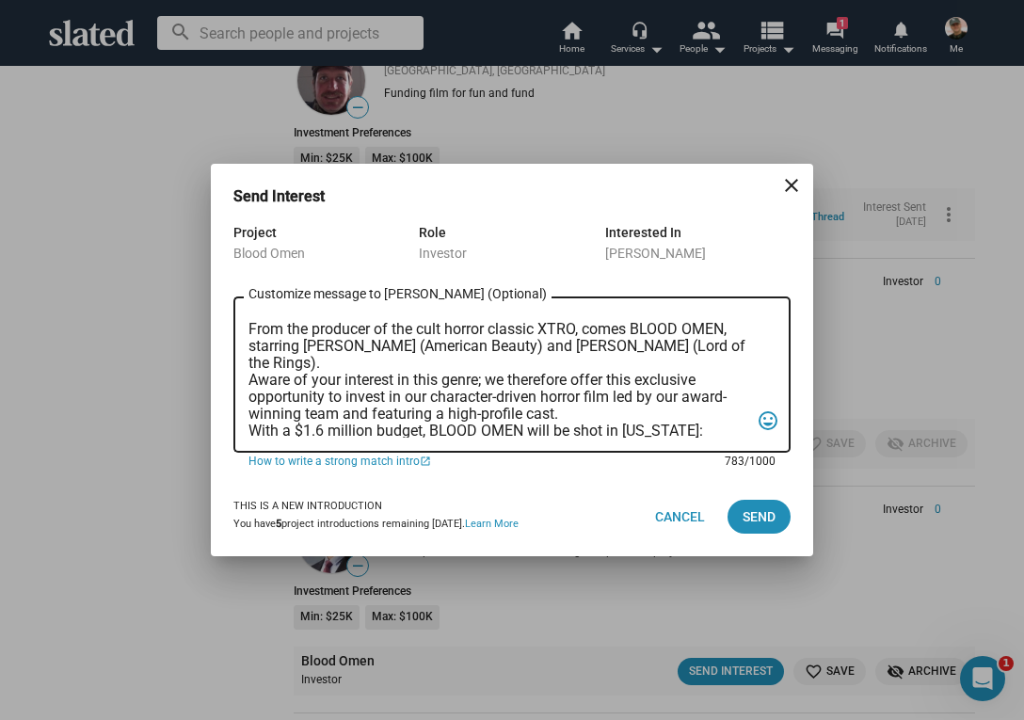
scroll to position [97, 0]
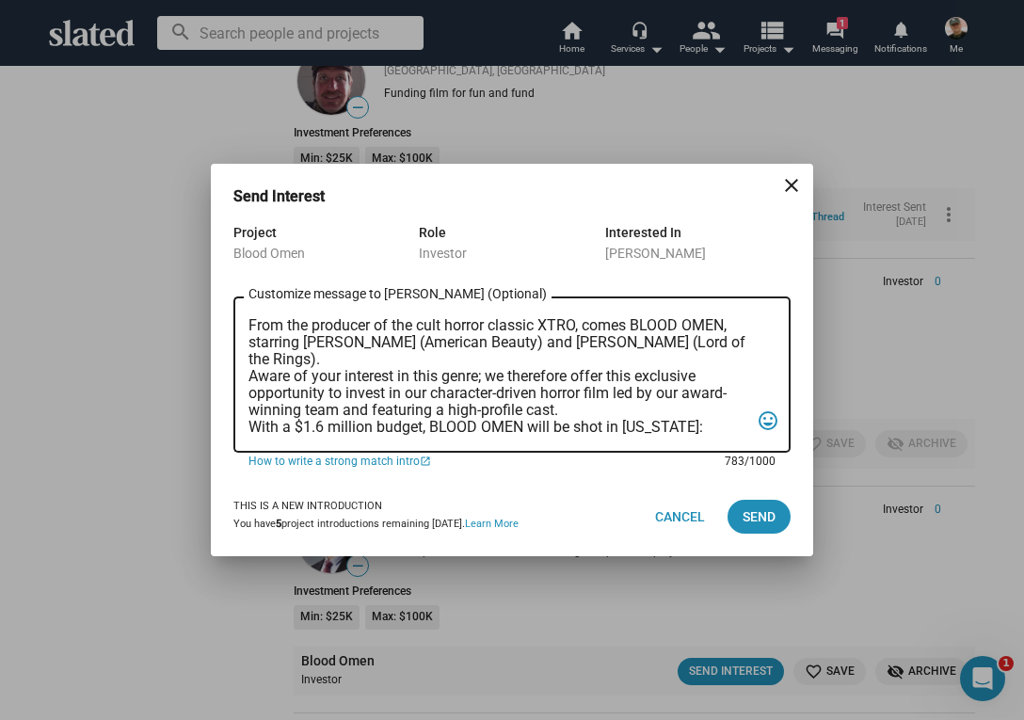
click at [250, 377] on textarea "Dear [PERSON_NAME], “In the backwoods of [US_STATE], a war veteran and his girl…" at bounding box center [499, 375] width 501 height 125
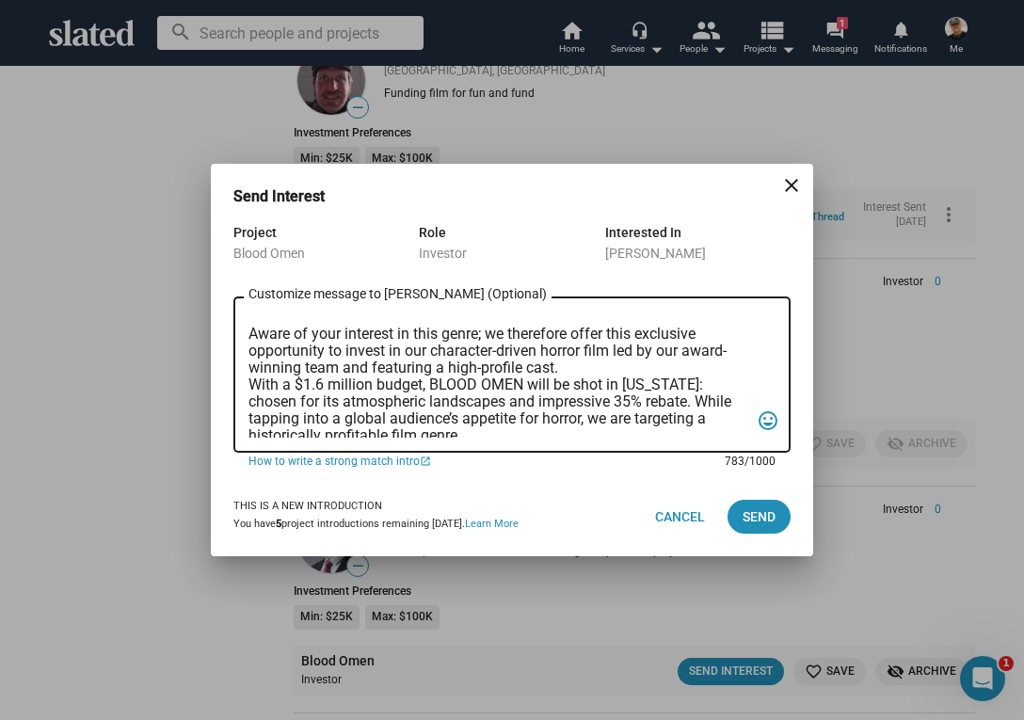
scroll to position [173, 0]
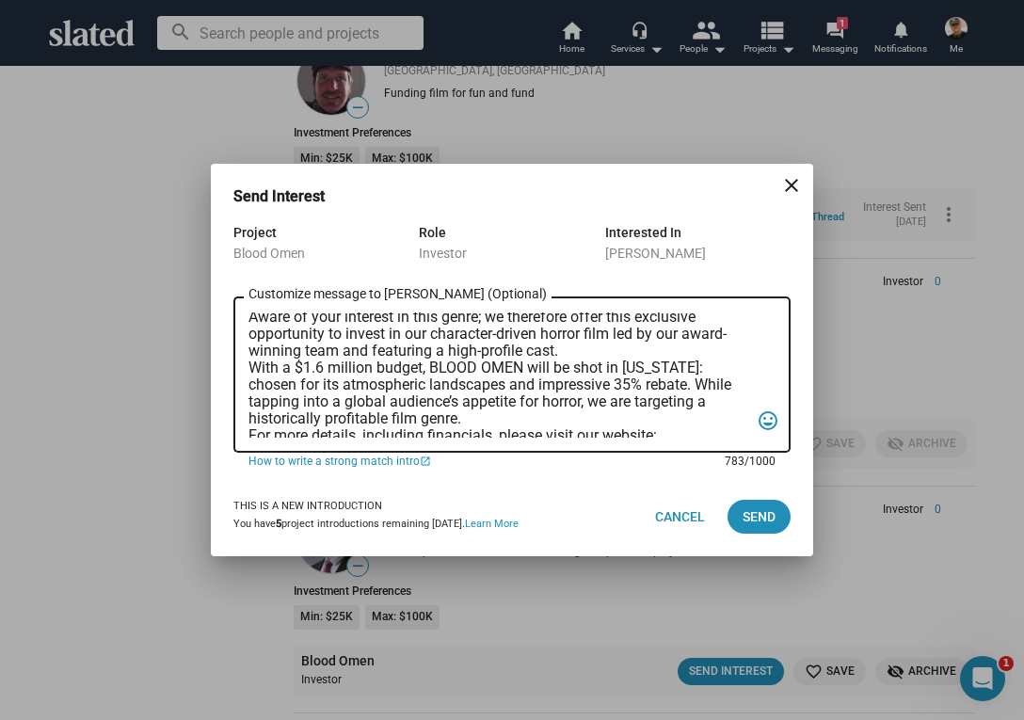
click at [248, 364] on div "Dear [PERSON_NAME], “In the backwoods of [US_STATE], a war veteran and his girl…" at bounding box center [512, 373] width 557 height 160
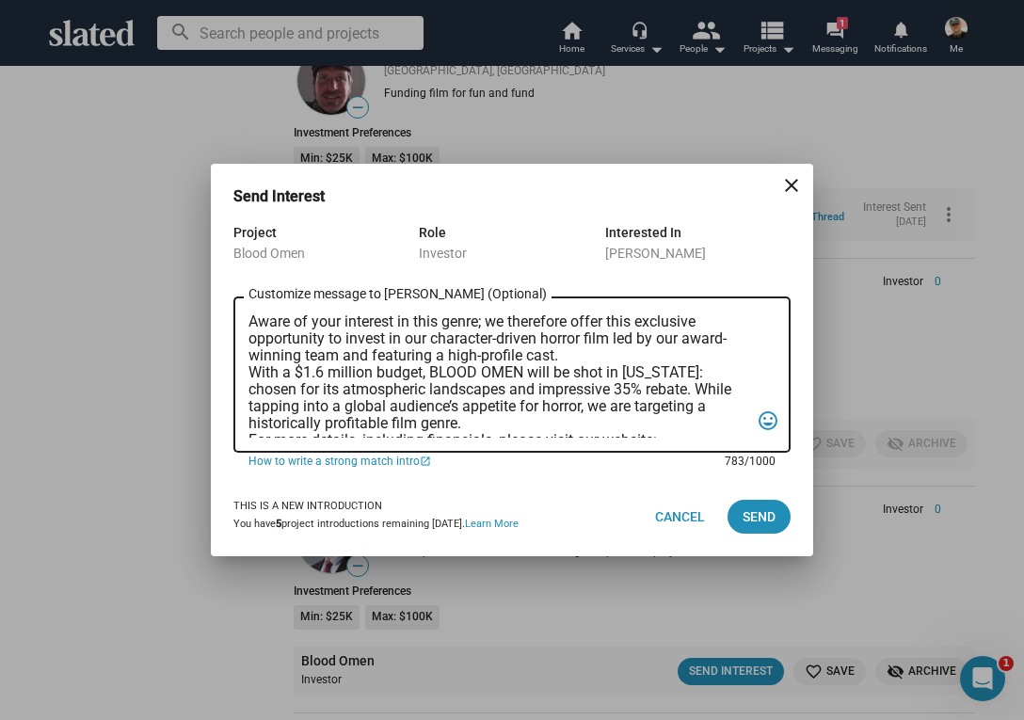
click at [249, 371] on textarea "Dear [PERSON_NAME], “In the backwoods of [US_STATE], a war veteran and his girl…" at bounding box center [499, 375] width 501 height 125
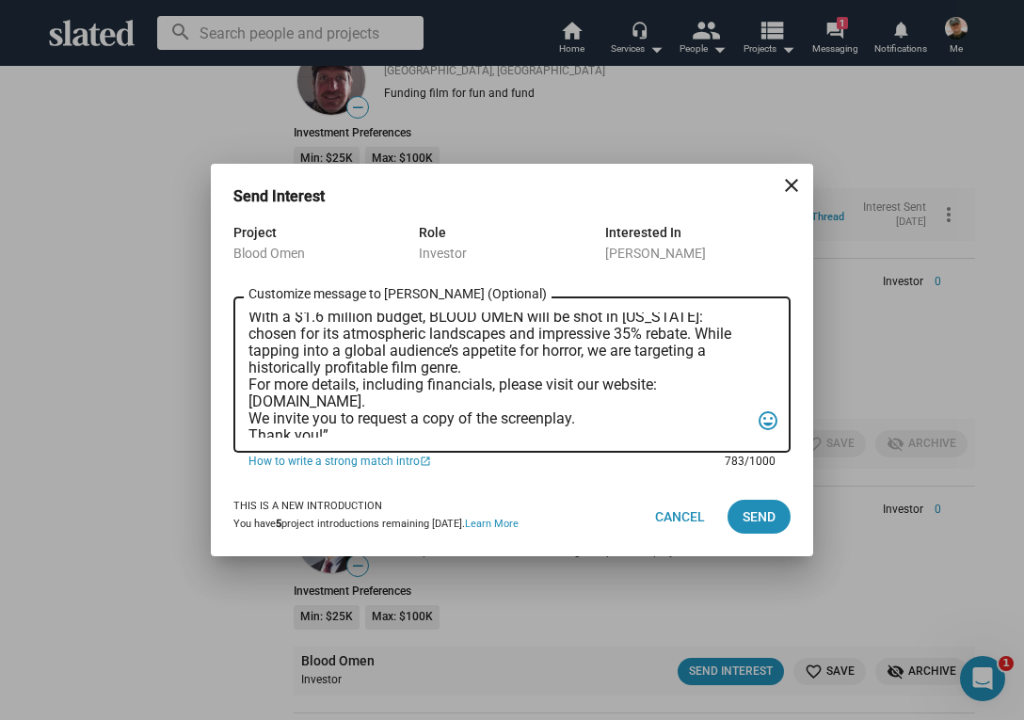
scroll to position [247, 0]
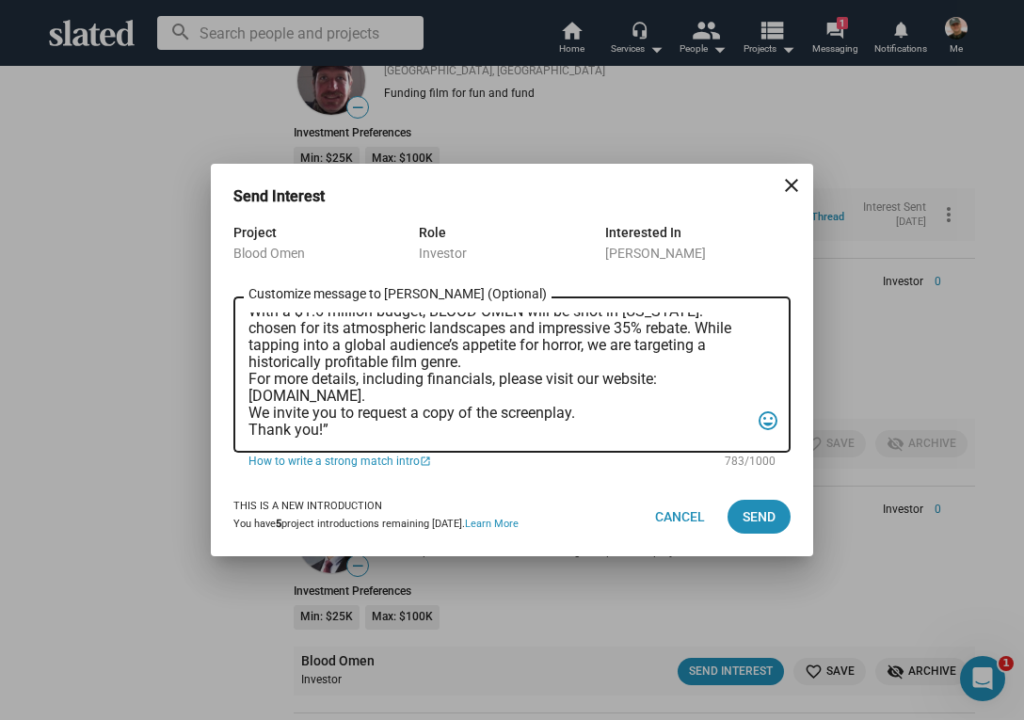
click at [248, 379] on div "Dear [PERSON_NAME], “In the backwoods of [US_STATE], a war veteran and his girl…" at bounding box center [512, 373] width 557 height 160
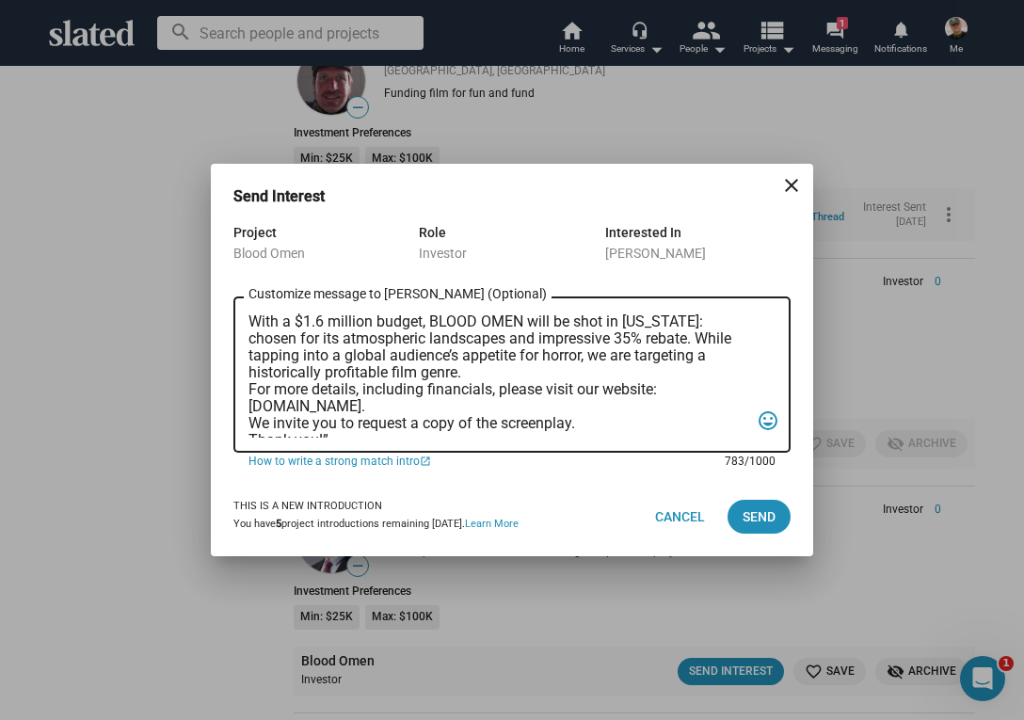
click at [251, 388] on textarea "Dear [PERSON_NAME], “In the backwoods of [US_STATE], a war veteran and his girl…" at bounding box center [499, 375] width 501 height 125
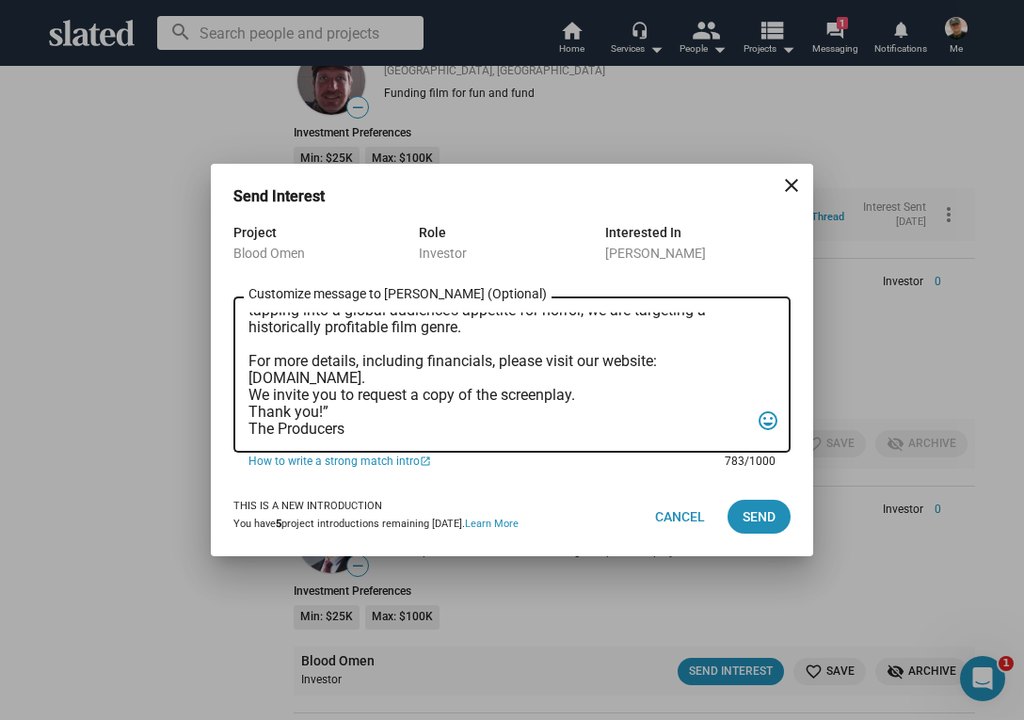
scroll to position [298, 0]
click at [250, 378] on textarea "Dear [PERSON_NAME], “In the backwoods of [US_STATE], a war veteran and his girl…" at bounding box center [499, 375] width 501 height 125
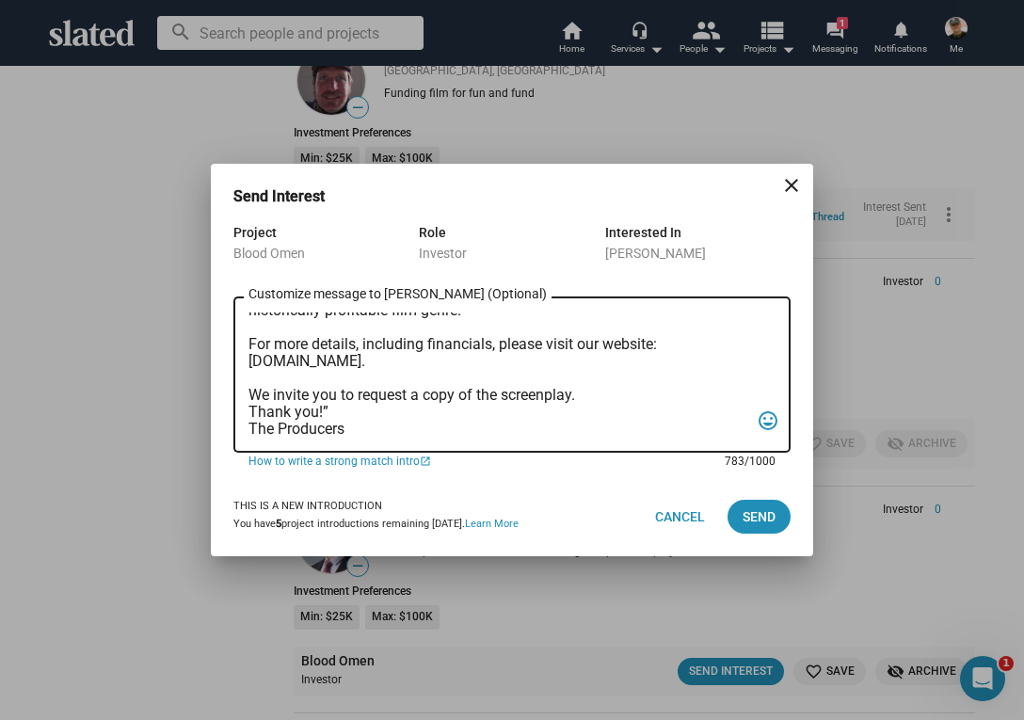
scroll to position [315, 0]
click at [250, 397] on textarea "Dear [PERSON_NAME], “In the backwoods of [US_STATE], a war veteran and his girl…" at bounding box center [499, 375] width 501 height 125
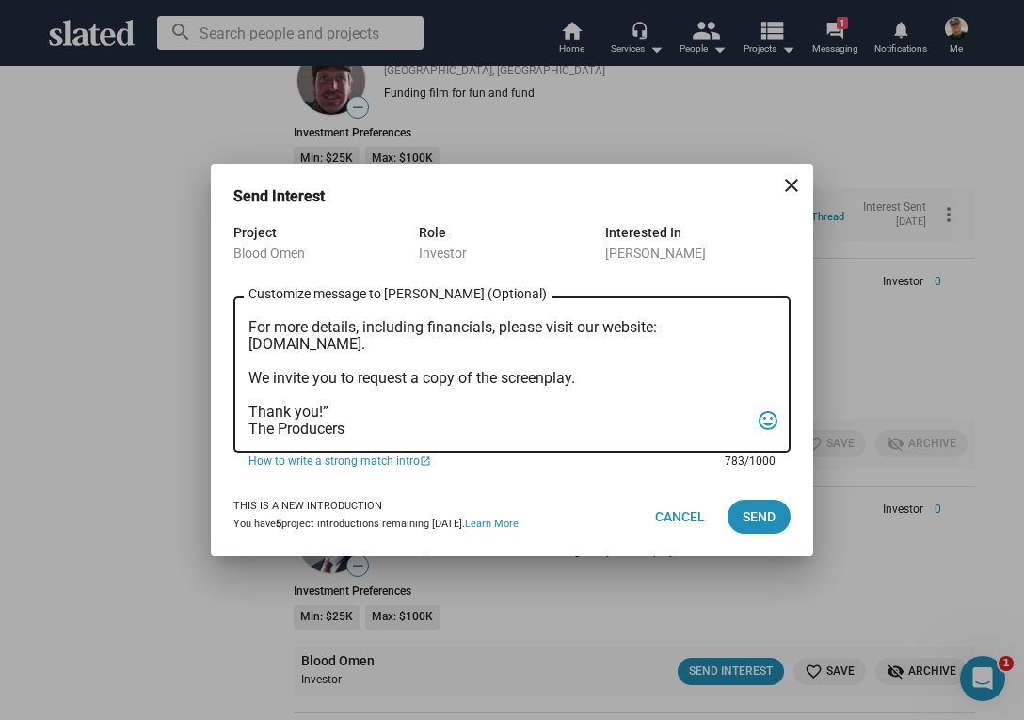
click at [330, 411] on textarea "Dear [PERSON_NAME], “In the backwoods of [US_STATE], a war veteran and his girl…" at bounding box center [499, 375] width 501 height 125
type textarea "Dear [PERSON_NAME], “In the backwoods of [US_STATE], a war veteran and his girl…"
click at [763, 509] on span "Send" at bounding box center [759, 517] width 33 height 34
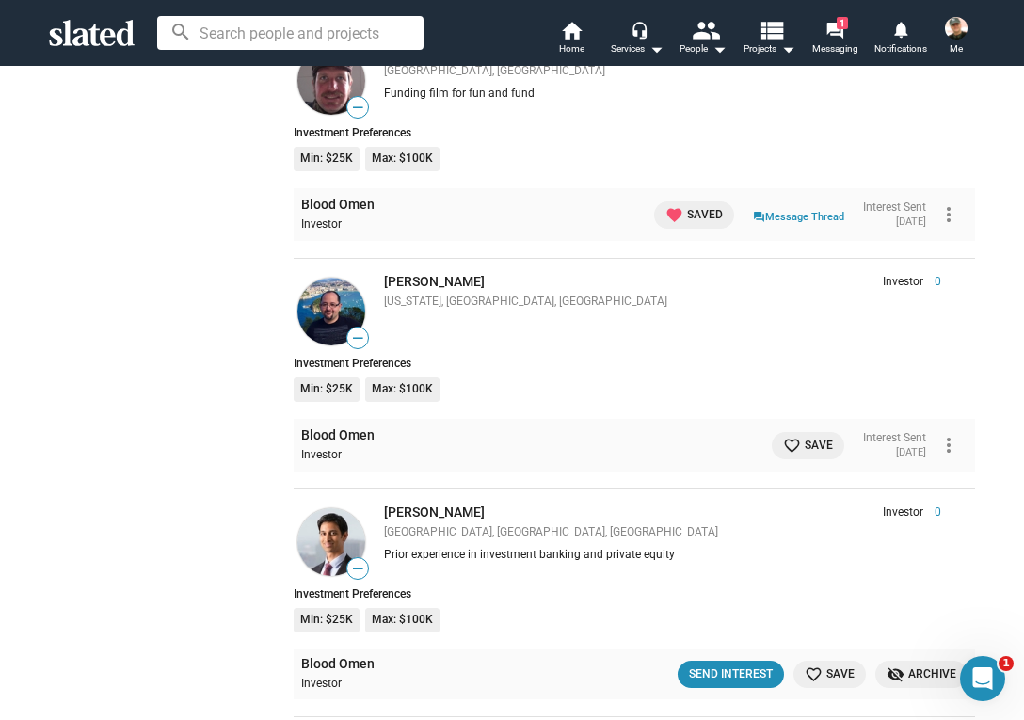
click at [800, 436] on span "favorite_border Save" at bounding box center [808, 446] width 50 height 20
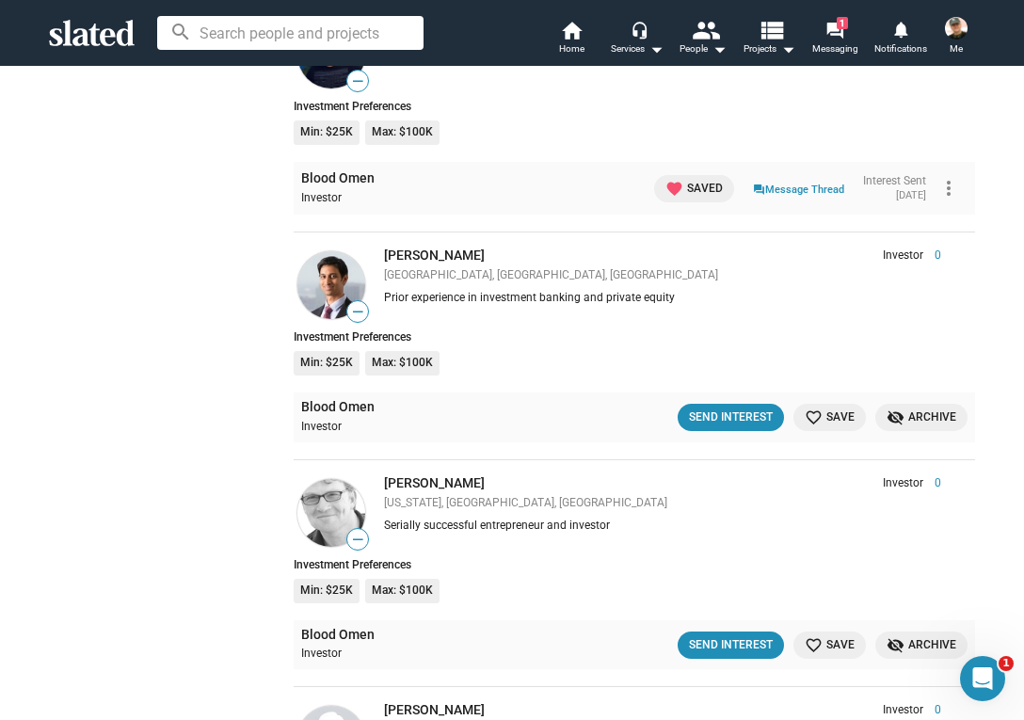
scroll to position [6948, 0]
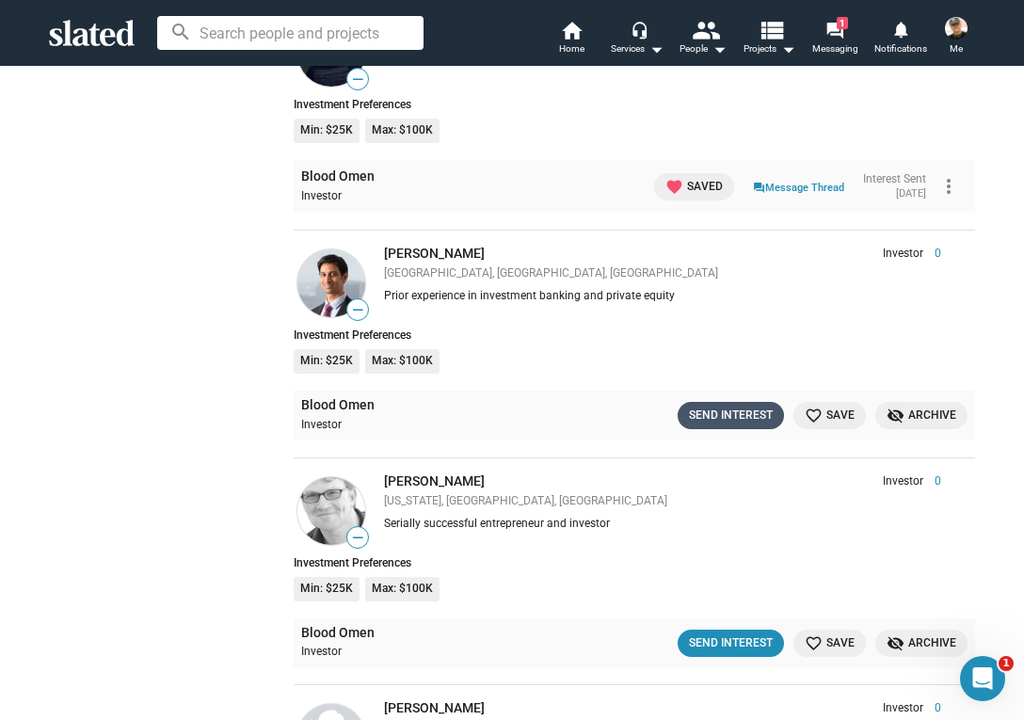
click at [737, 406] on div "Send Interest" at bounding box center [731, 416] width 84 height 20
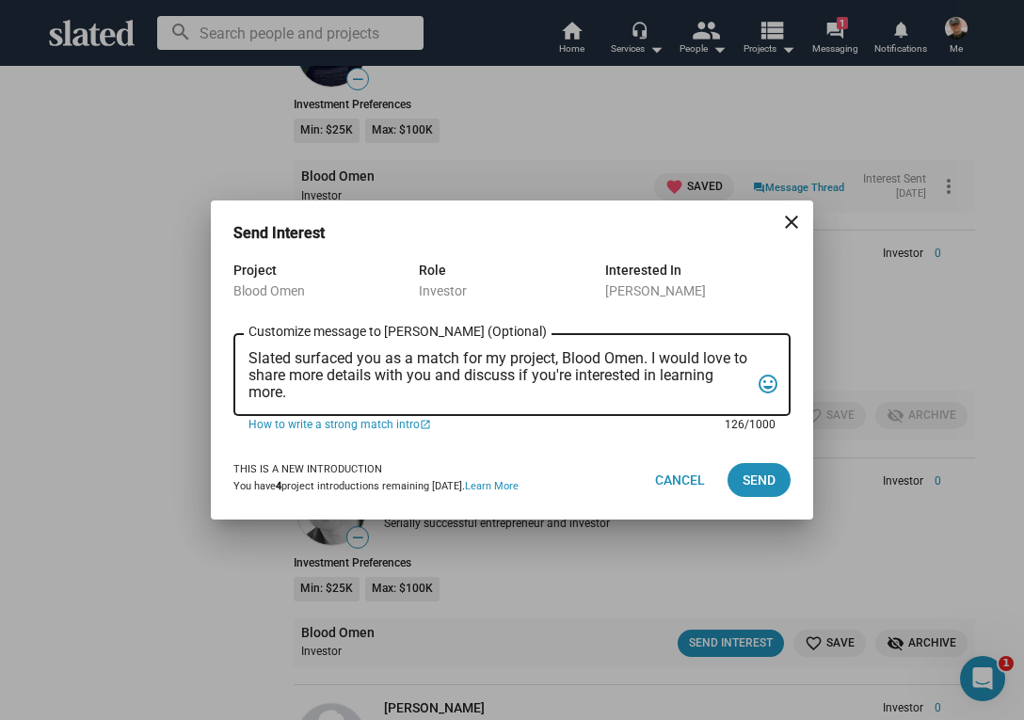
drag, startPoint x: 250, startPoint y: 352, endPoint x: 305, endPoint y: 393, distance: 68.7
click at [305, 394] on textarea "Slated surfaced you as a match for my project, Blood Omen. I would love to shar…" at bounding box center [499, 375] width 501 height 51
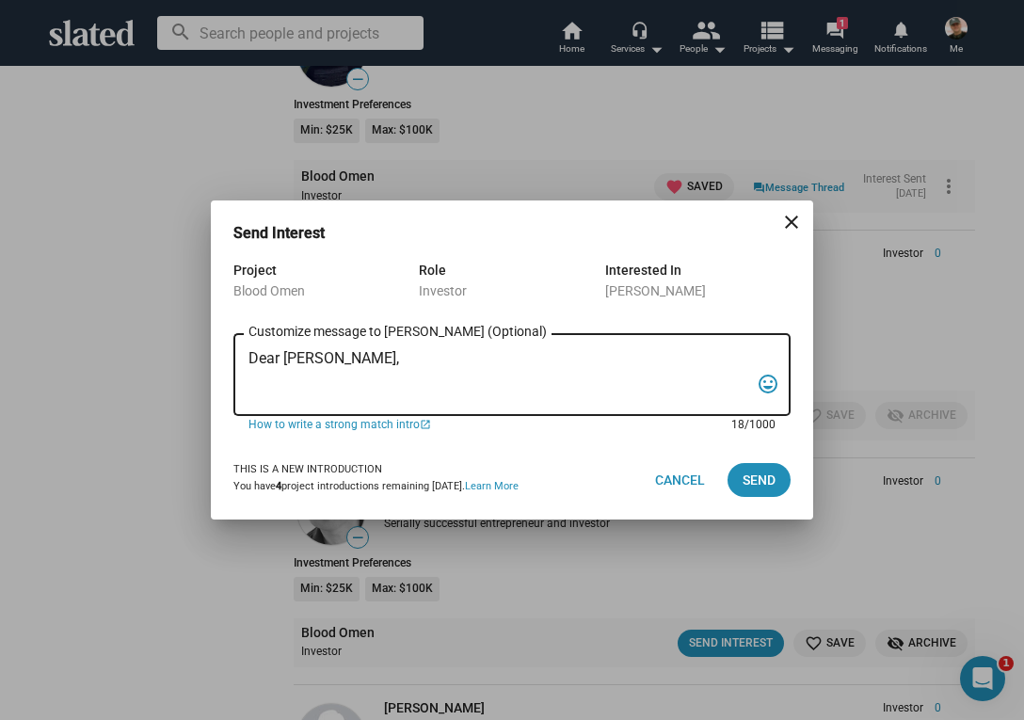
paste textarea "“In the backwoods of [US_STATE], a war veteran and his girlfriend stumble into …"
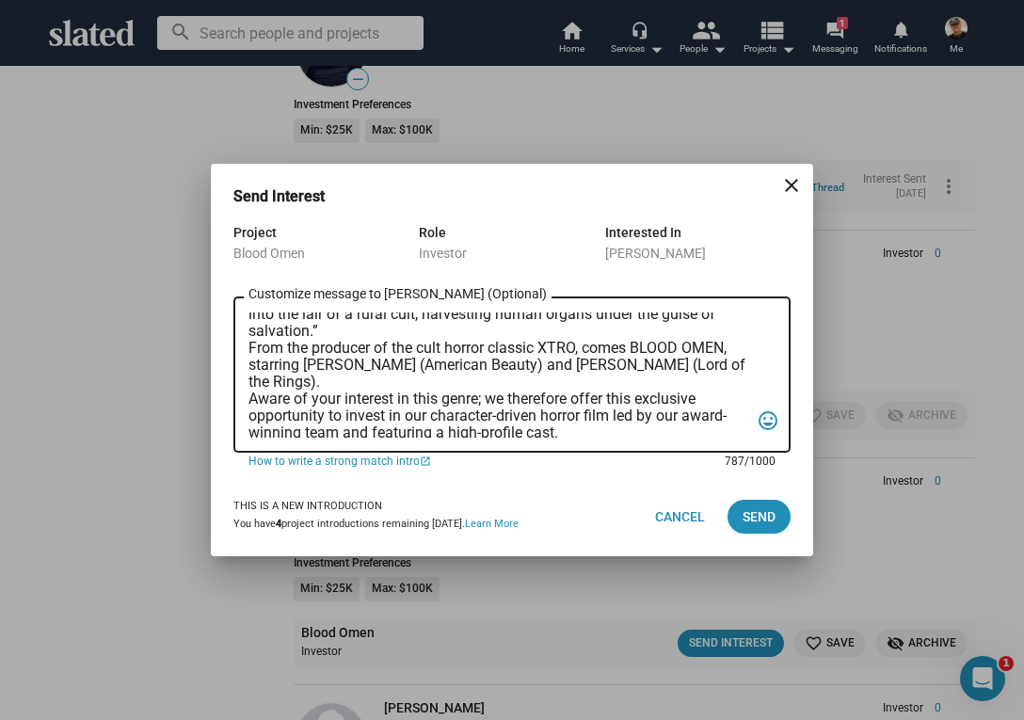
scroll to position [59, 0]
click at [249, 346] on textarea "Dear [PERSON_NAME], “In the backwoods of [US_STATE], a war veteran and his girl…" at bounding box center [499, 375] width 501 height 125
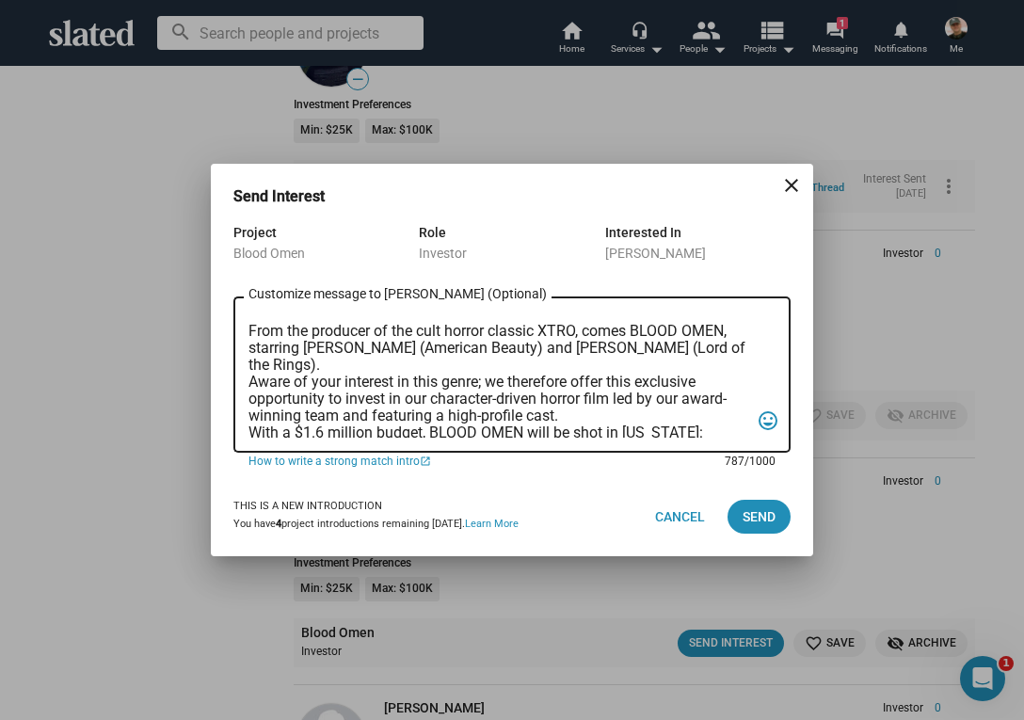
scroll to position [95, 0]
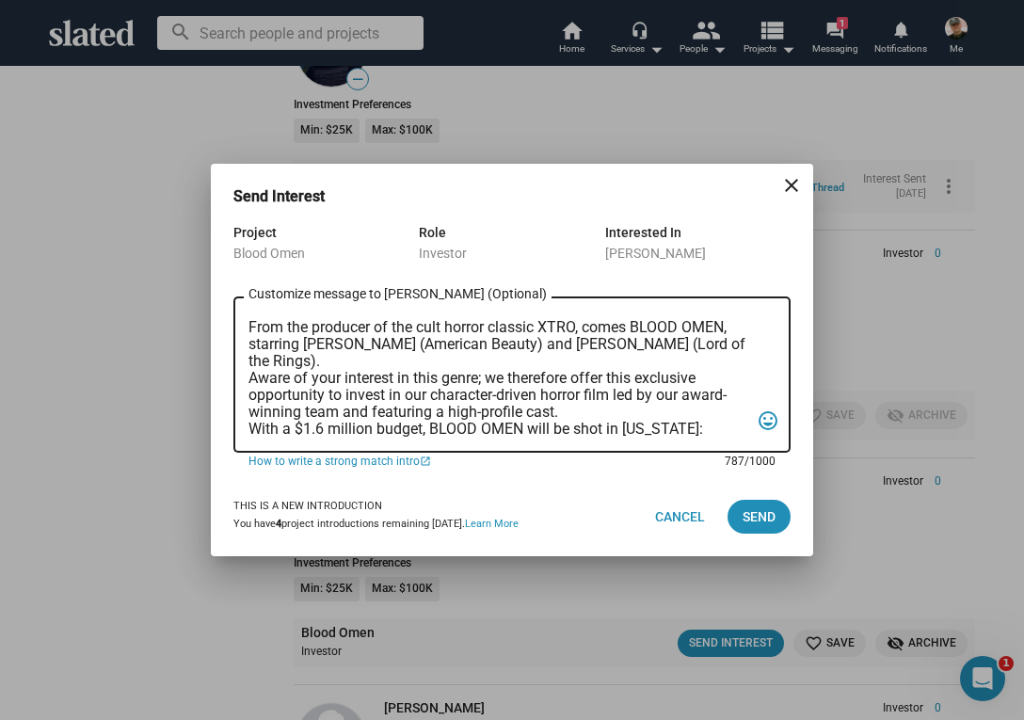
click at [250, 378] on textarea "Dear [PERSON_NAME], “In the backwoods of [US_STATE], a war veteran and his girl…" at bounding box center [499, 375] width 501 height 125
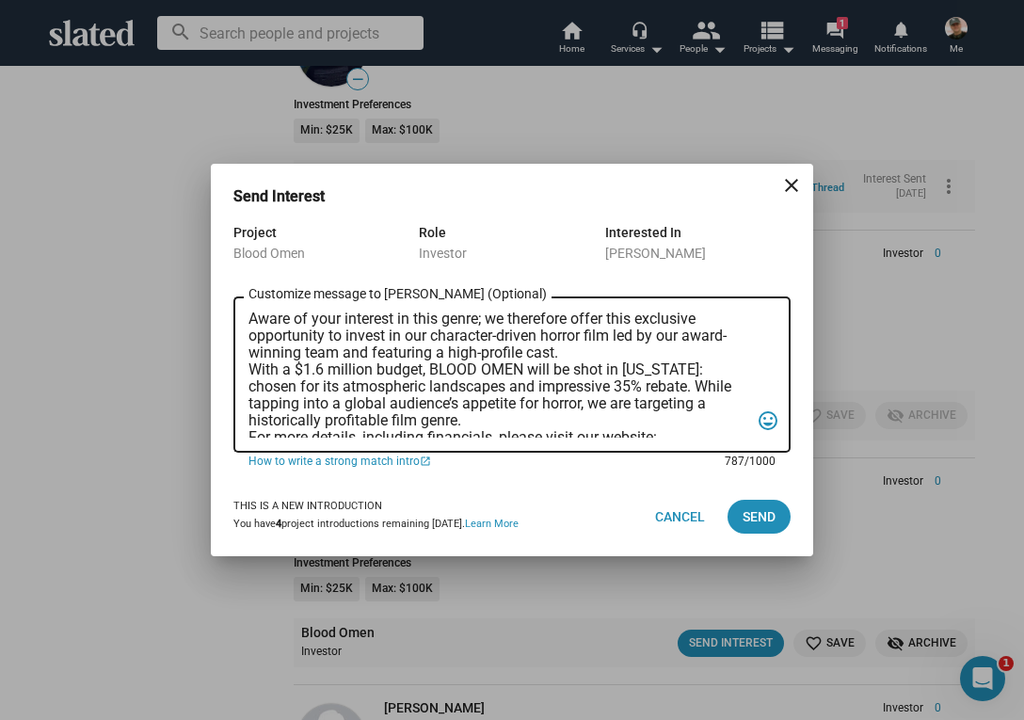
scroll to position [172, 0]
click at [250, 368] on textarea "Dear [PERSON_NAME], “In the backwoods of [US_STATE], a war veteran and his girl…" at bounding box center [499, 375] width 501 height 125
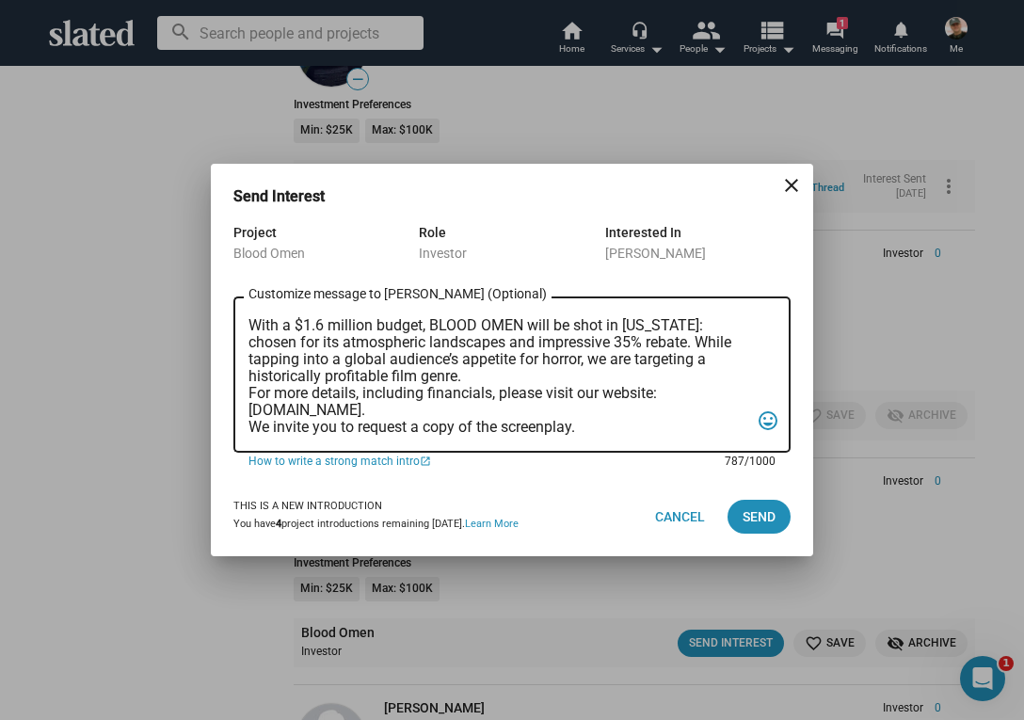
scroll to position [247, 0]
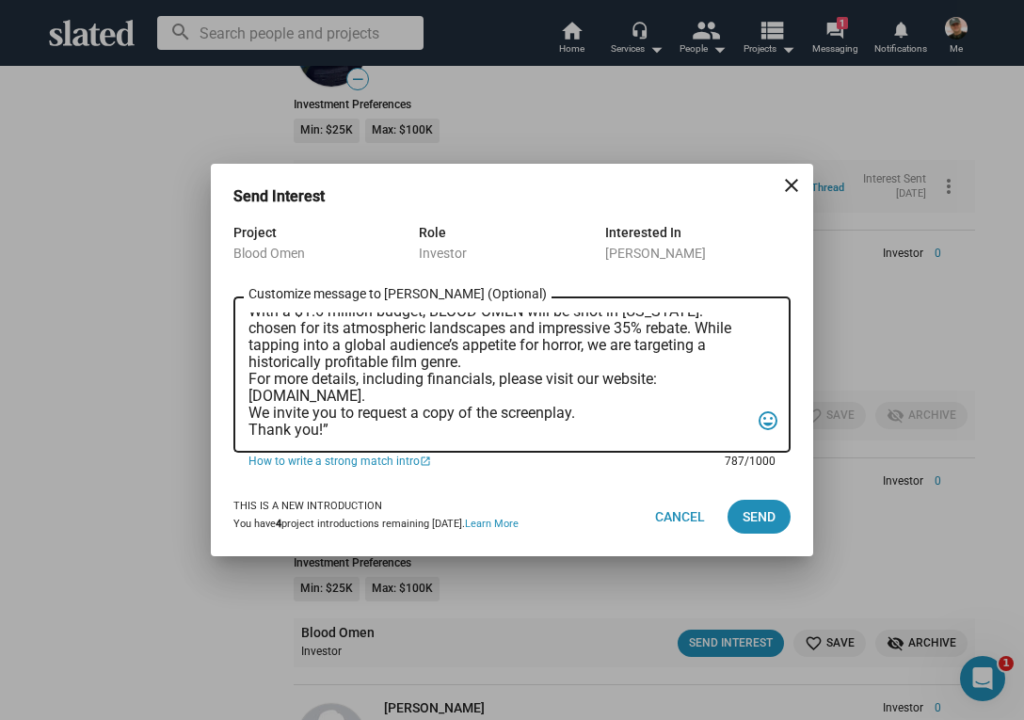
click at [250, 376] on textarea "Dear [PERSON_NAME], “In the backwoods of [US_STATE], a war veteran and his girl…" at bounding box center [499, 375] width 501 height 125
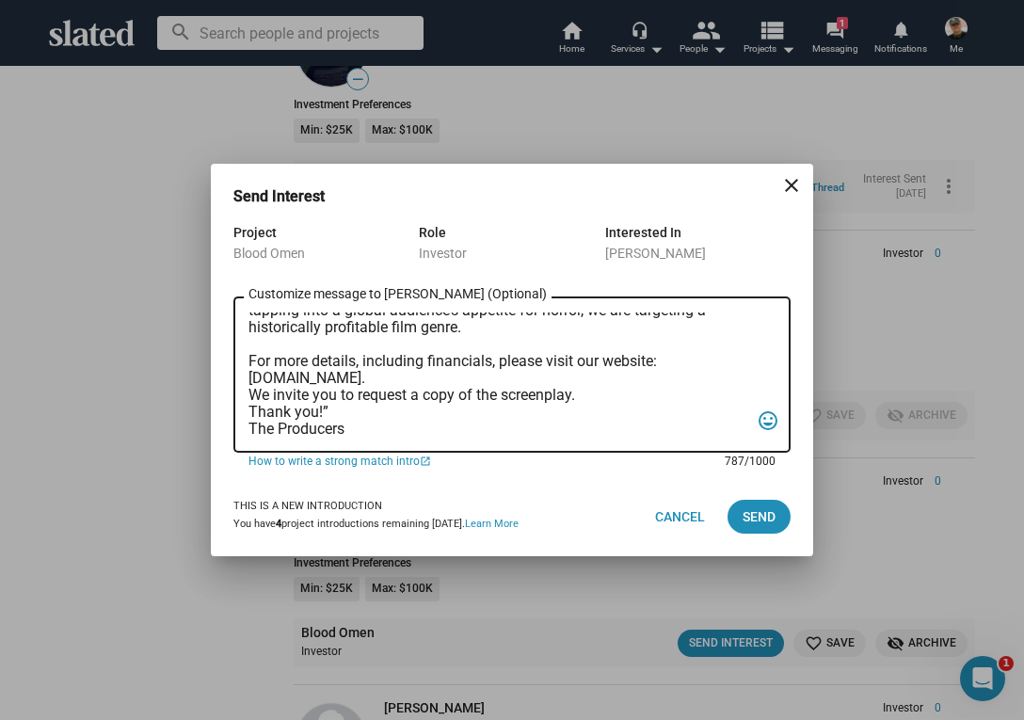
scroll to position [298, 0]
click at [250, 379] on textarea "Dear [PERSON_NAME], “In the backwoods of [US_STATE], a war veteran and his girl…" at bounding box center [499, 375] width 501 height 125
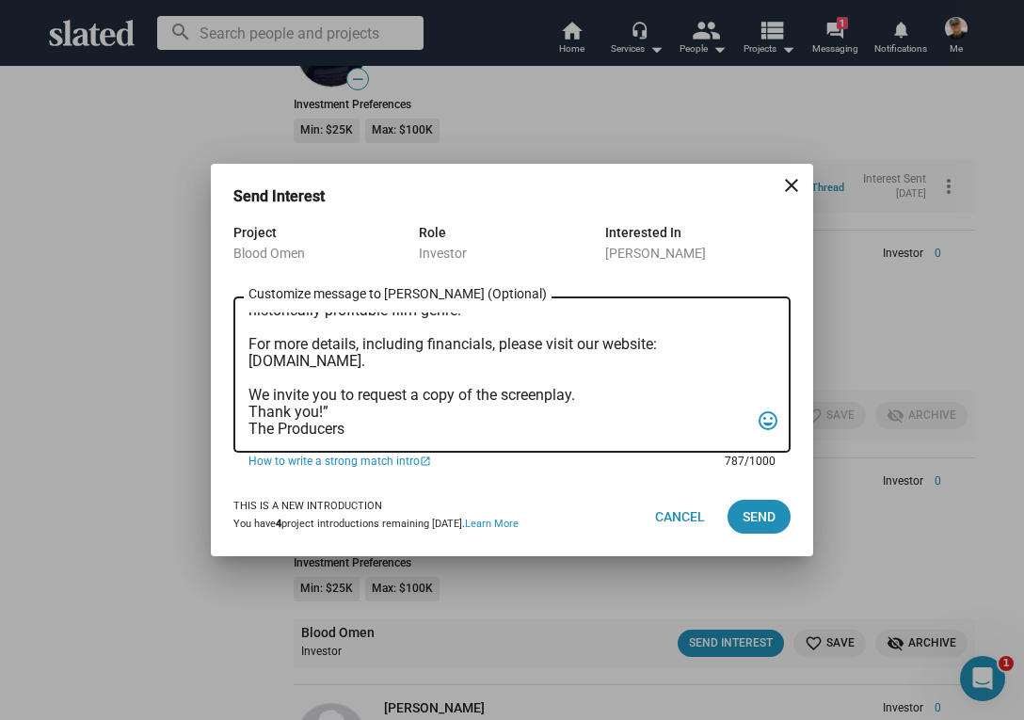
scroll to position [315, 0]
click at [250, 392] on textarea "Dear [PERSON_NAME], “In the backwoods of [US_STATE], a war veteran and his girl…" at bounding box center [499, 375] width 501 height 125
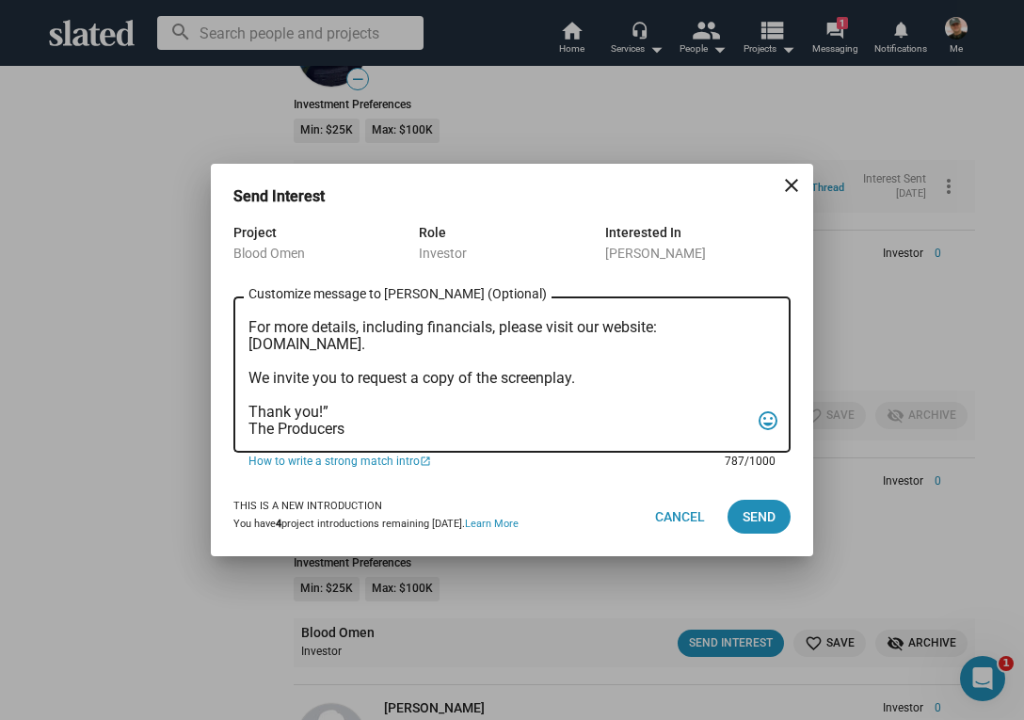
click at [329, 411] on textarea "Dear [PERSON_NAME], “In the backwoods of [US_STATE], a war veteran and his girl…" at bounding box center [499, 375] width 501 height 125
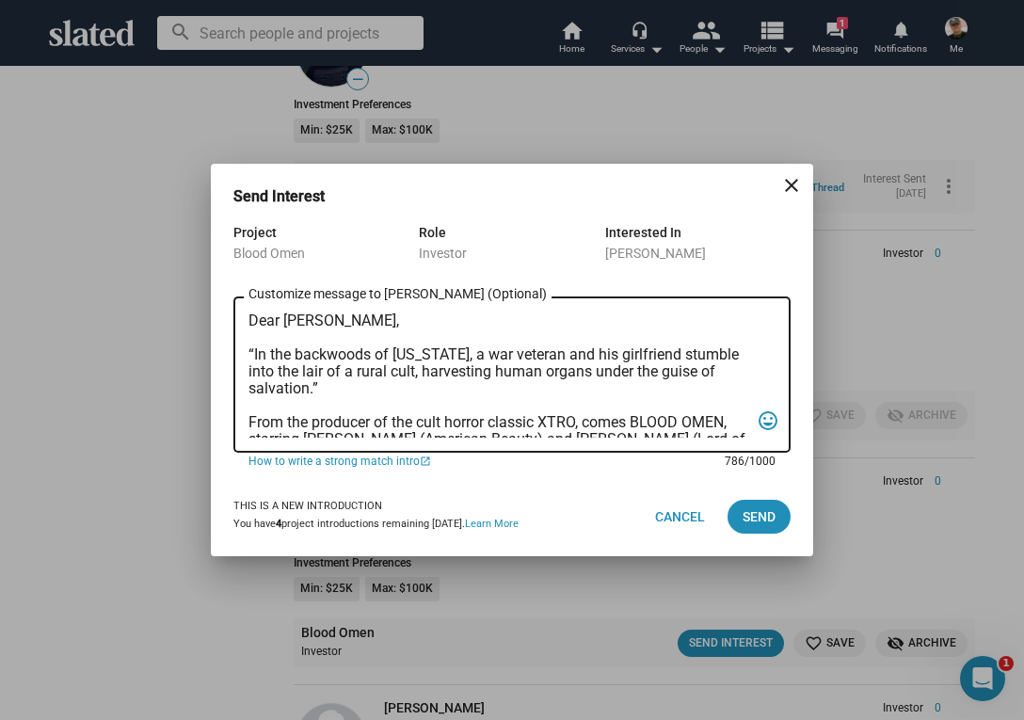
scroll to position [0, 0]
type textarea "Dear [PERSON_NAME], “In the backwoods of [US_STATE], a war veteran and his girl…"
click at [765, 516] on span "Send" at bounding box center [759, 517] width 33 height 34
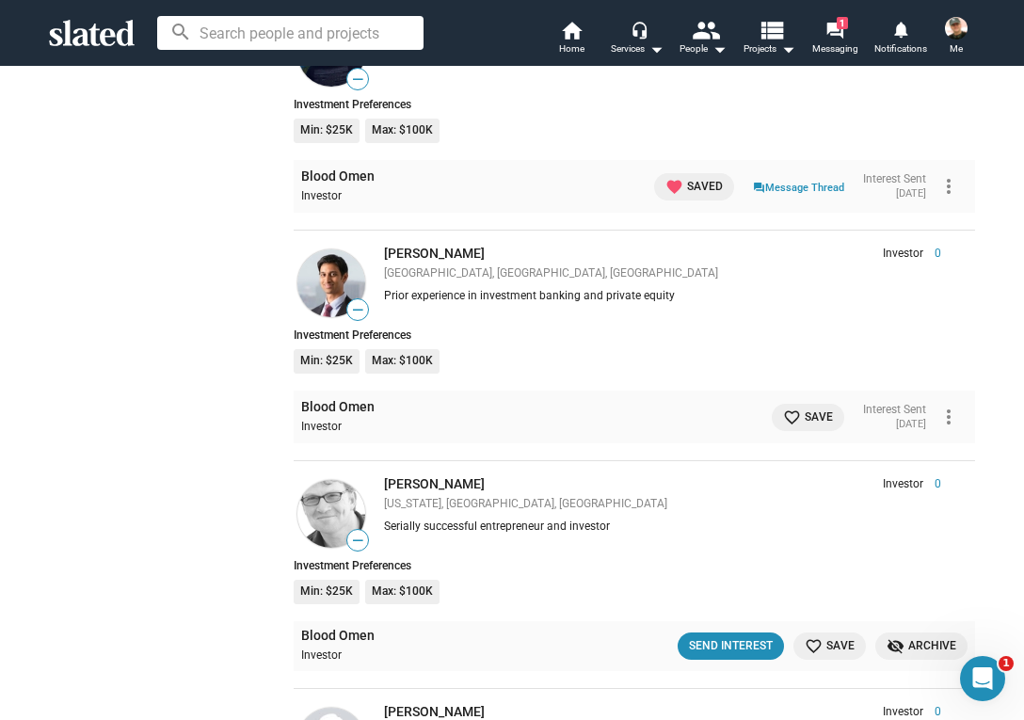
click at [783, 409] on mat-icon "favorite_border" at bounding box center [792, 418] width 18 height 18
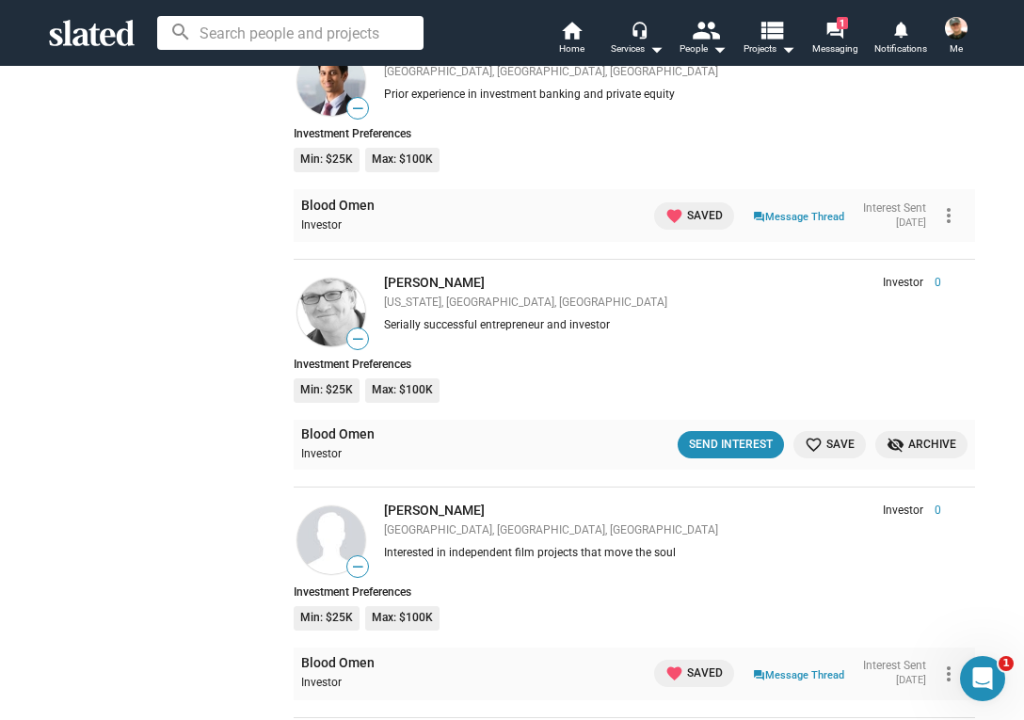
scroll to position [7154, 0]
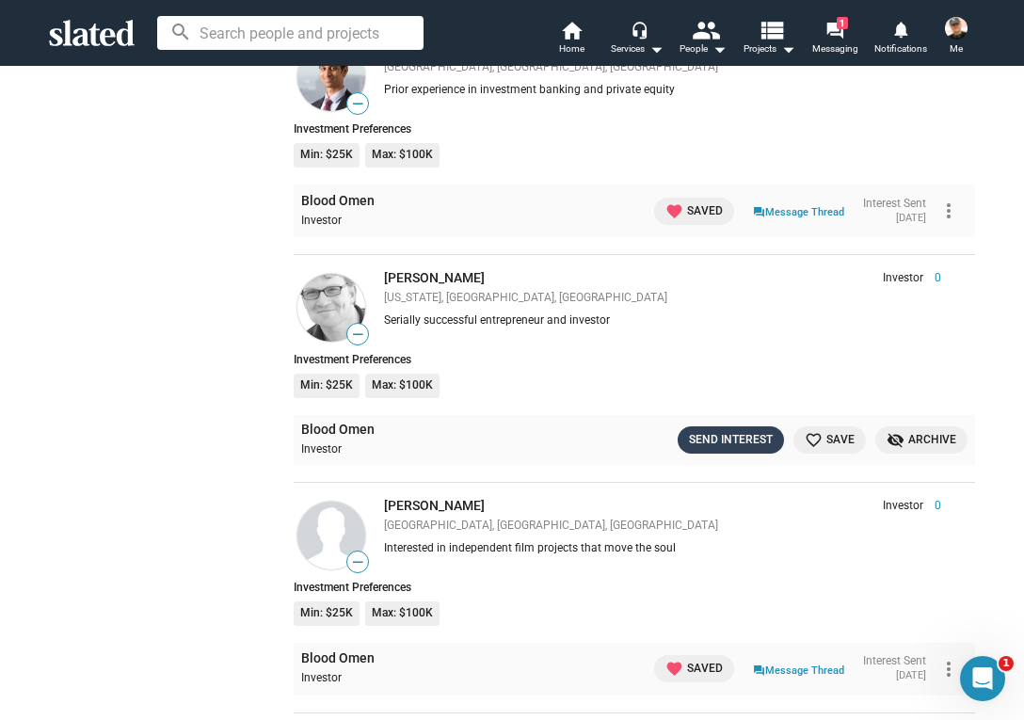
click at [737, 430] on div "Send Interest" at bounding box center [731, 440] width 84 height 20
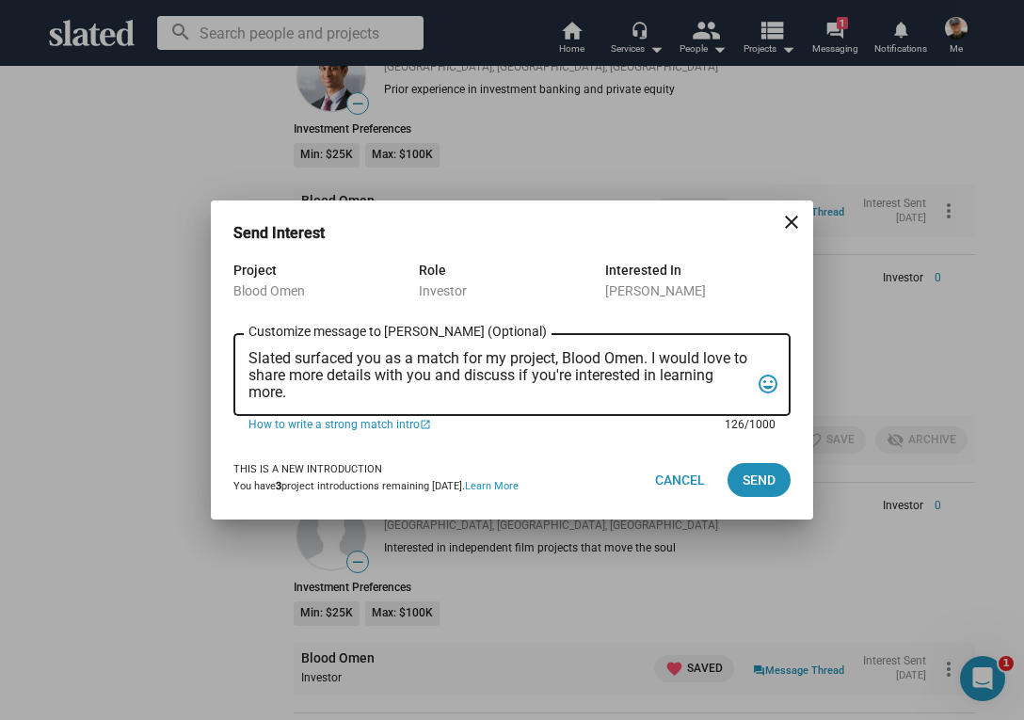
drag, startPoint x: 250, startPoint y: 353, endPoint x: 299, endPoint y: 392, distance: 63.1
click at [299, 395] on textarea "Slated surfaced you as a match for my project, Blood Omen. I would love to shar…" at bounding box center [499, 375] width 501 height 51
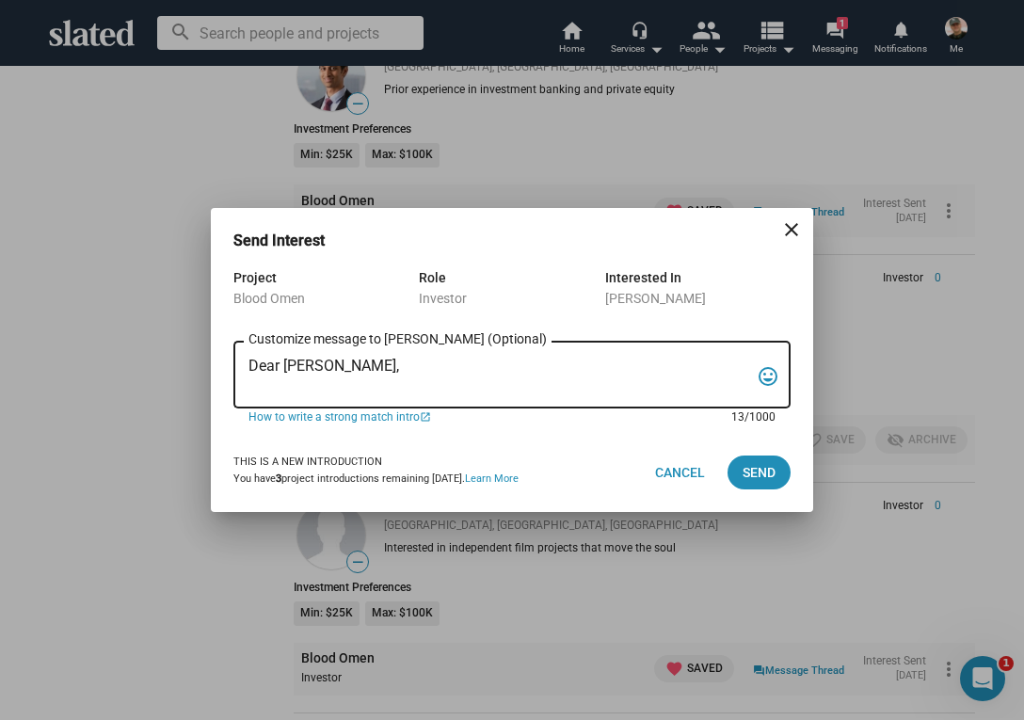
click at [289, 368] on textarea "Dear [PERSON_NAME]," at bounding box center [499, 376] width 501 height 36
click at [370, 368] on textarea "Dear [PERSON_NAME]," at bounding box center [499, 376] width 501 height 36
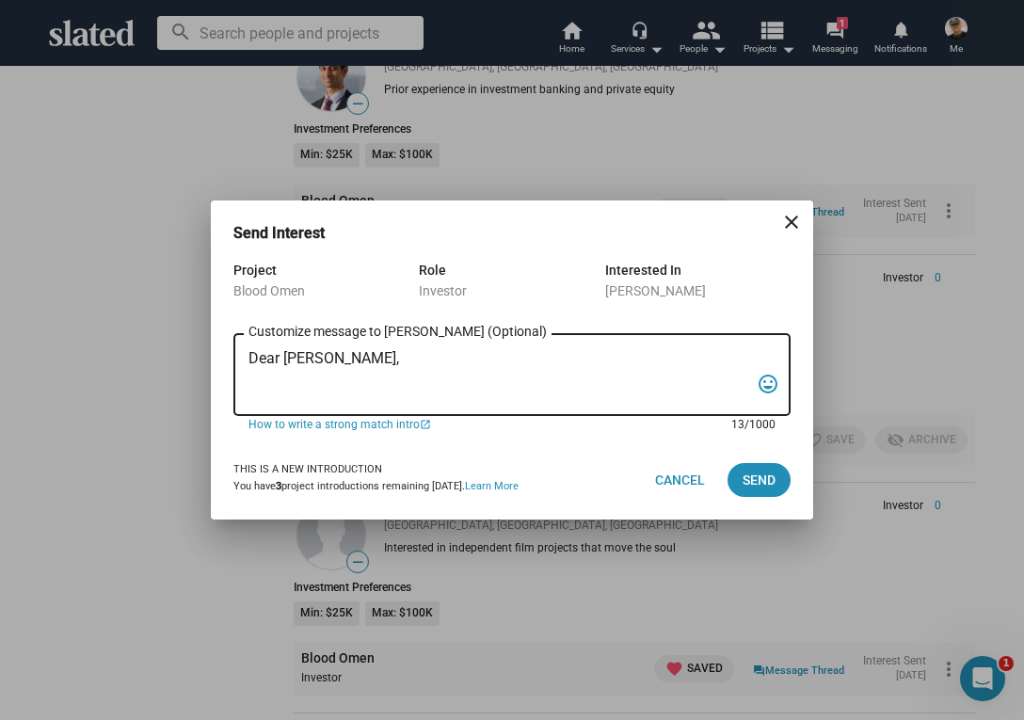
paste textarea "“In the backwoods of [US_STATE], a war veteran and his girlfriend stumble into …"
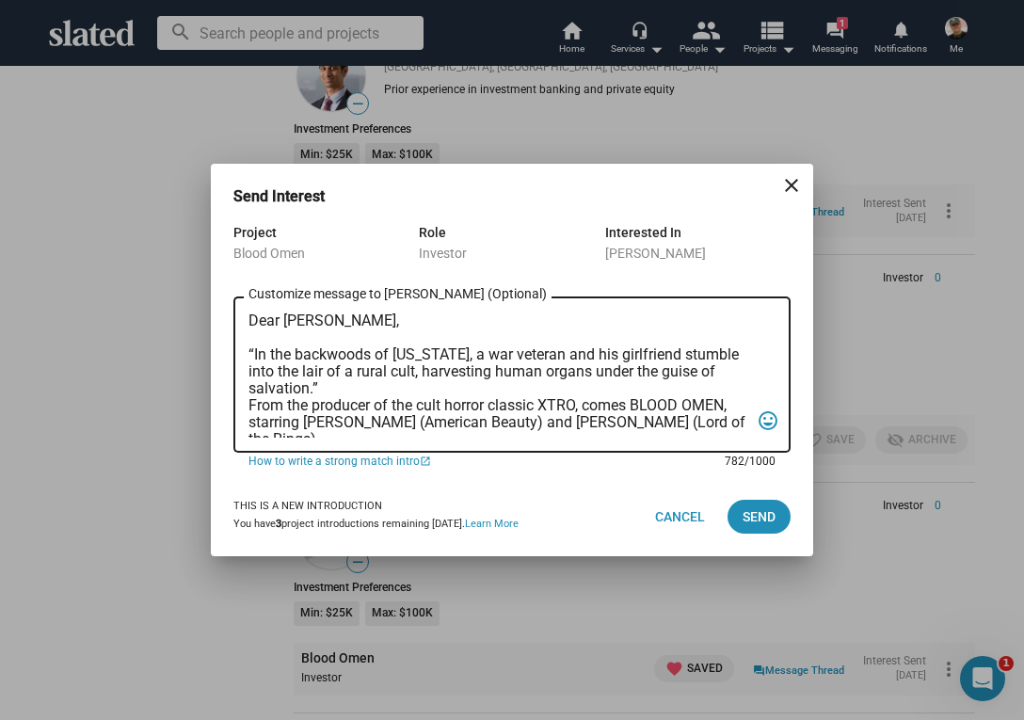
scroll to position [0, 0]
click at [249, 406] on textarea "Dear [PERSON_NAME], “In the backwoods of [US_STATE], a war veteran and his girl…" at bounding box center [499, 375] width 501 height 125
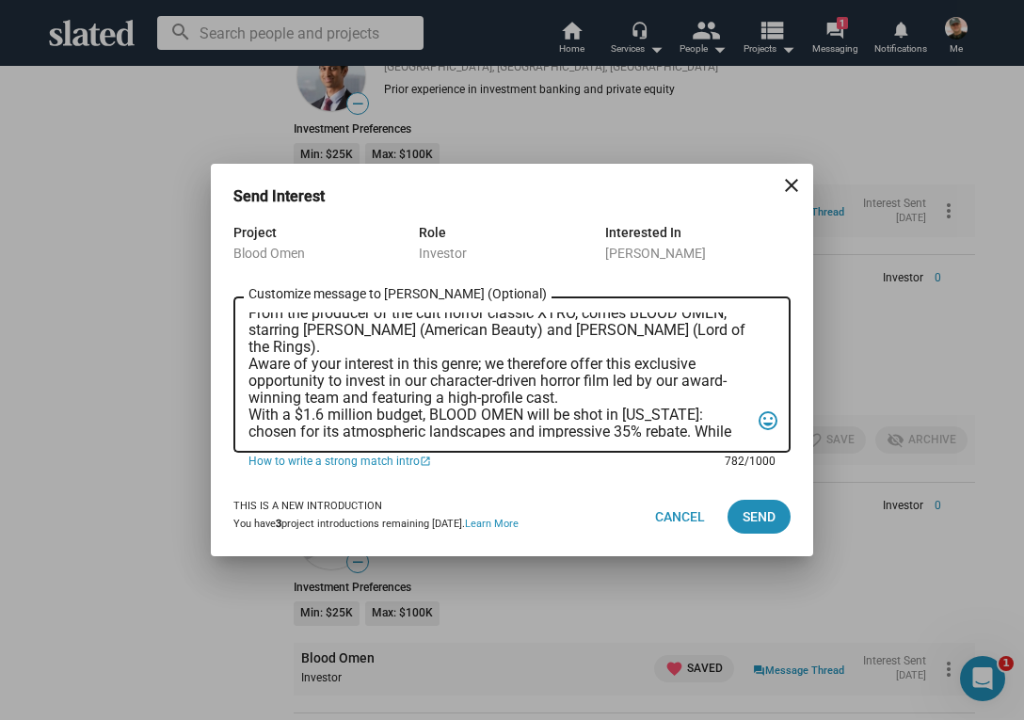
scroll to position [112, 0]
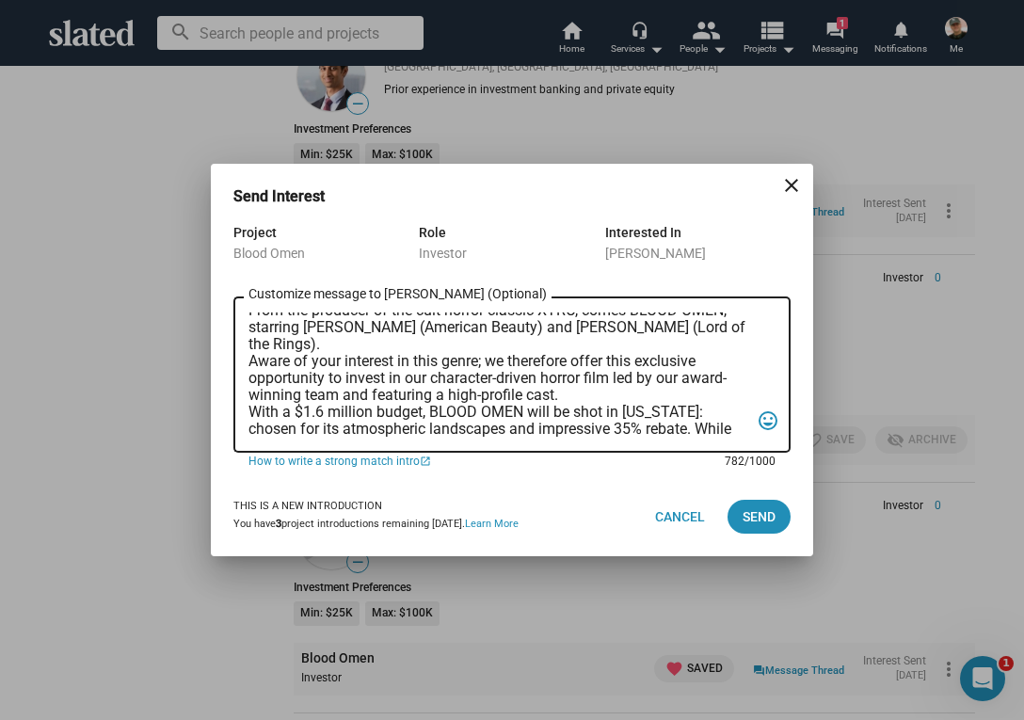
click at [250, 360] on textarea "Dear [PERSON_NAME], “In the backwoods of [US_STATE], a war veteran and his girl…" at bounding box center [499, 375] width 501 height 125
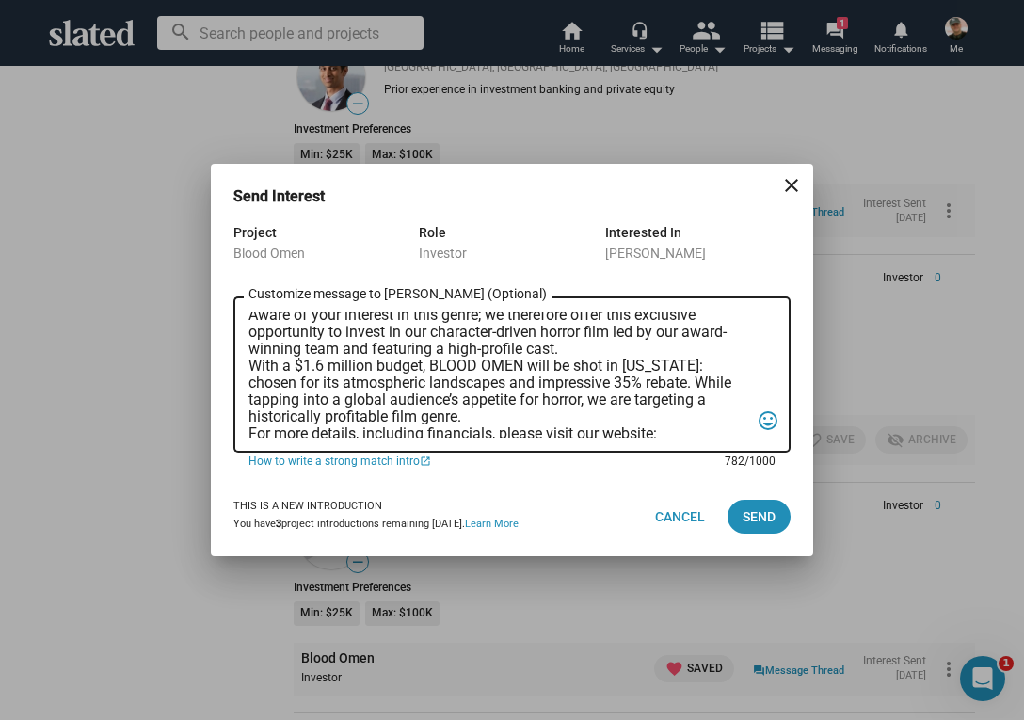
scroll to position [180, 0]
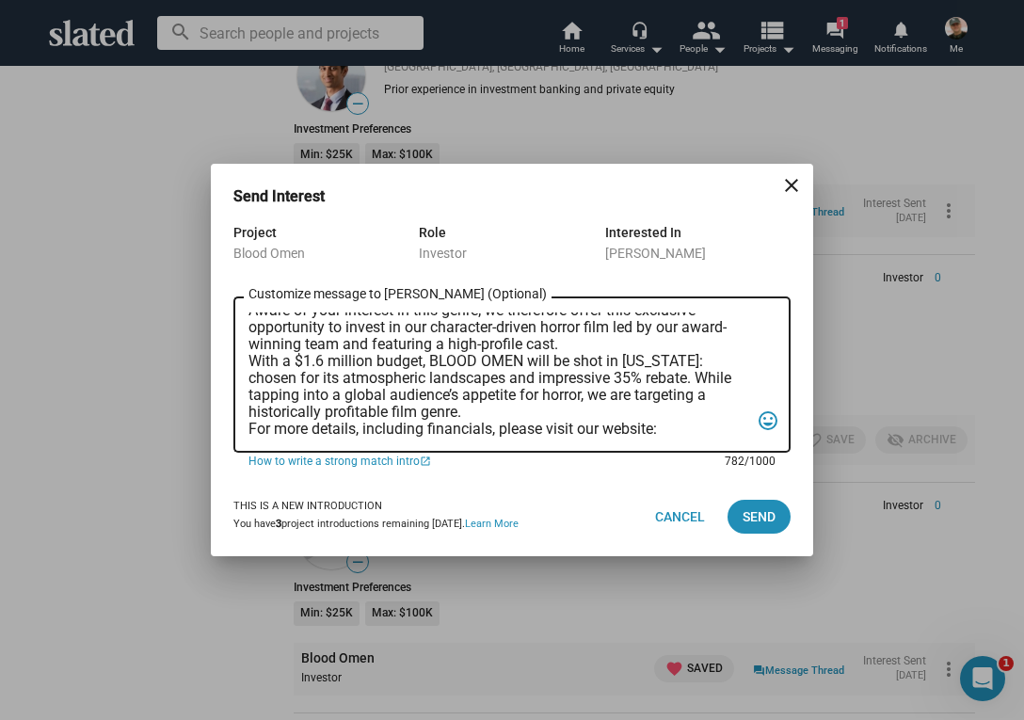
click at [250, 356] on textarea "Dear [PERSON_NAME], “In the backwoods of [US_STATE], a war veteran and his girl…" at bounding box center [499, 375] width 501 height 125
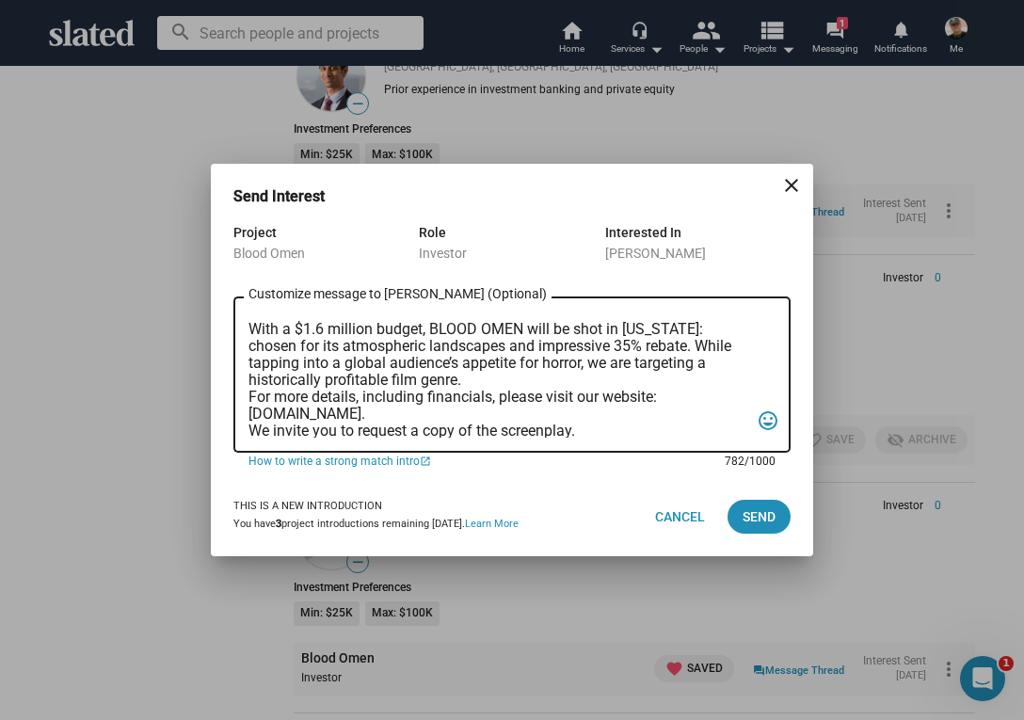
scroll to position [243, 0]
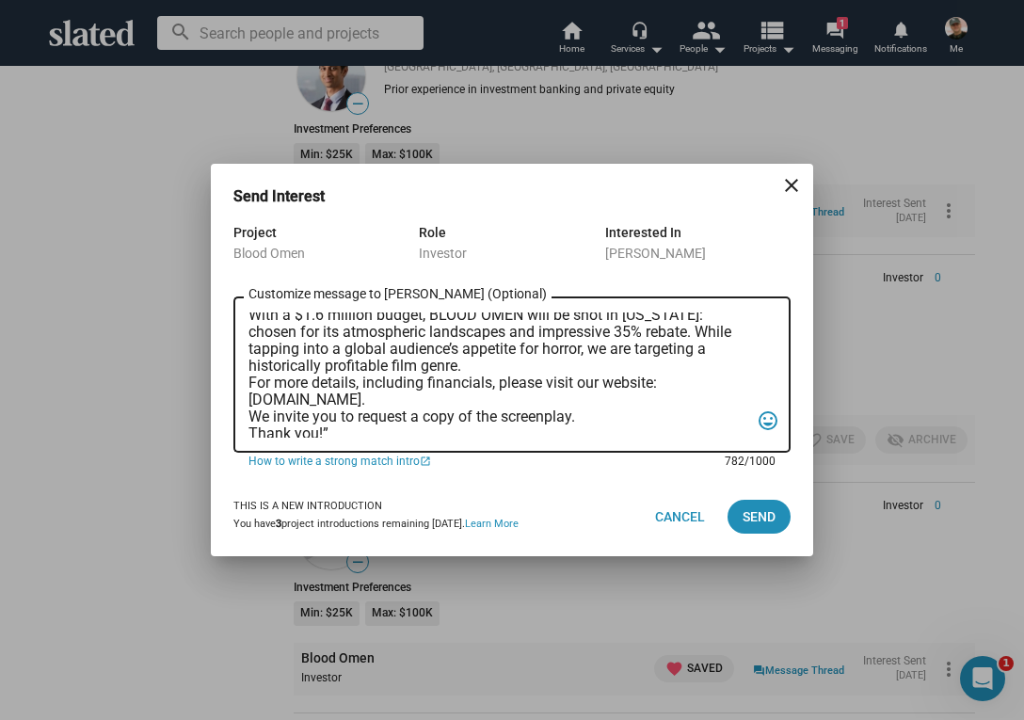
click at [249, 384] on textarea "Dear [PERSON_NAME], “In the backwoods of [US_STATE], a war veteran and his girl…" at bounding box center [499, 375] width 501 height 125
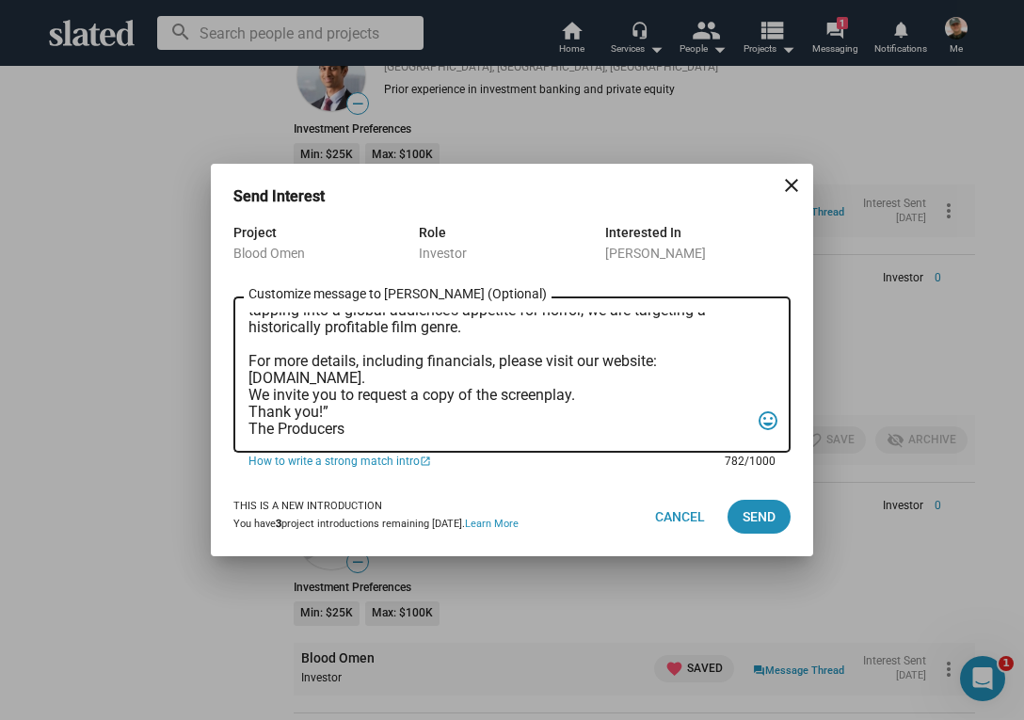
scroll to position [298, 0]
click at [250, 377] on textarea "Dear [PERSON_NAME], “In the backwoods of [US_STATE], a war veteran and his girl…" at bounding box center [499, 375] width 501 height 125
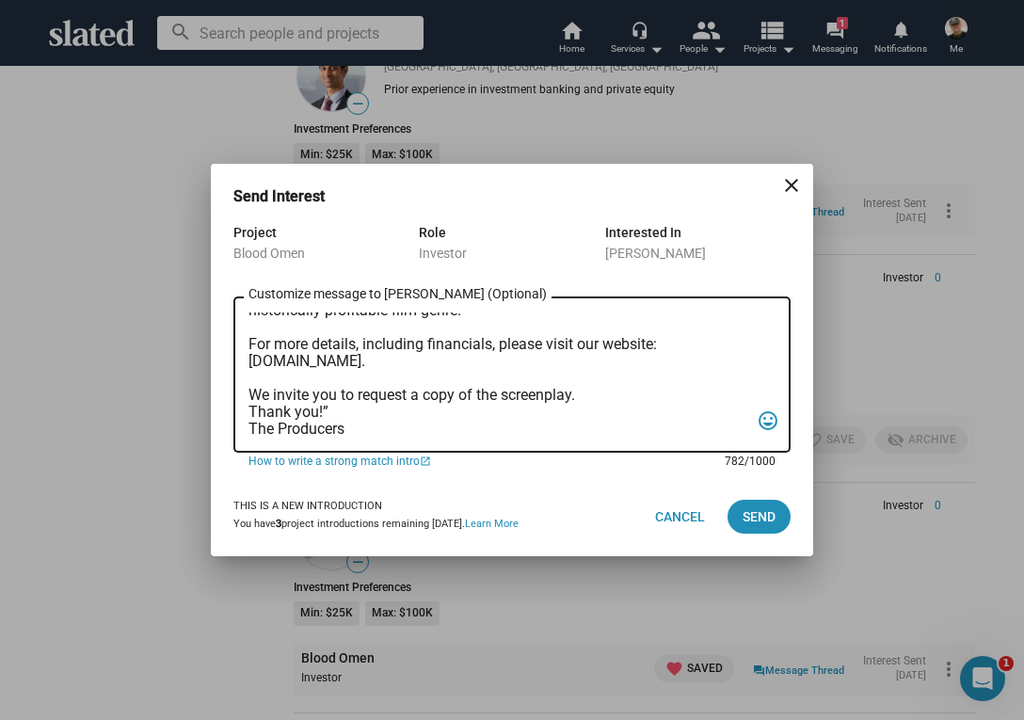
click at [250, 411] on textarea "Dear [PERSON_NAME], “In the backwoods of [US_STATE], a war veteran and his girl…" at bounding box center [499, 375] width 501 height 125
click at [330, 427] on textarea "Dear [PERSON_NAME], “In the backwoods of [US_STATE], a war veteran and his girl…" at bounding box center [499, 375] width 501 height 125
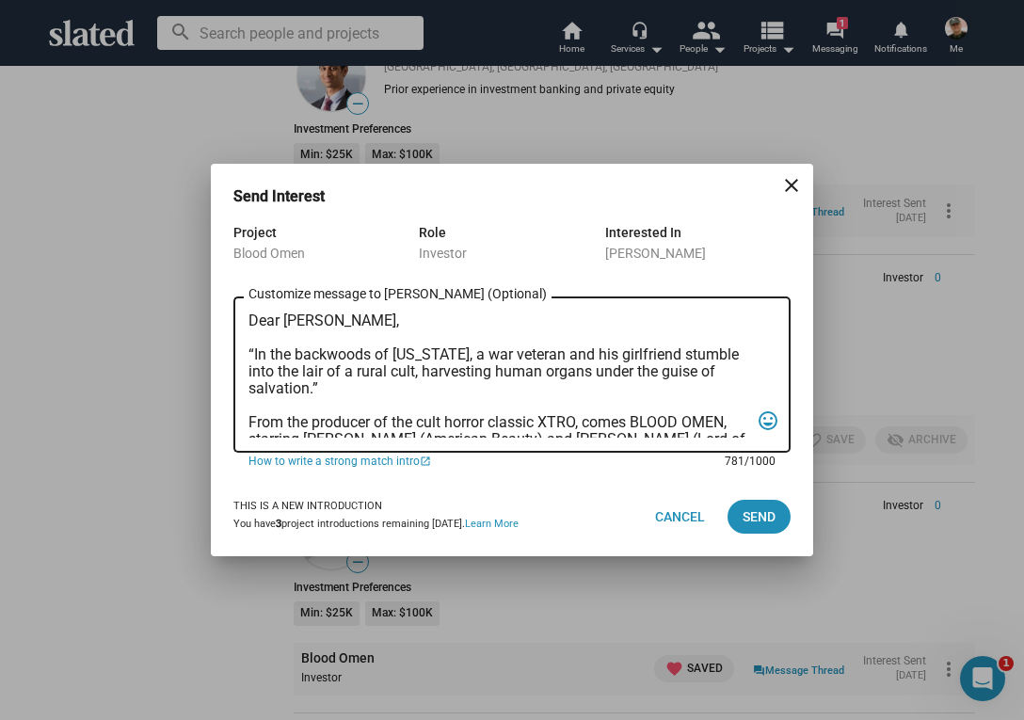
scroll to position [0, 0]
type textarea "Dear [PERSON_NAME], “In the backwoods of [US_STATE], a war veteran and his girl…"
click at [751, 511] on span "Send" at bounding box center [759, 517] width 33 height 34
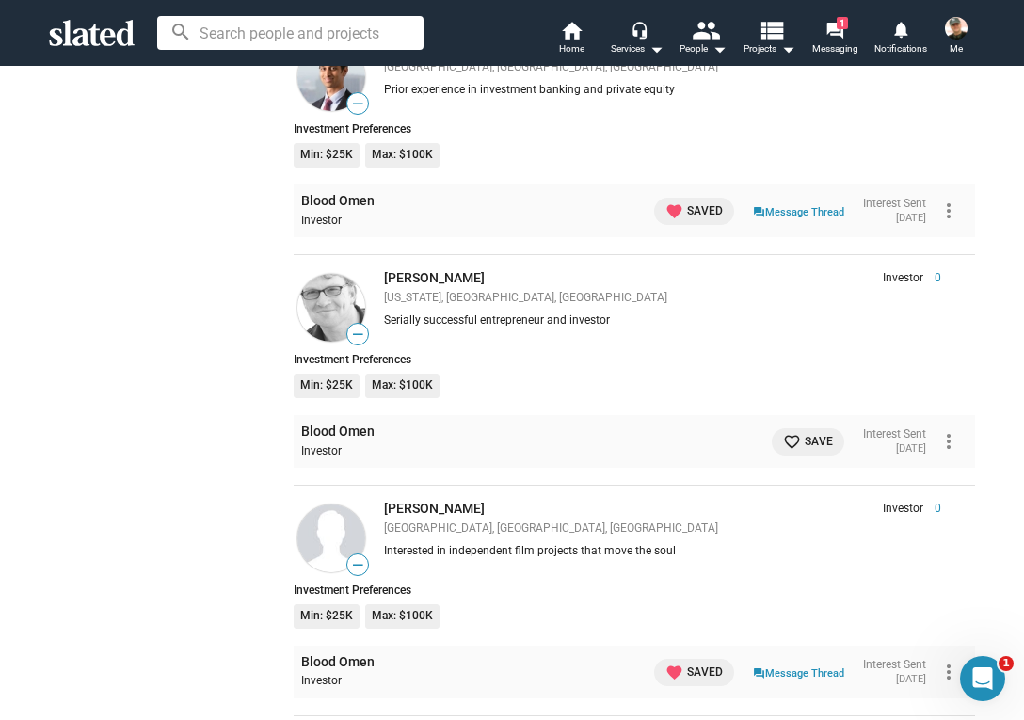
click at [803, 432] on span "favorite_border Save" at bounding box center [808, 442] width 50 height 20
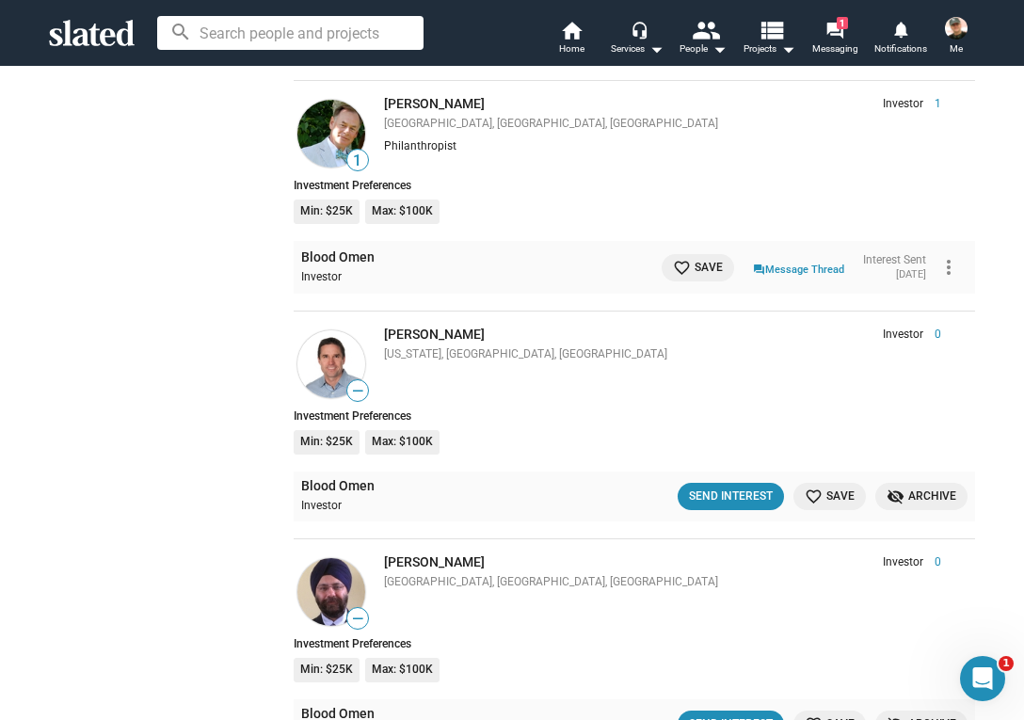
scroll to position [9486, 0]
click at [733, 488] on div "Send Interest" at bounding box center [731, 498] width 84 height 20
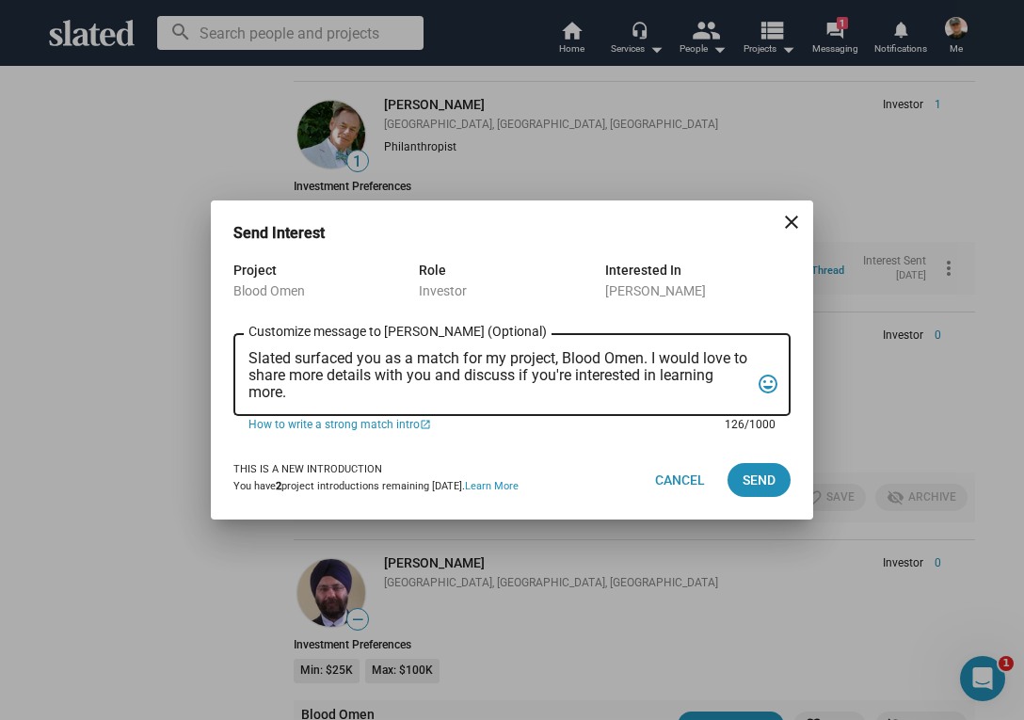
drag, startPoint x: 249, startPoint y: 353, endPoint x: 316, endPoint y: 398, distance: 81.5
click at [316, 400] on textarea "Slated surfaced you as a match for my project, Blood Omen. I would love to shar…" at bounding box center [499, 375] width 501 height 51
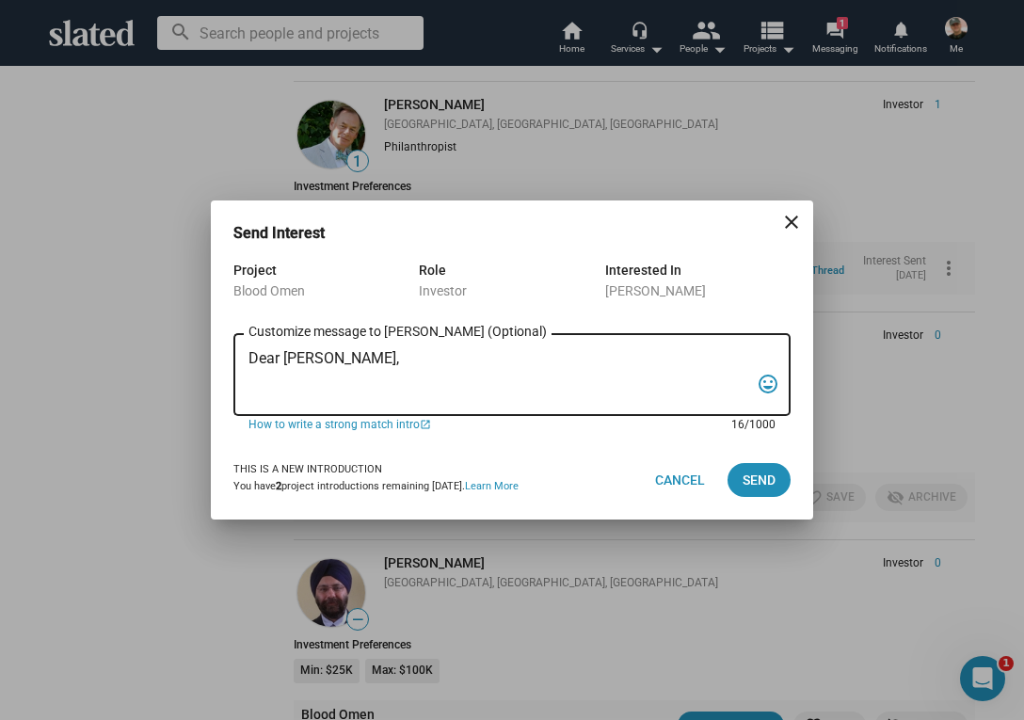
click at [371, 361] on textarea "Dear [PERSON_NAME]," at bounding box center [499, 375] width 501 height 51
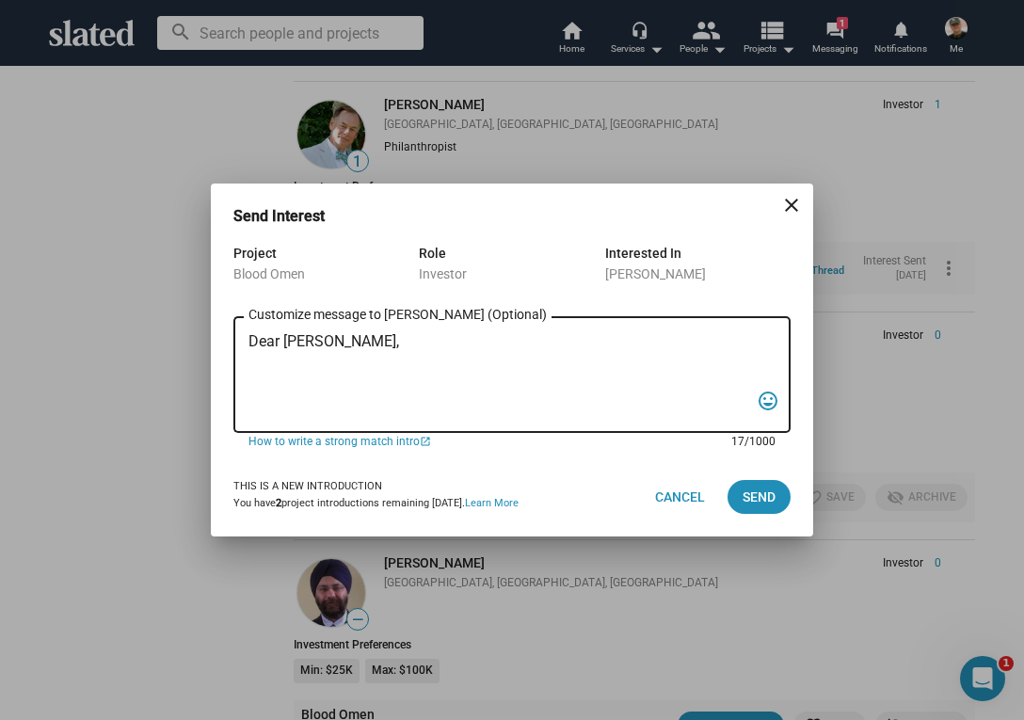
paste textarea "“In the backwoods of [US_STATE], a war veteran and his girlfriend stumble into …"
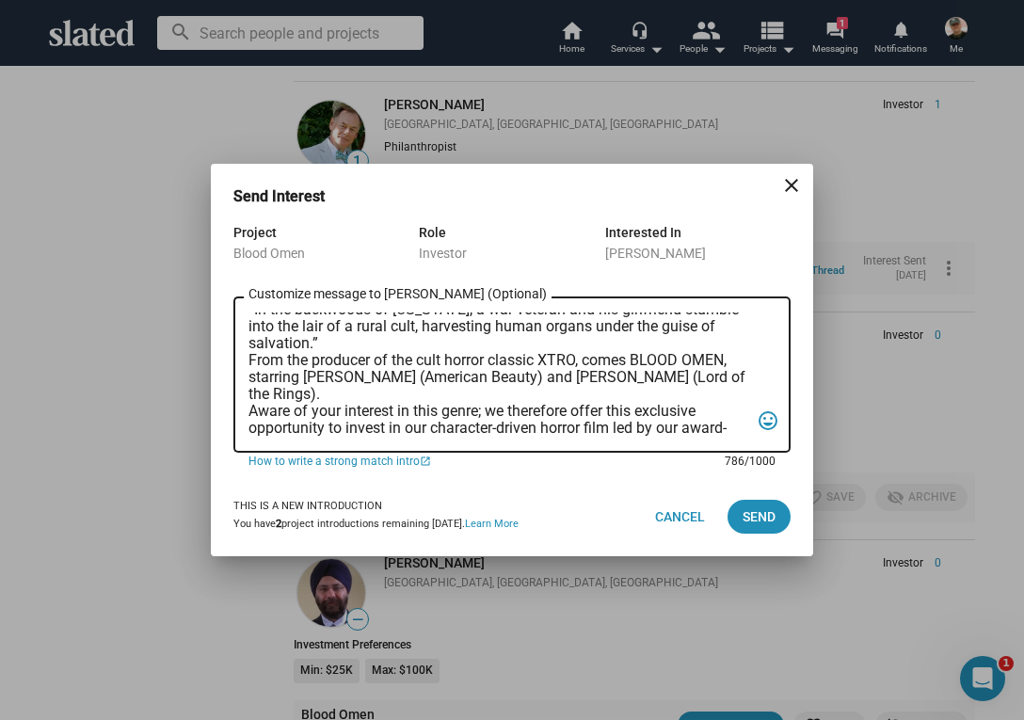
scroll to position [51, 0]
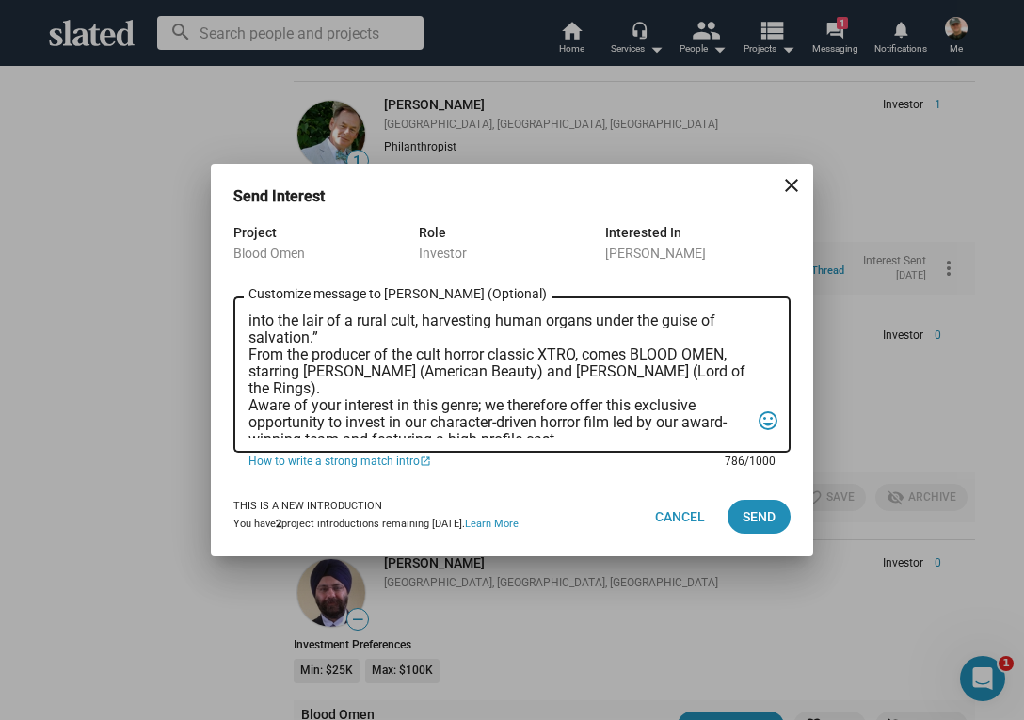
click at [250, 353] on textarea "Dear [PERSON_NAME], “In the backwoods of [US_STATE], a war veteran and his girl…" at bounding box center [499, 375] width 501 height 125
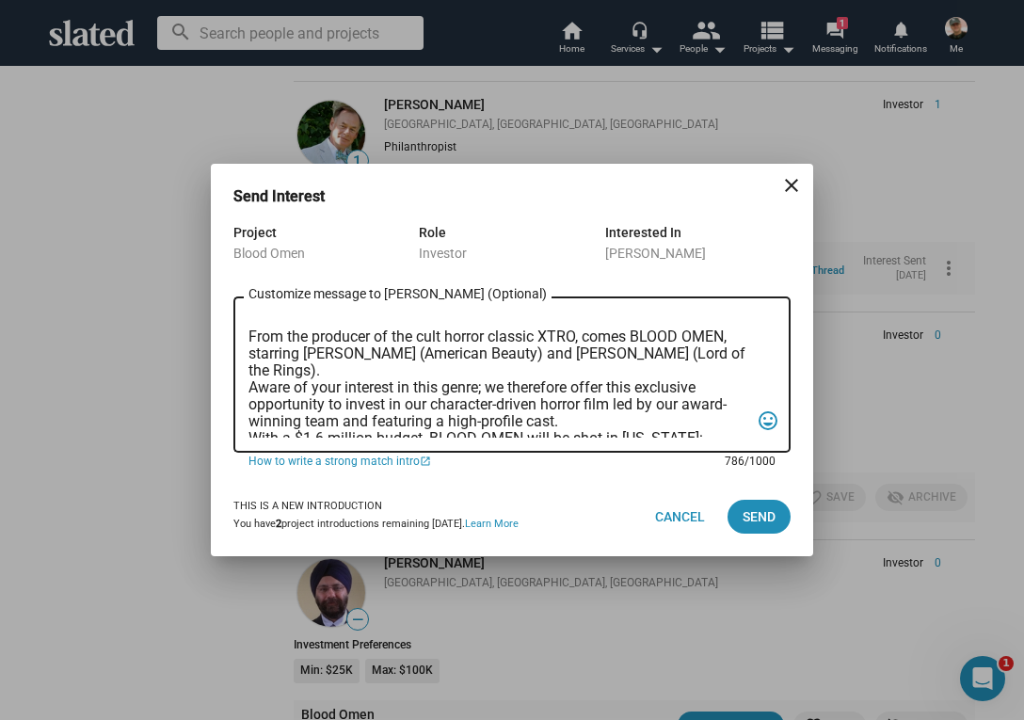
scroll to position [87, 0]
click at [249, 387] on textarea "Dear [PERSON_NAME], “In the backwoods of [US_STATE], a war veteran and his girl…" at bounding box center [499, 375] width 501 height 125
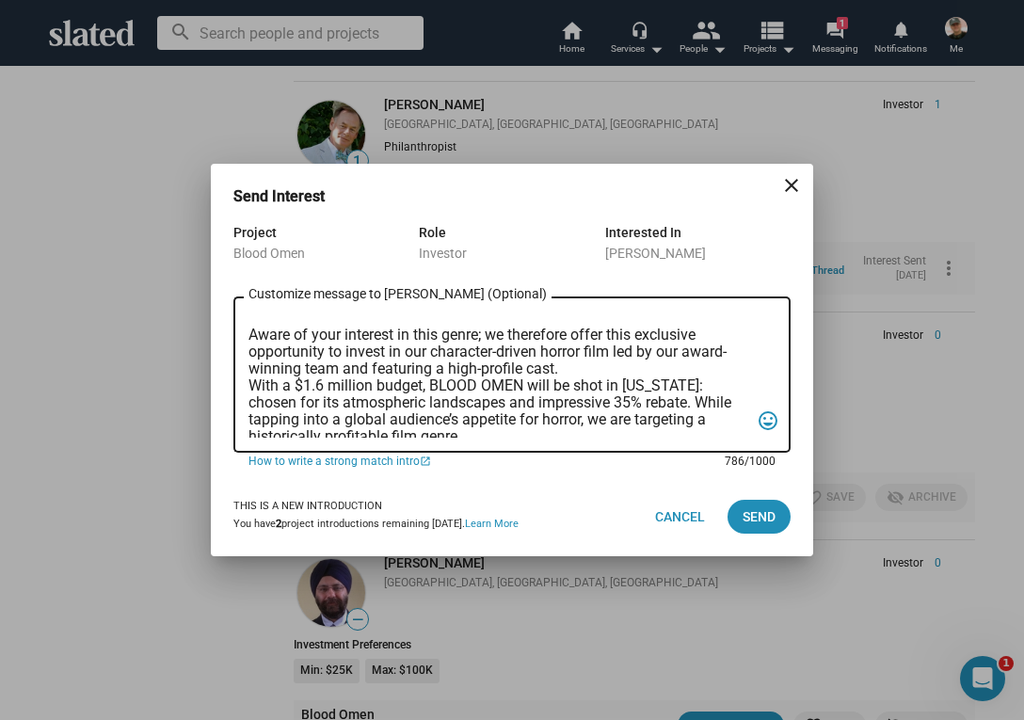
scroll to position [161, 0]
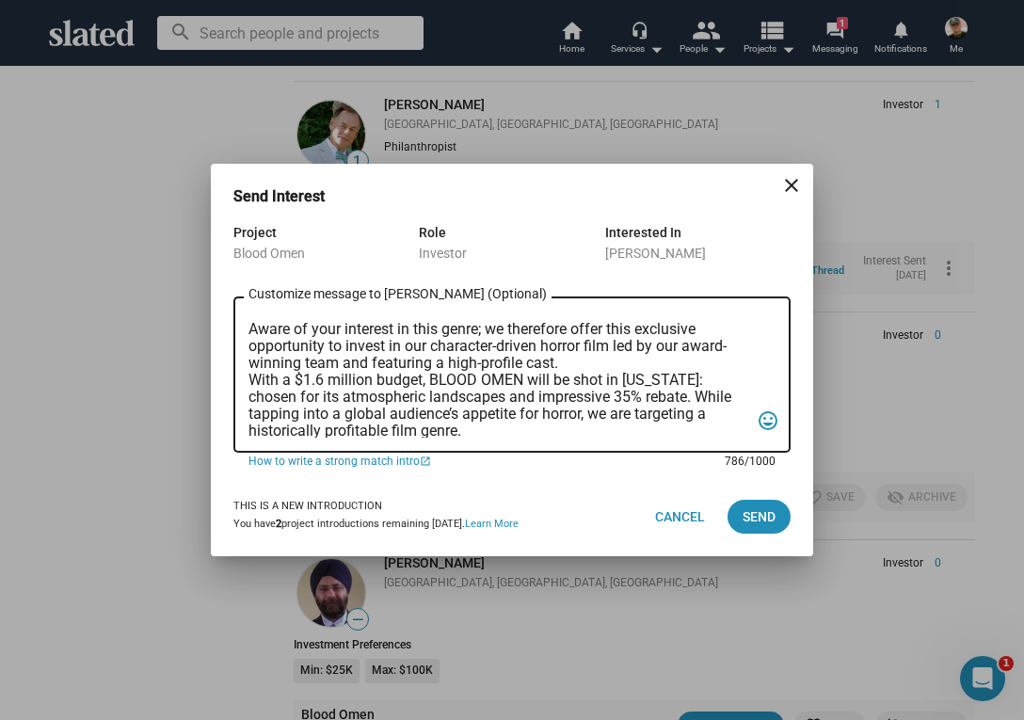
click at [250, 377] on textarea "Dear [PERSON_NAME], “In the backwoods of [US_STATE], a war veteran and his girl…" at bounding box center [499, 375] width 501 height 125
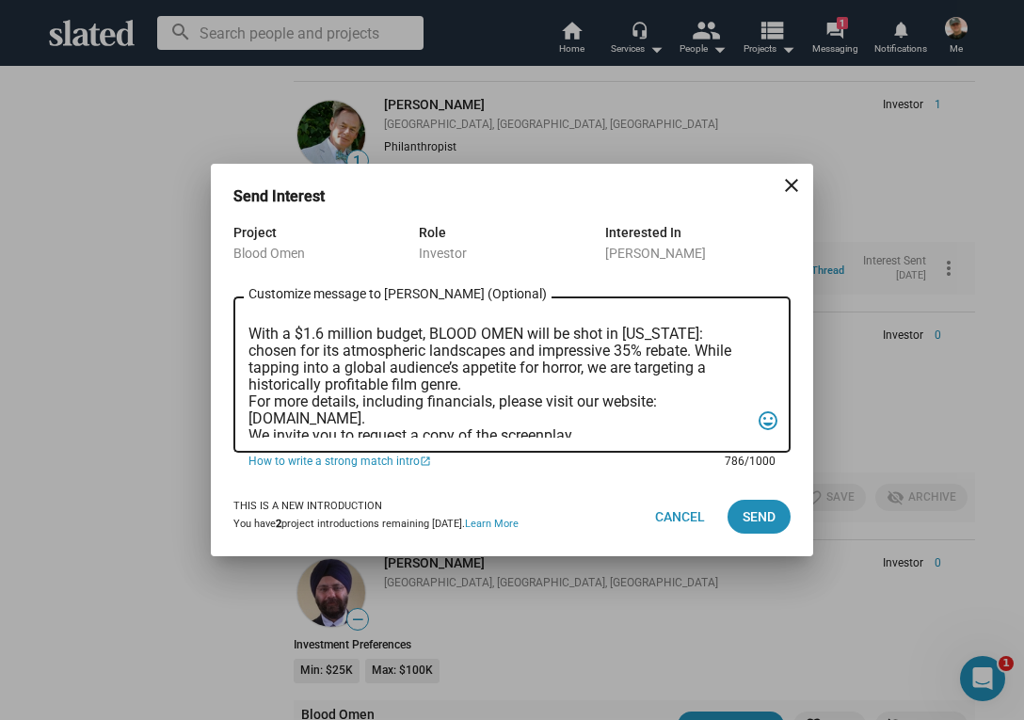
scroll to position [231, 0]
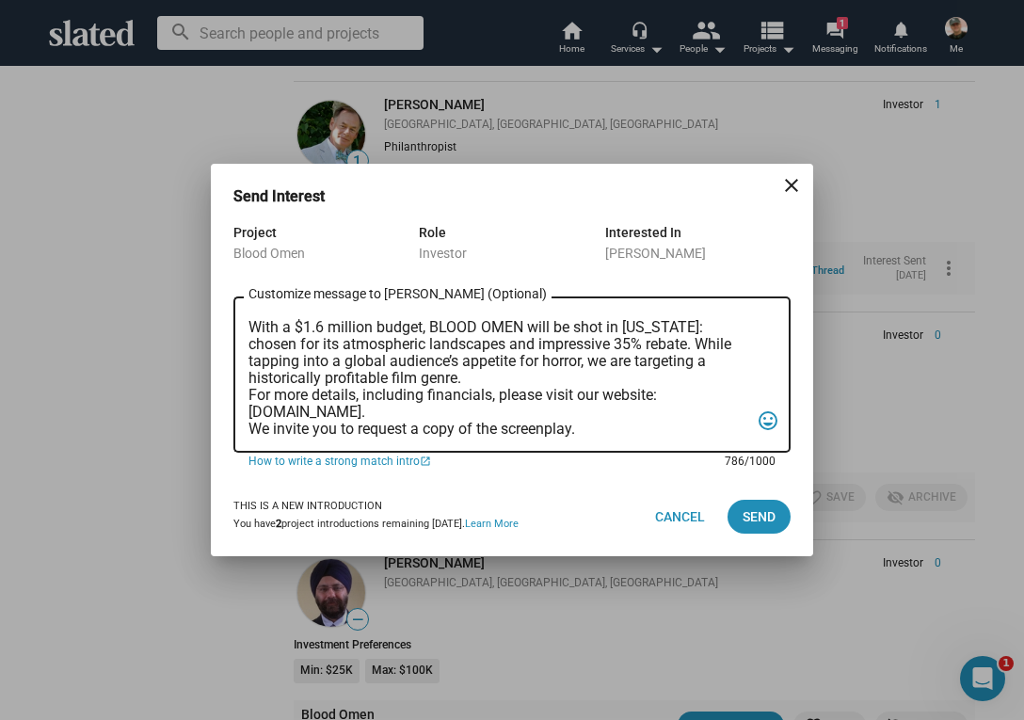
click at [249, 395] on textarea "Dear [PERSON_NAME], “In the backwoods of [US_STATE], a war veteran and his girl…" at bounding box center [499, 375] width 501 height 125
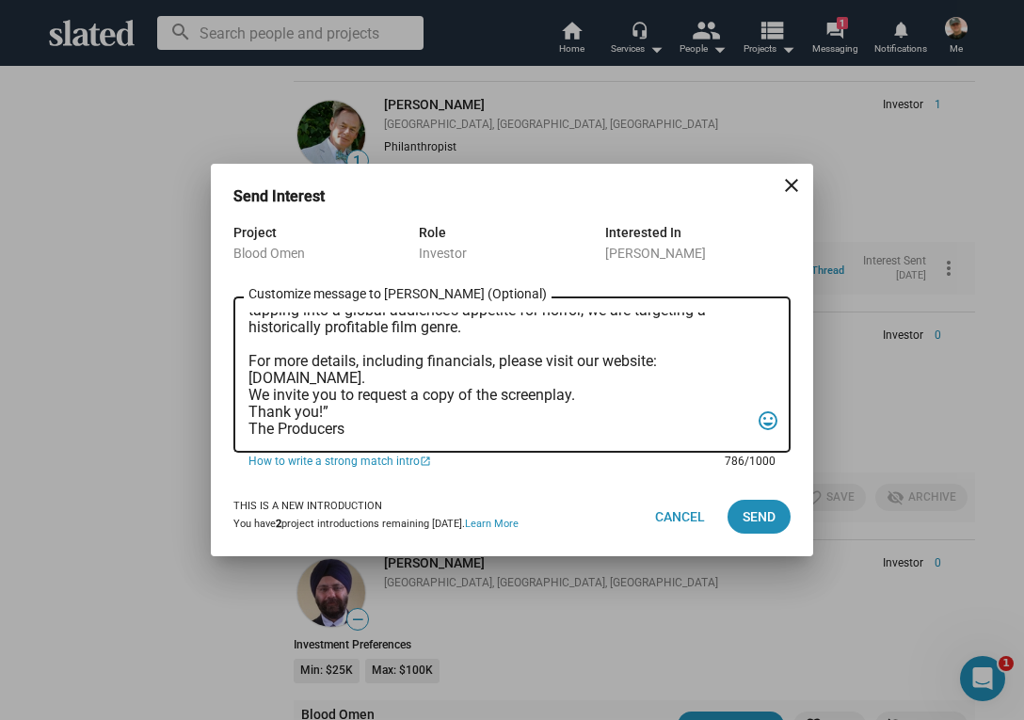
scroll to position [310, 0]
click at [250, 366] on textarea "Dear [PERSON_NAME], “In the backwoods of [US_STATE], a war veteran and his girl…" at bounding box center [499, 375] width 501 height 125
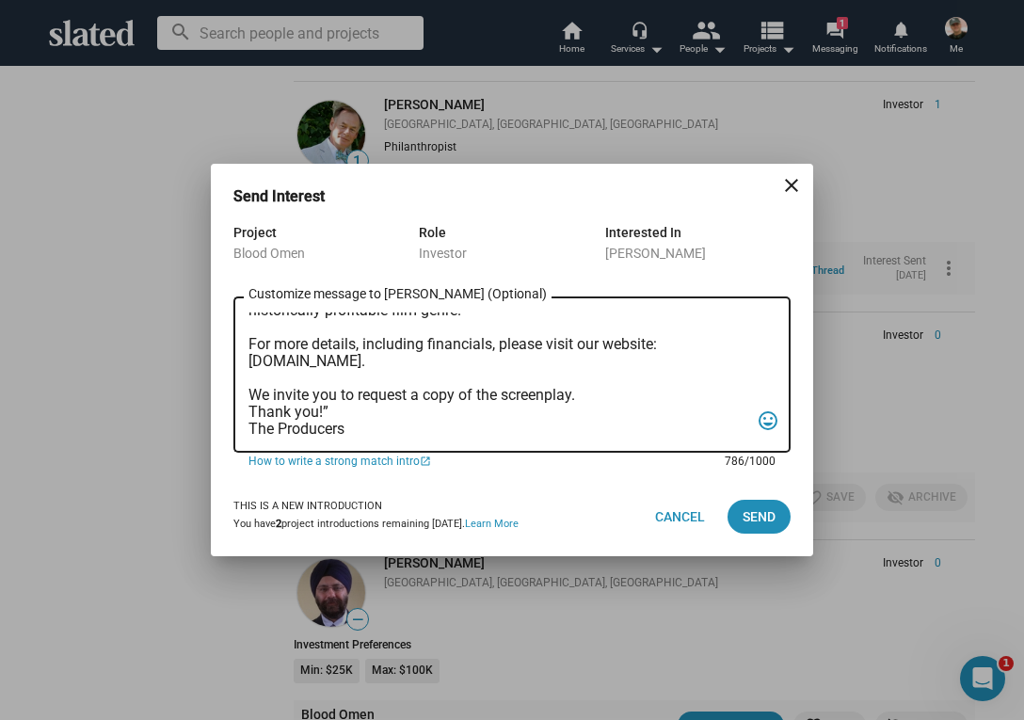
scroll to position [349, 0]
click at [250, 361] on textarea "Dear [PERSON_NAME], “In the backwoods of [US_STATE], a war veteran and his girl…" at bounding box center [499, 375] width 501 height 125
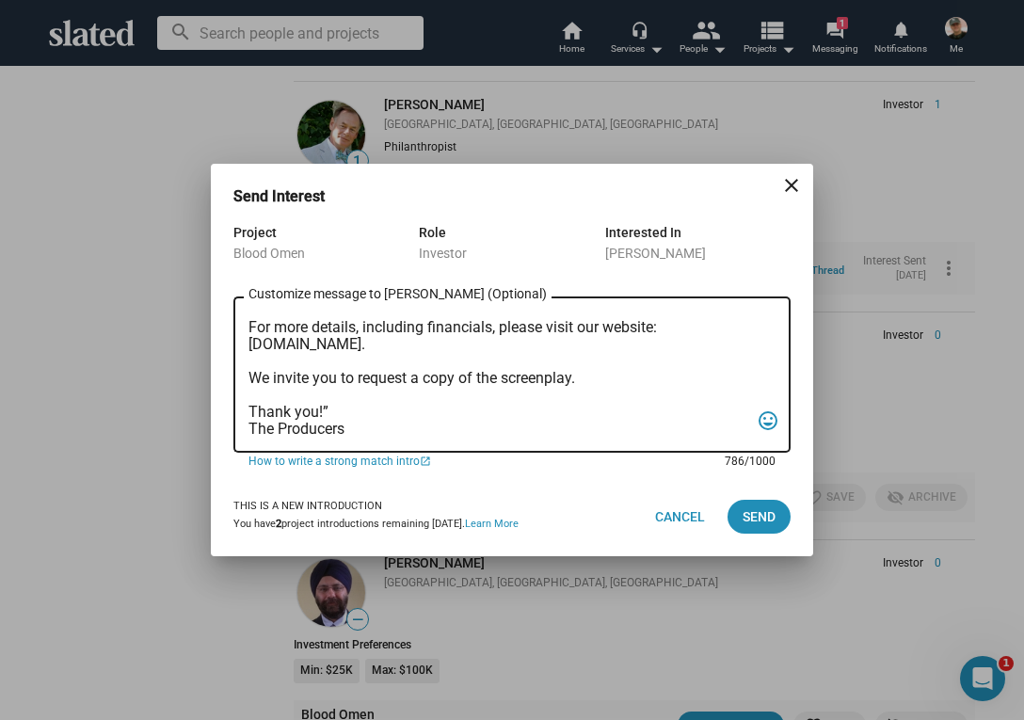
click at [330, 374] on textarea "Dear [PERSON_NAME], “In the backwoods of [US_STATE], a war veteran and his girl…" at bounding box center [499, 375] width 501 height 125
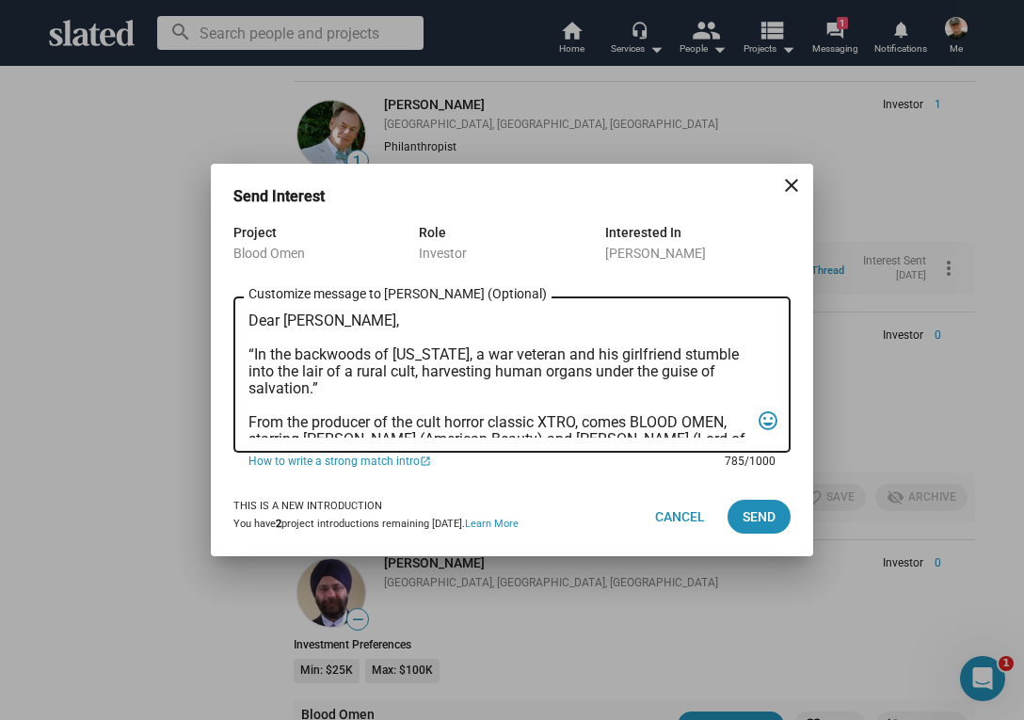
scroll to position [0, 0]
type textarea "Dear [PERSON_NAME], “In the backwoods of [US_STATE], a war veteran and his girl…"
click at [760, 516] on span "Send" at bounding box center [759, 517] width 33 height 34
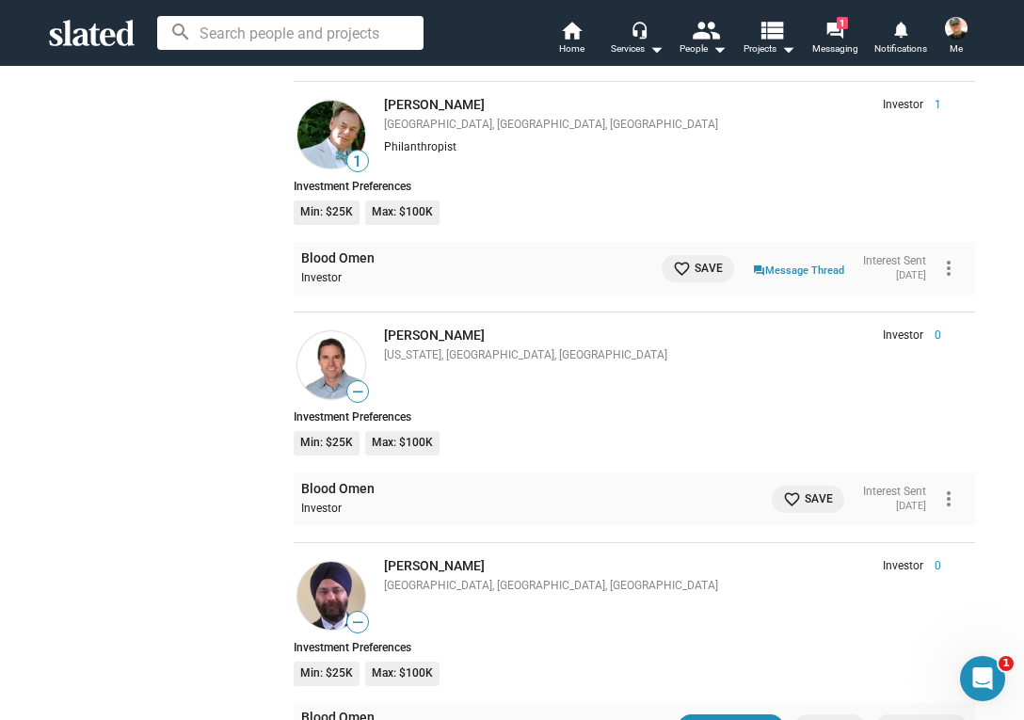
click at [807, 490] on span "favorite_border Save" at bounding box center [808, 500] width 50 height 20
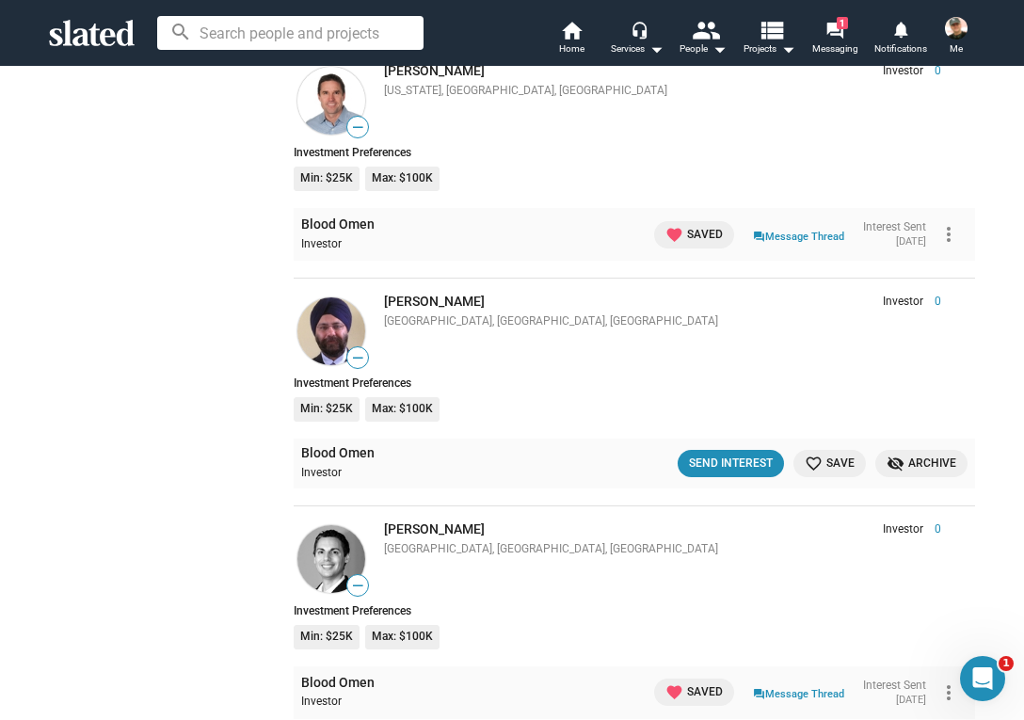
scroll to position [9754, 0]
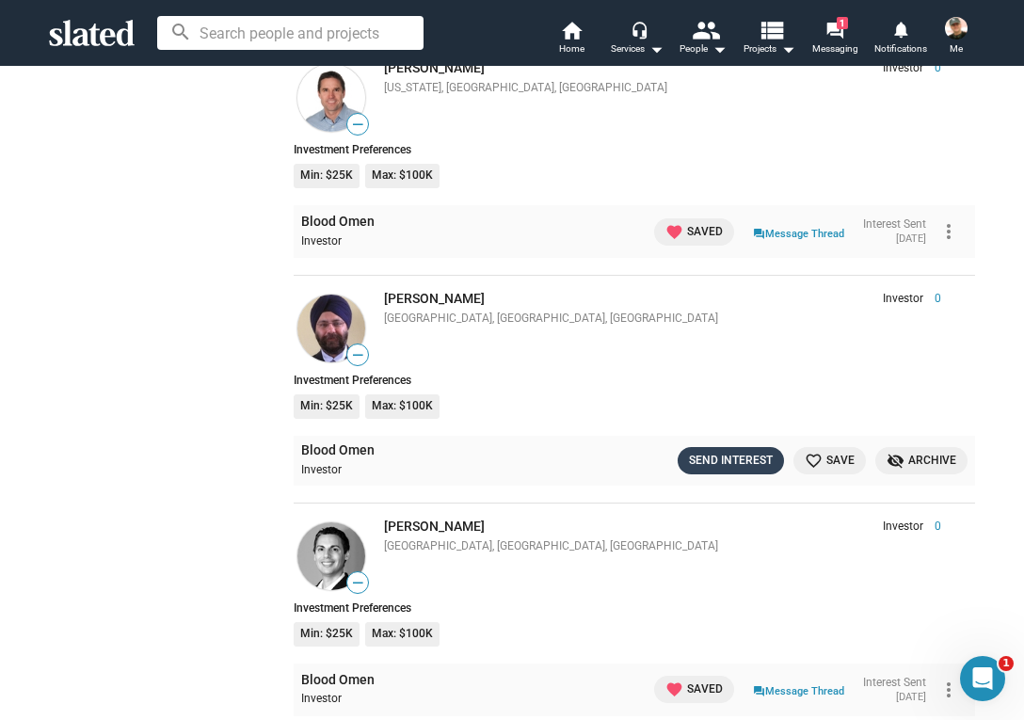
click at [743, 447] on button "Send Interest" at bounding box center [731, 460] width 106 height 27
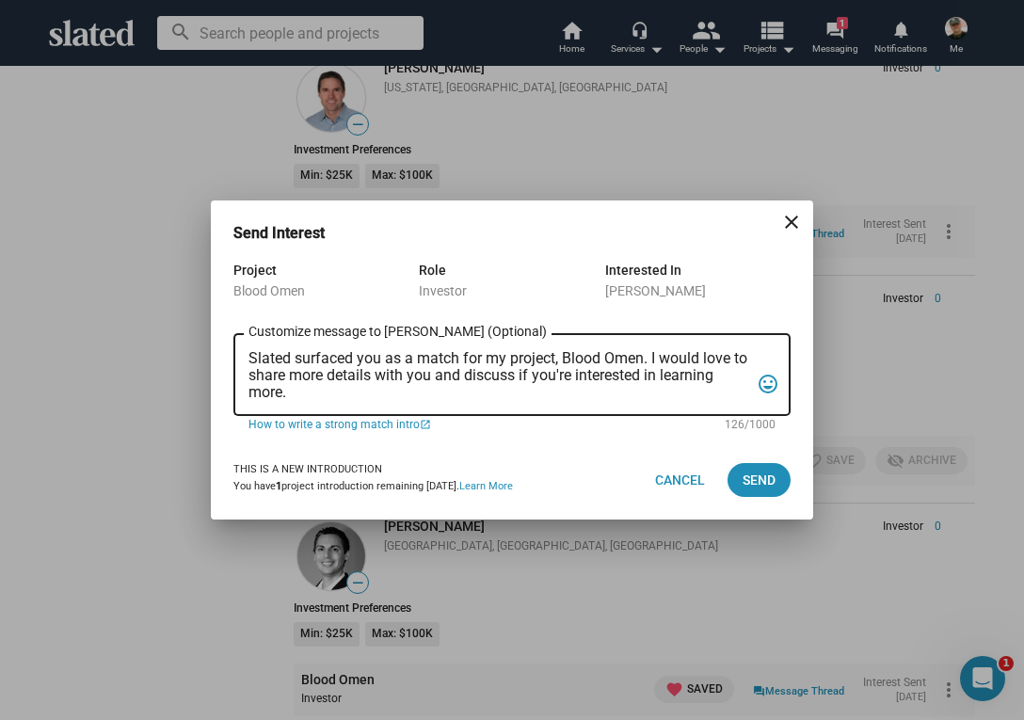
drag, startPoint x: 248, startPoint y: 353, endPoint x: 247, endPoint y: 379, distance: 26.4
click at [248, 382] on div "Slated surfaced you as a match for my project, Blood Omen. I would love to shar…" at bounding box center [512, 373] width 557 height 86
type textarea "surfaced you as a match for my project, Blood Omen. I would love to shSlatedare…"
drag, startPoint x: 250, startPoint y: 358, endPoint x: 359, endPoint y: 393, distance: 114.6
click at [359, 395] on textarea "surfaced you as a match for my project, Blood Omen. I would love to shSlatedare…" at bounding box center [499, 375] width 501 height 51
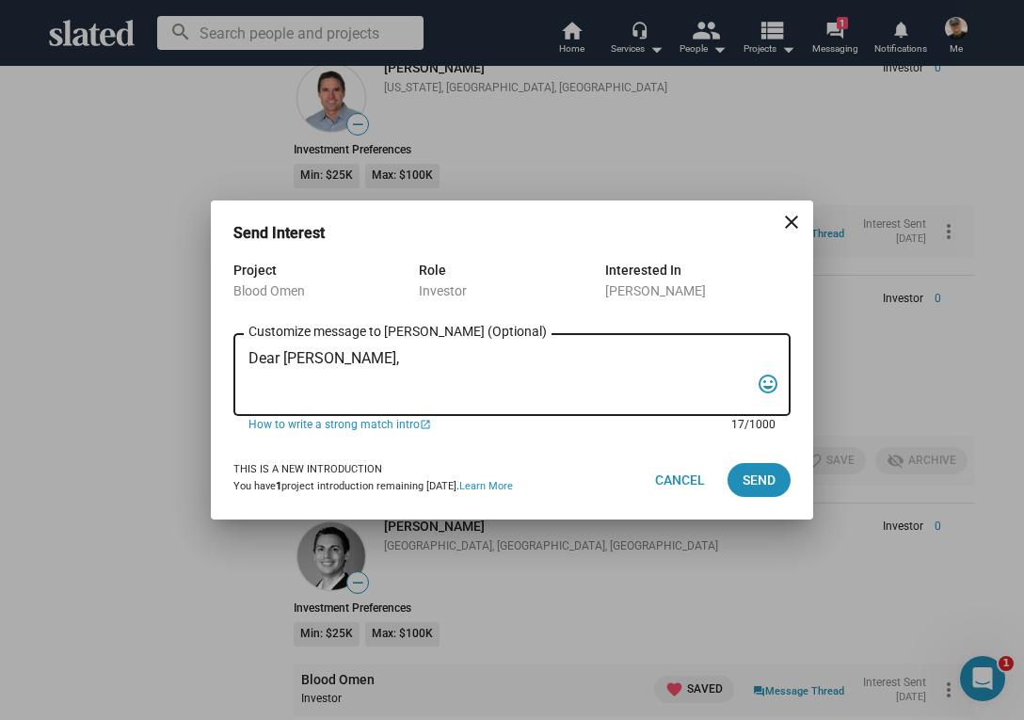
paste textarea "“In the backwoods of [US_STATE], a war veteran and his girlfriend stumble into …"
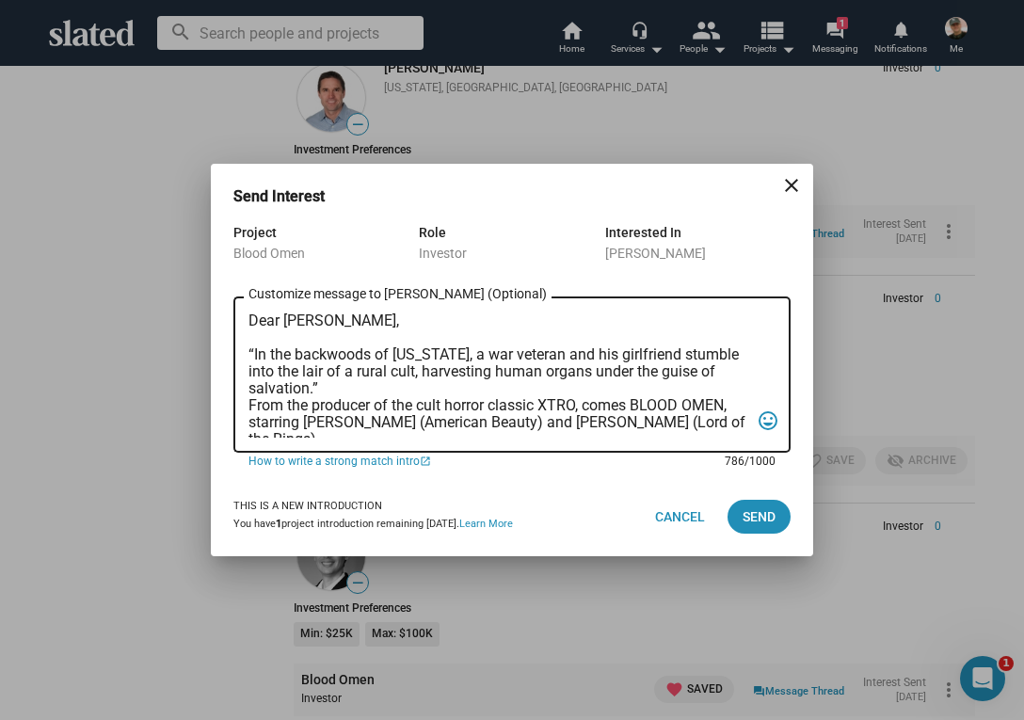
scroll to position [0, 0]
click at [250, 404] on textarea "Dear [PERSON_NAME], “In the backwoods of [US_STATE], a war veteran and his girl…" at bounding box center [499, 375] width 501 height 125
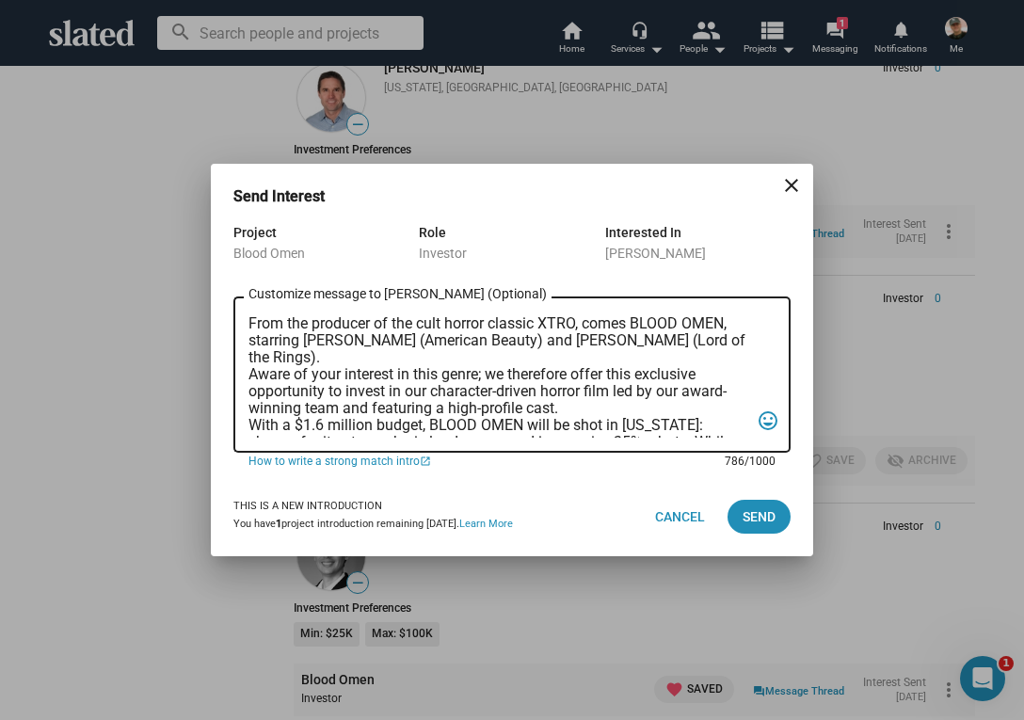
scroll to position [101, 0]
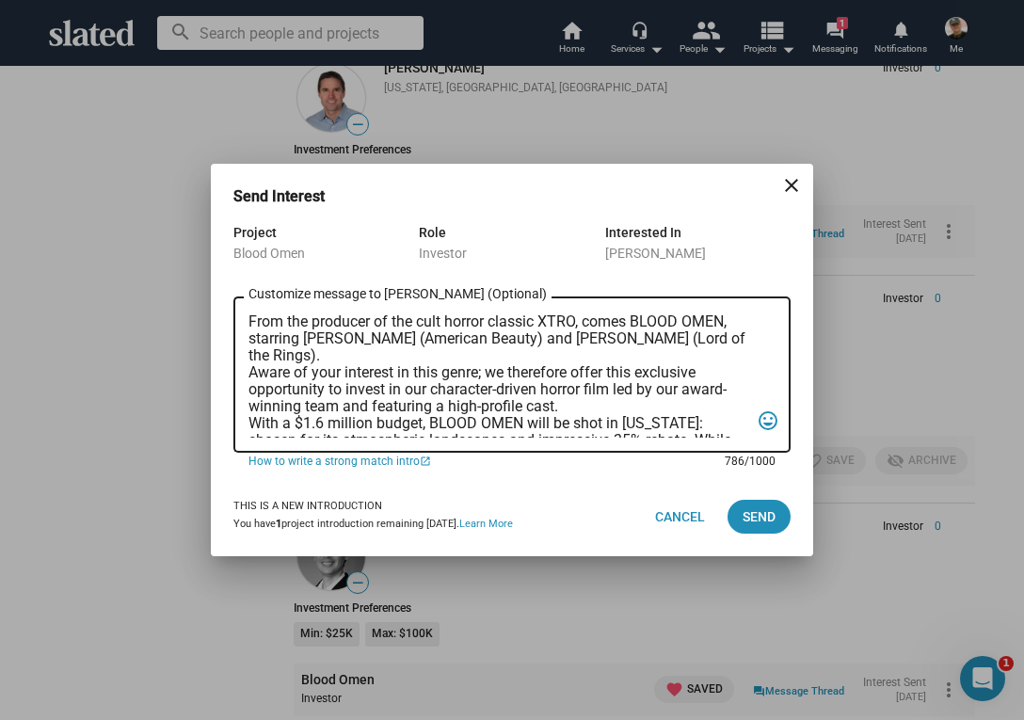
click at [251, 372] on textarea "Dear [PERSON_NAME], “In the backwoods of [US_STATE], a war veteran and his girl…" at bounding box center [499, 375] width 501 height 125
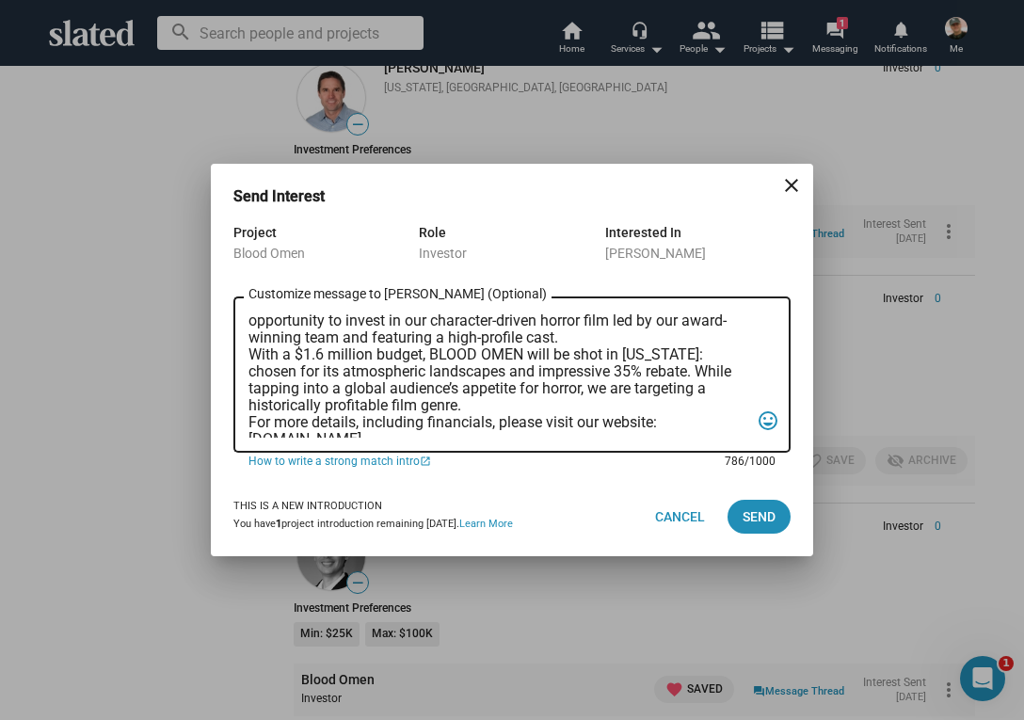
scroll to position [190, 0]
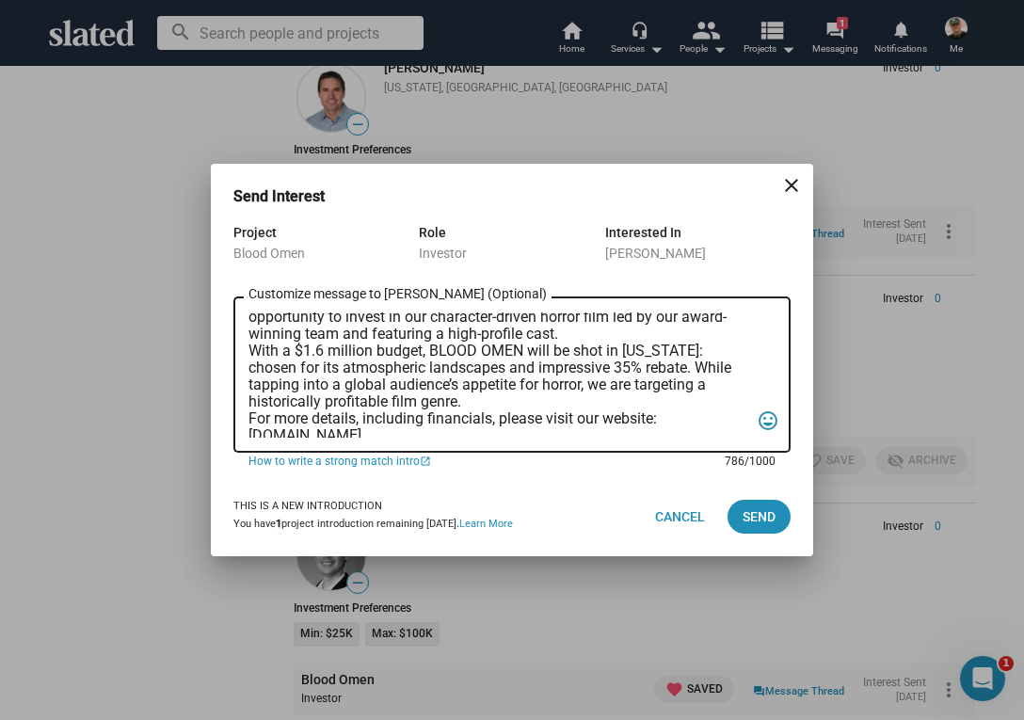
click at [250, 348] on textarea "Dear [PERSON_NAME], “In the backwoods of [US_STATE], a war veteran and his girl…" at bounding box center [499, 375] width 501 height 125
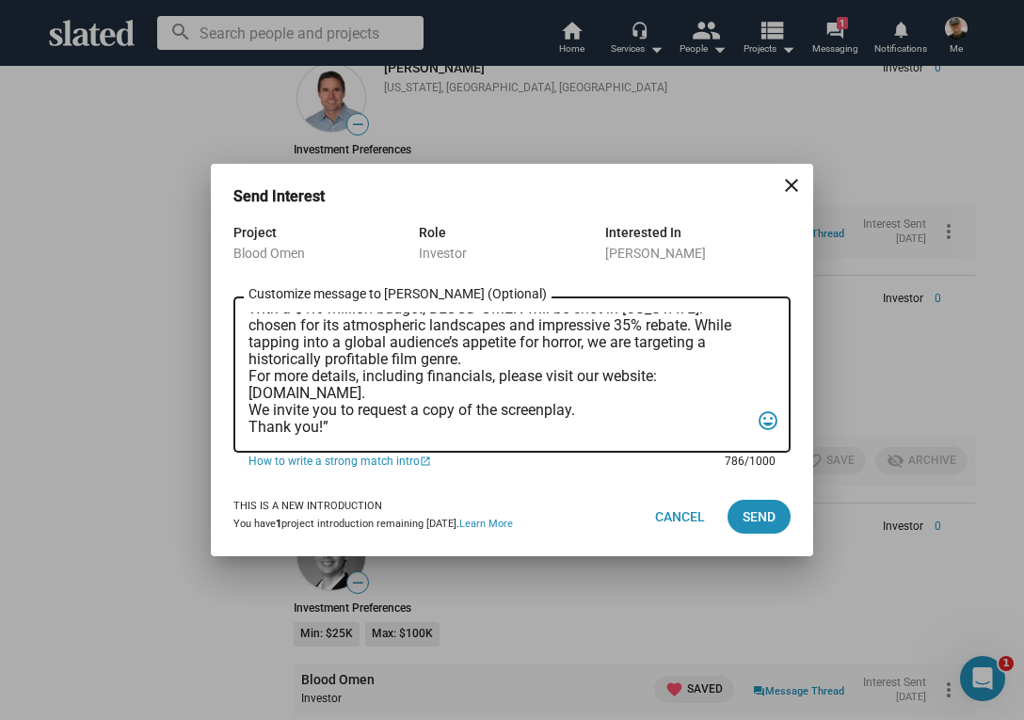
scroll to position [251, 0]
click at [250, 375] on textarea "Dear [PERSON_NAME], “In the backwoods of [US_STATE], a war veteran and his girl…" at bounding box center [499, 375] width 501 height 125
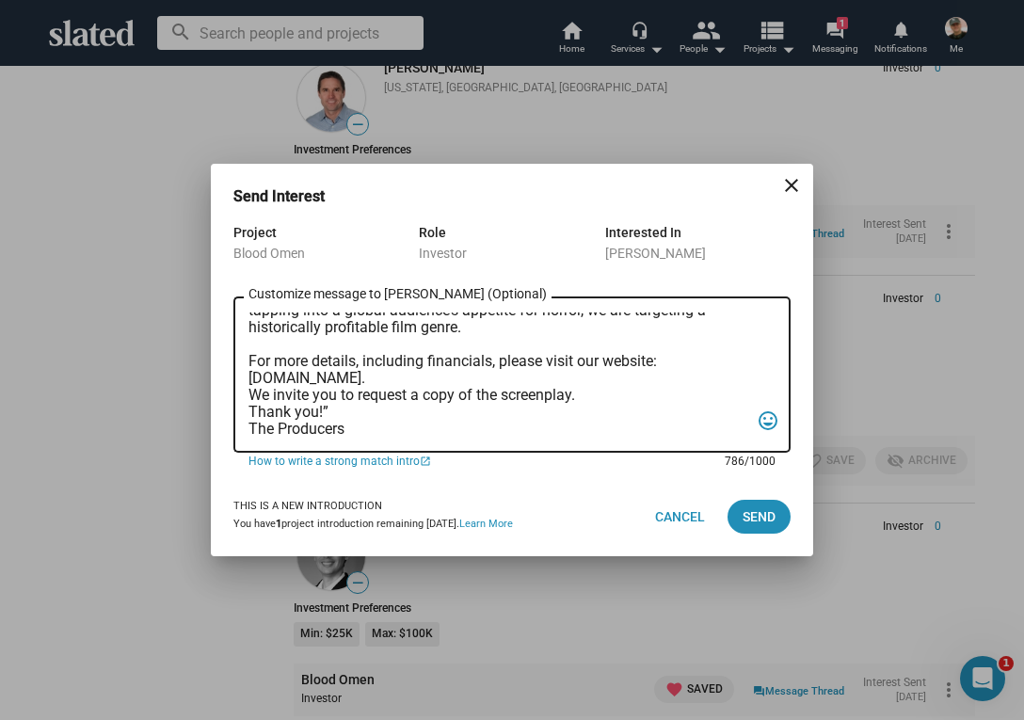
scroll to position [298, 0]
click at [249, 372] on textarea "Dear [PERSON_NAME], “In the backwoods of [US_STATE], a war veteran and his girl…" at bounding box center [499, 375] width 501 height 125
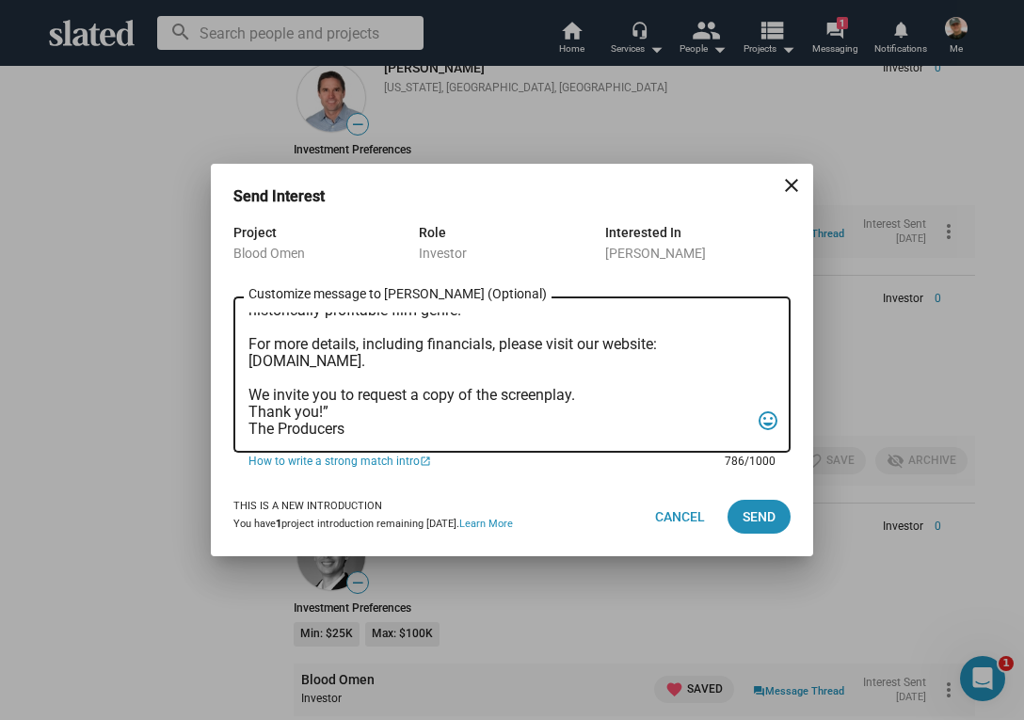
scroll to position [315, 0]
click at [250, 395] on textarea "Dear [PERSON_NAME], “In the backwoods of [US_STATE], a war veteran and his girl…" at bounding box center [499, 375] width 501 height 125
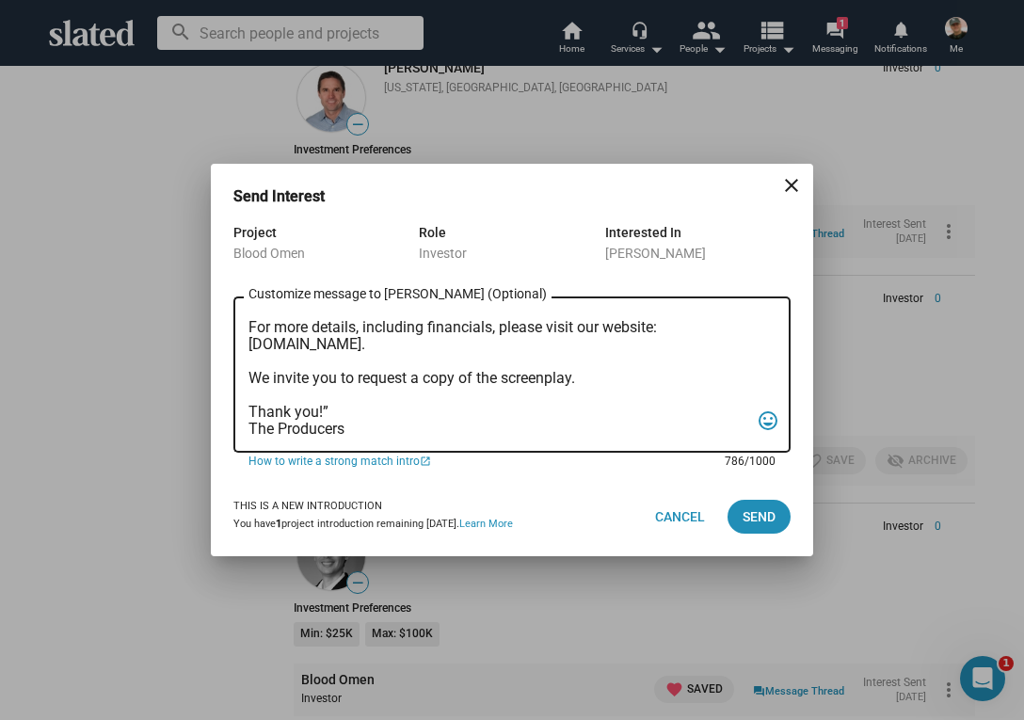
click at [332, 410] on textarea "Dear [PERSON_NAME], “In the backwoods of [US_STATE], a war veteran and his girl…" at bounding box center [499, 375] width 501 height 125
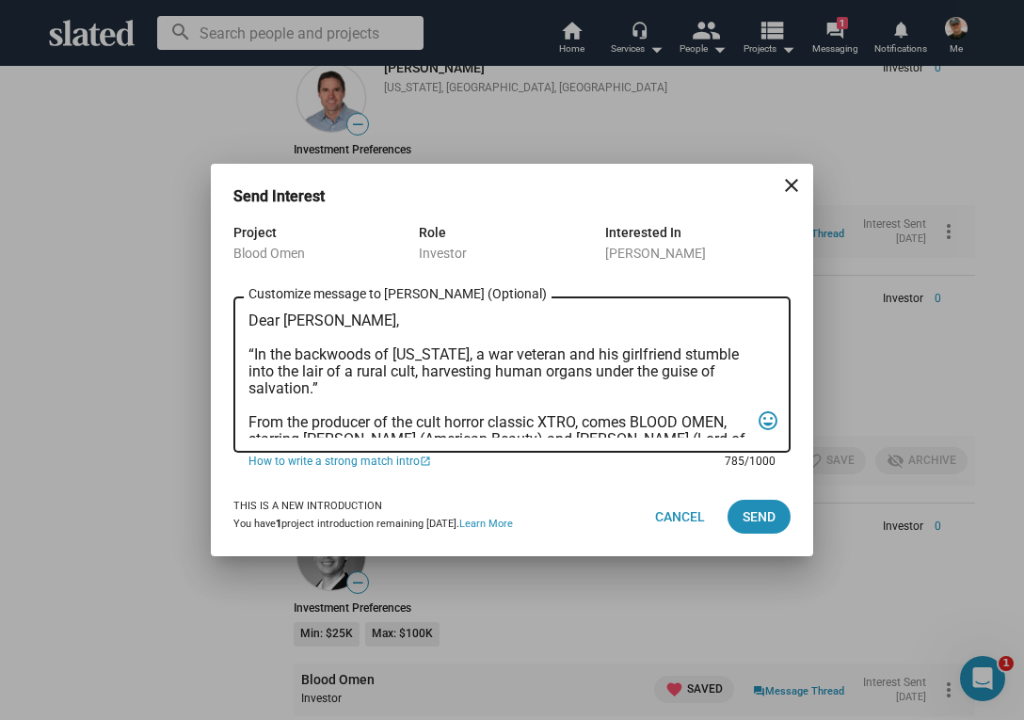
scroll to position [0, 0]
type textarea "Dear [PERSON_NAME], “In the backwoods of [US_STATE], a war veteran and his girl…"
click at [762, 509] on span "Send" at bounding box center [759, 517] width 33 height 34
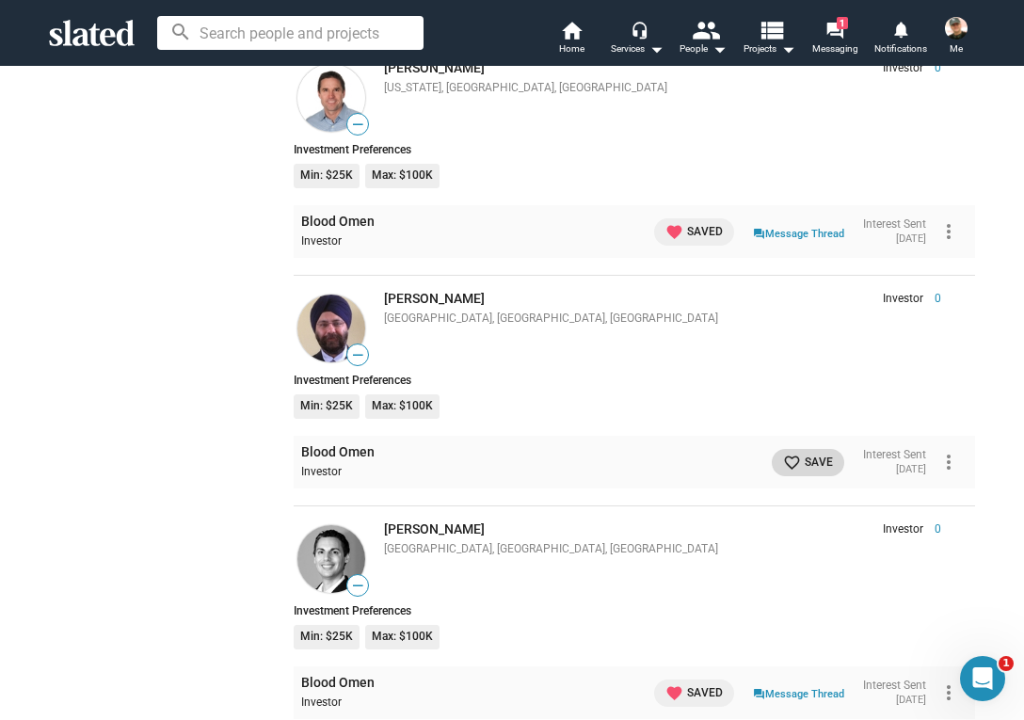
click at [795, 453] on span "favorite_border Save" at bounding box center [808, 463] width 50 height 20
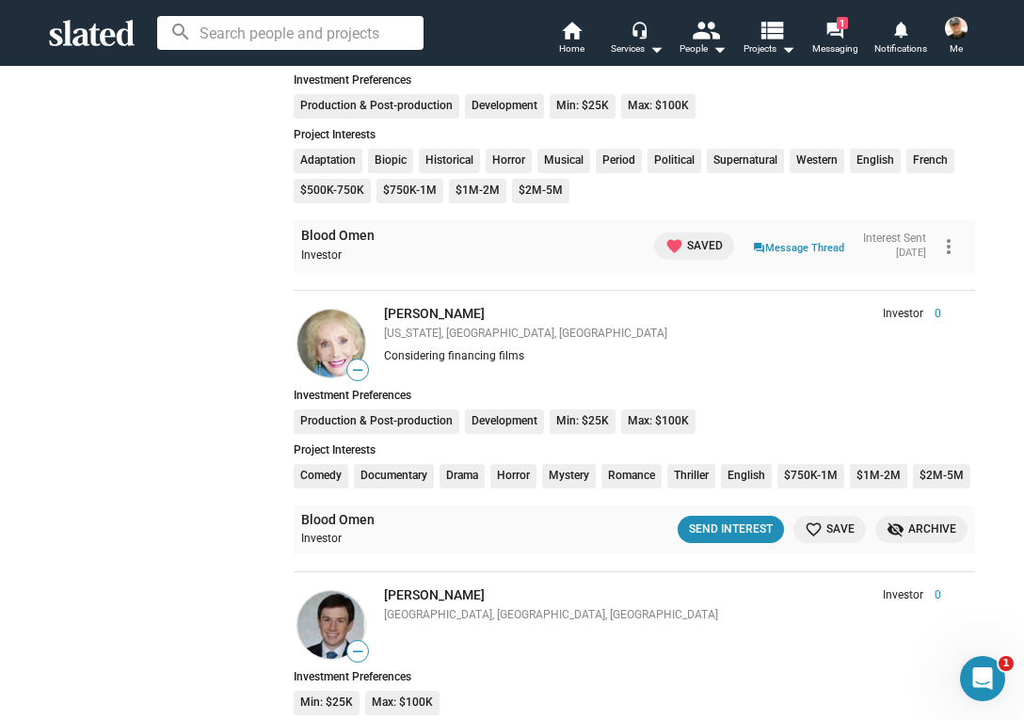
scroll to position [12670, 0]
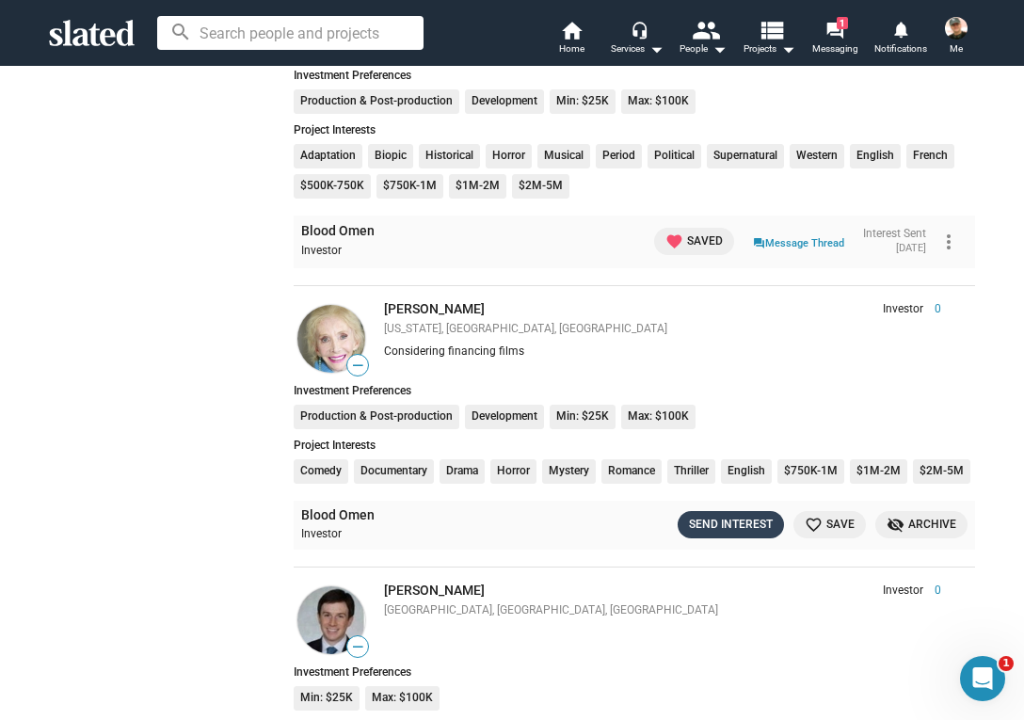
click at [716, 515] on div "Send Interest" at bounding box center [731, 525] width 84 height 20
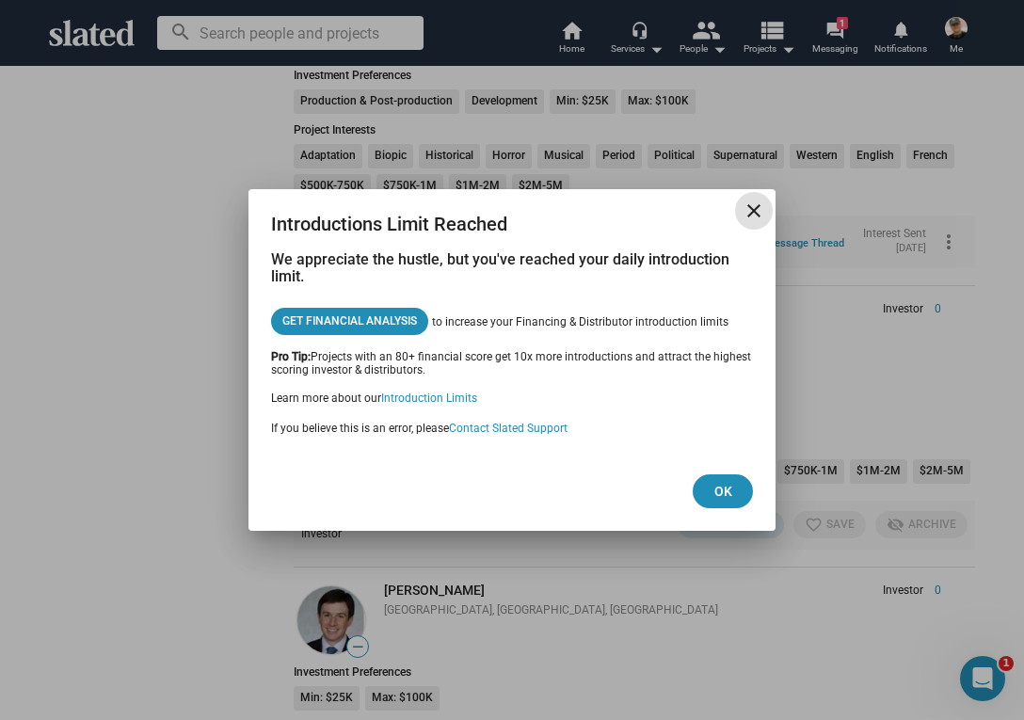
click at [755, 208] on mat-icon "close" at bounding box center [754, 211] width 23 height 23
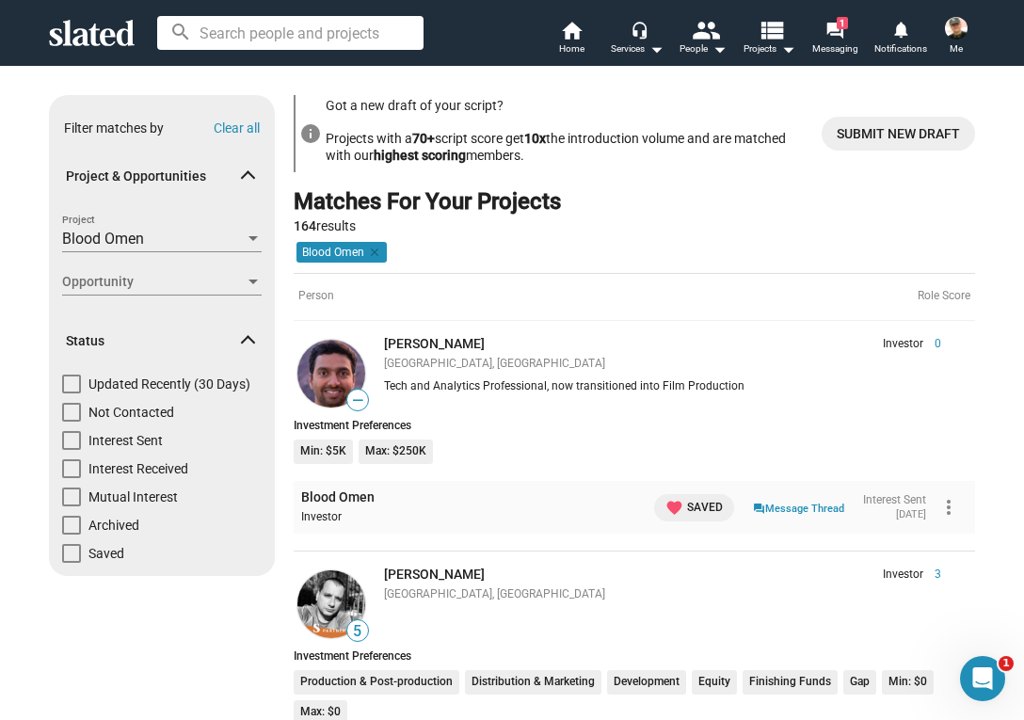
scroll to position [0, 0]
click at [958, 29] on img at bounding box center [956, 28] width 23 height 23
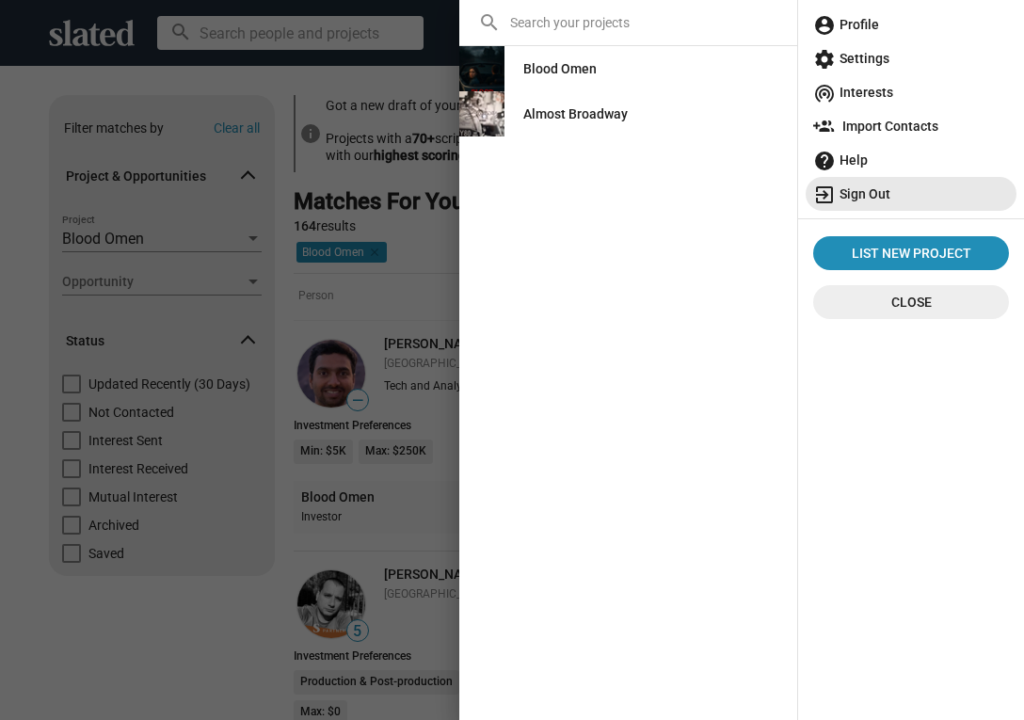
click at [869, 195] on span "exit_to_app Sign Out" at bounding box center [911, 194] width 196 height 34
